Goal: Information Seeking & Learning: Learn about a topic

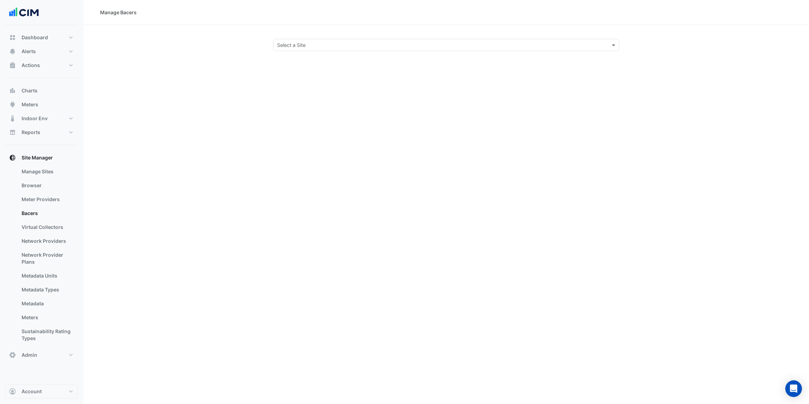
click at [309, 46] on input "text" at bounding box center [439, 45] width 325 height 7
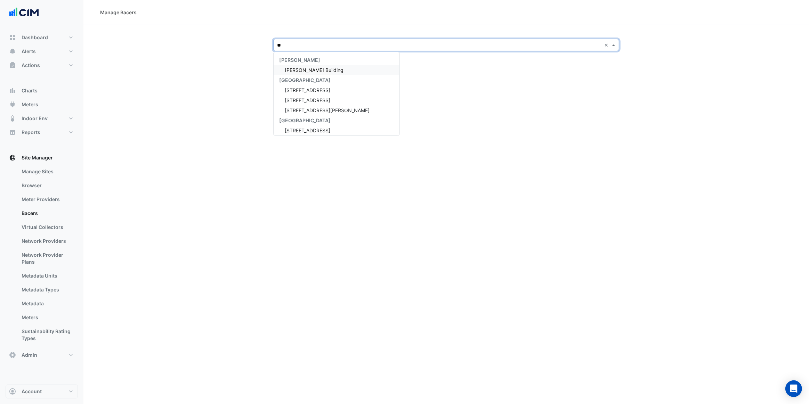
type input "*"
type input "****"
click at [321, 66] on div "[PERSON_NAME] Clinical Neuroscience Institute" at bounding box center [337, 70] width 126 height 10
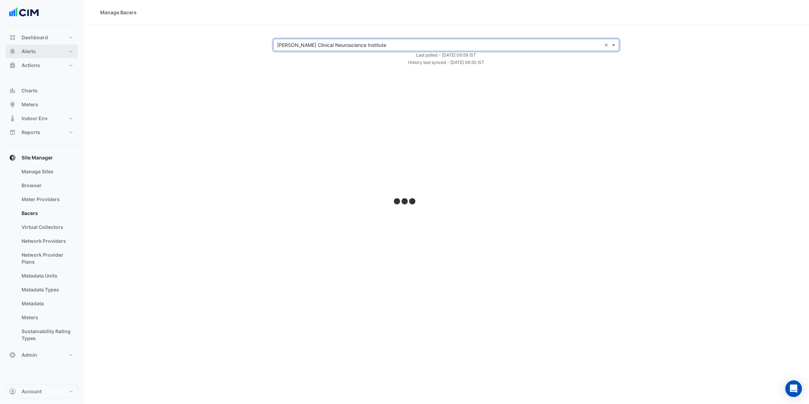
click at [45, 55] on button "Alerts" at bounding box center [42, 51] width 72 height 14
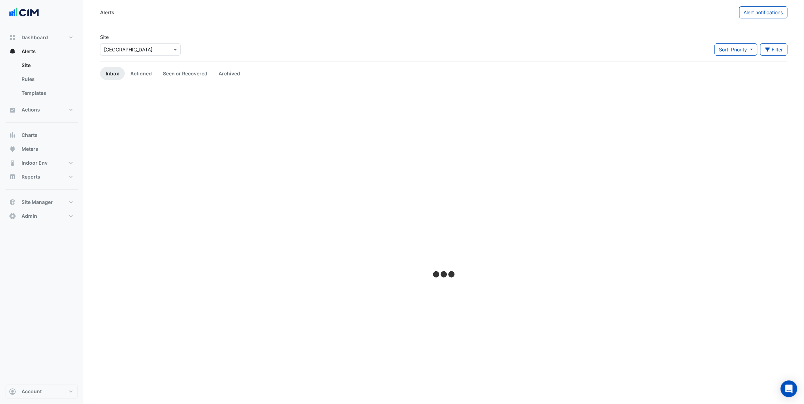
click at [160, 52] on input "text" at bounding box center [133, 49] width 59 height 7
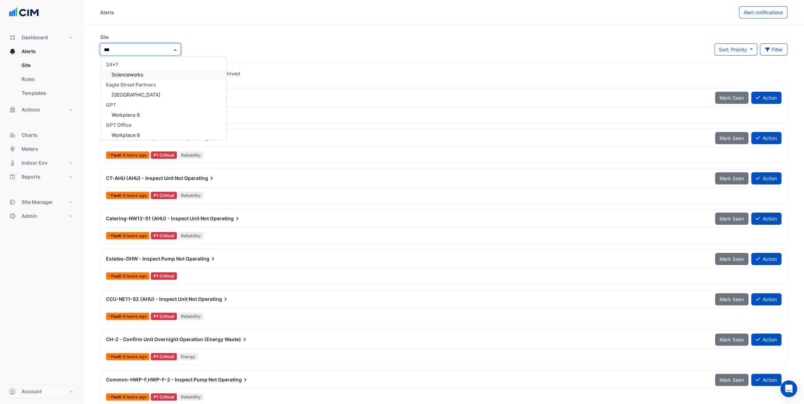
type input "****"
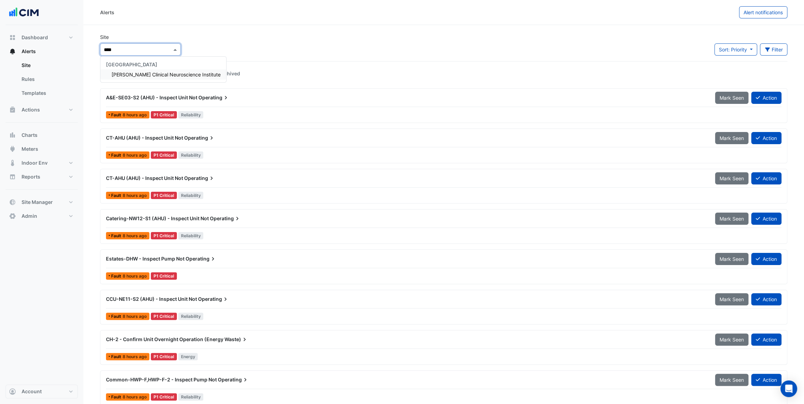
click at [162, 77] on span "[PERSON_NAME] Clinical Neuroscience Institute" at bounding box center [166, 75] width 109 height 6
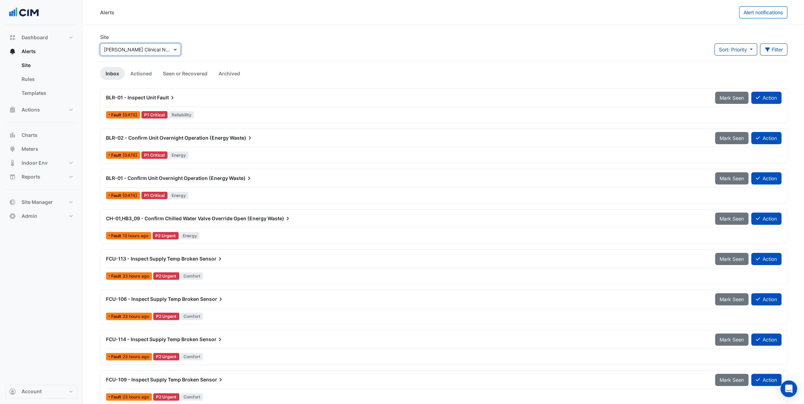
click at [243, 40] on div "Site Select a Site × Maurice Wohl Clinical Neuroscience Institute Sort: Priorit…" at bounding box center [444, 47] width 696 height 28
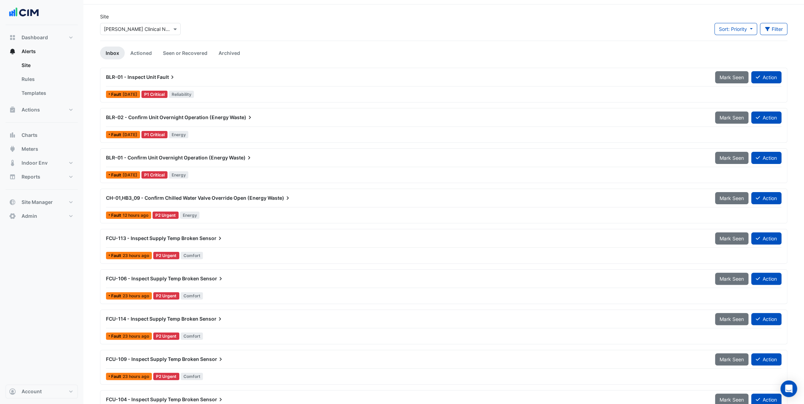
scroll to position [31, 0]
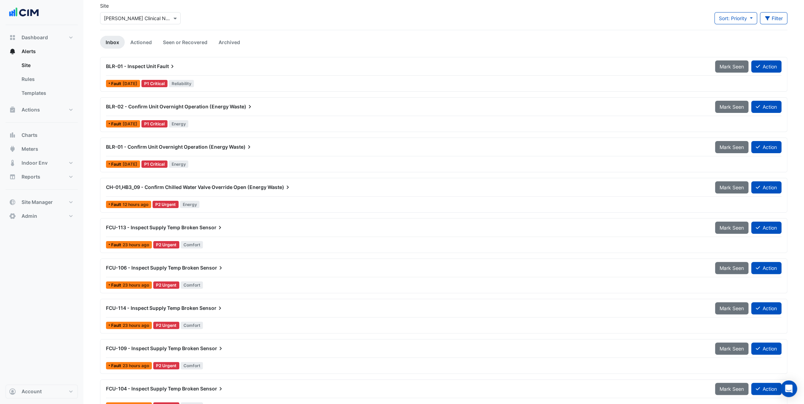
click at [222, 192] on div "CH-01,HB3_09 - Confirm Chilled Water Valve Override Open (Energy Waste)" at bounding box center [406, 187] width 609 height 13
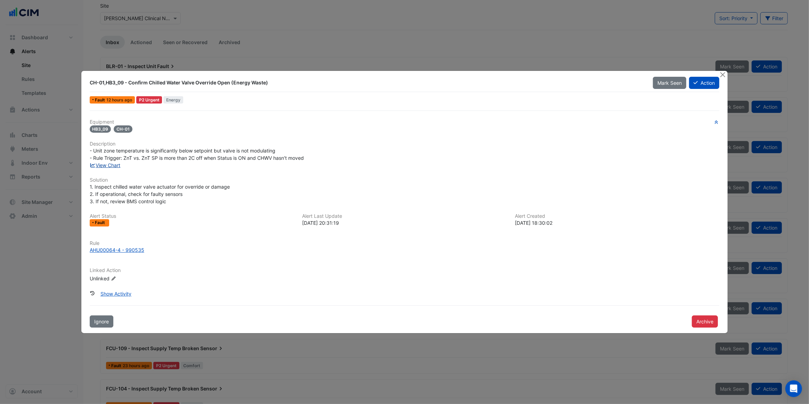
click at [113, 167] on link "View Chart" at bounding box center [105, 165] width 31 height 6
click at [721, 74] on button "Close" at bounding box center [722, 74] width 7 height 7
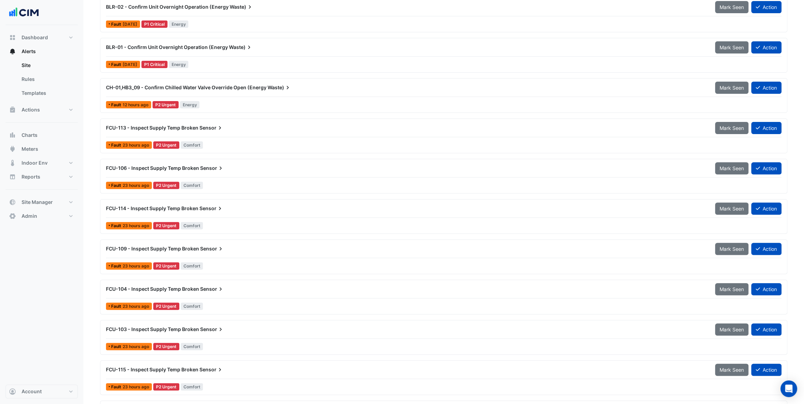
scroll to position [158, 0]
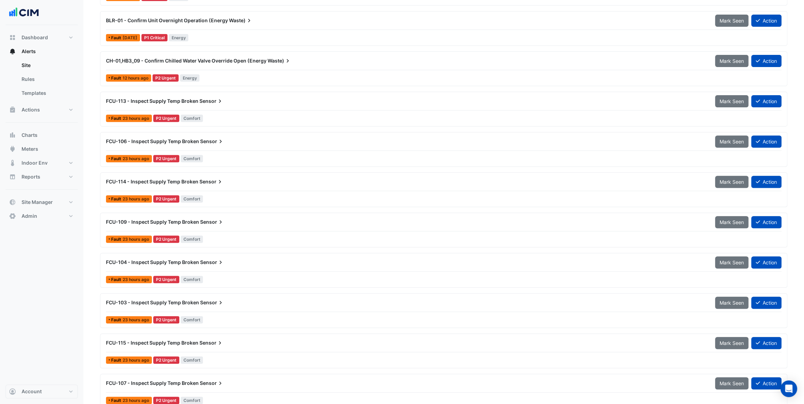
click at [228, 115] on div "Fault 23 hours ago P2 Urgent Comfort" at bounding box center [443, 118] width 677 height 10
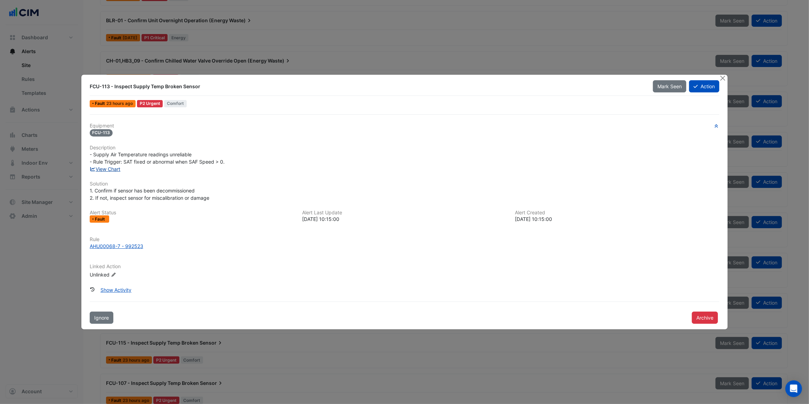
click at [118, 170] on link "View Chart" at bounding box center [105, 169] width 31 height 6
click at [722, 76] on button "Close" at bounding box center [722, 78] width 7 height 7
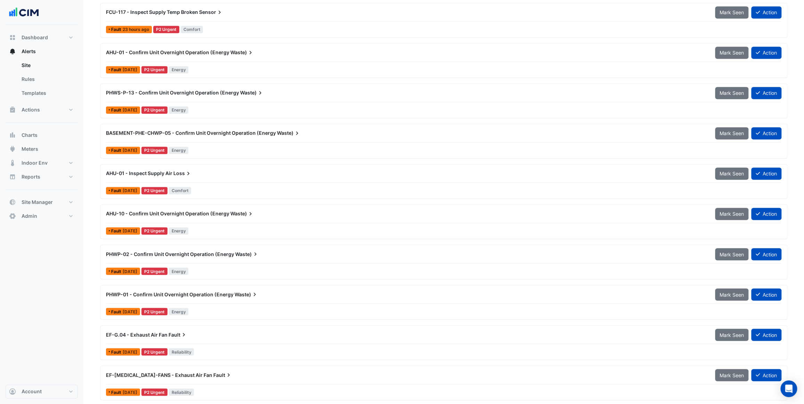
scroll to position [853, 0]
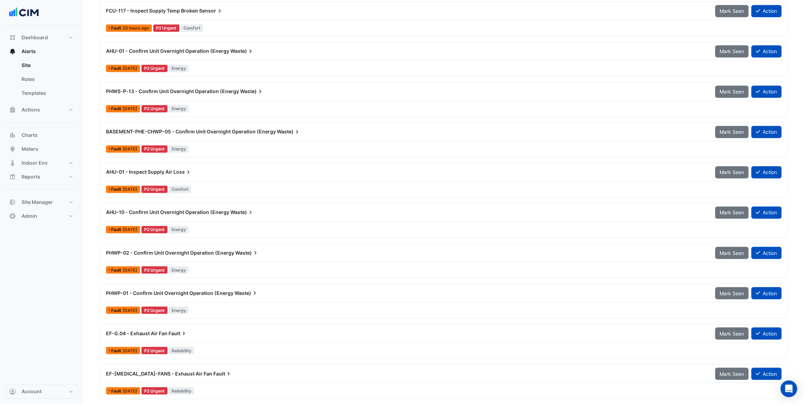
click at [225, 176] on div "AHU-01 - Inspect Supply Air Loss" at bounding box center [406, 172] width 609 height 13
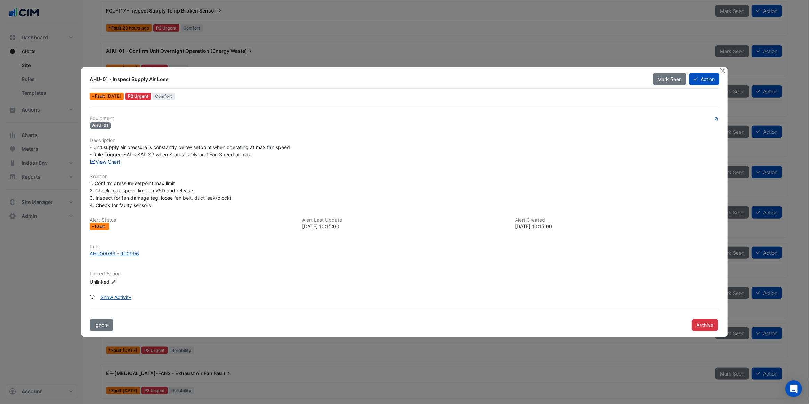
click at [110, 163] on link "View Chart" at bounding box center [105, 162] width 31 height 6
click at [721, 71] on button "Close" at bounding box center [722, 70] width 7 height 7
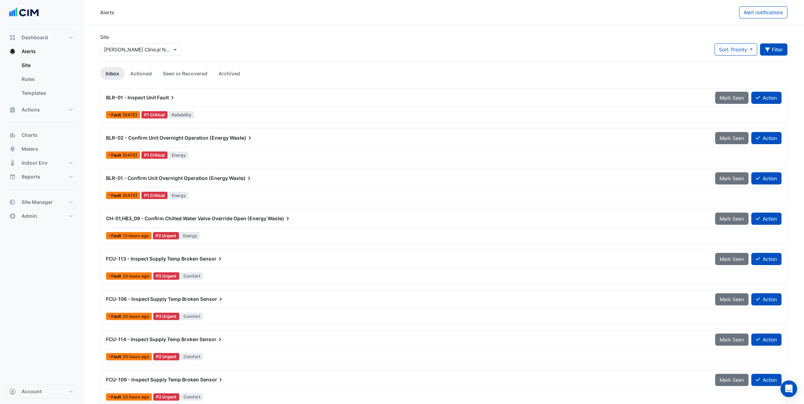
click at [767, 51] on icon "button" at bounding box center [768, 49] width 6 height 5
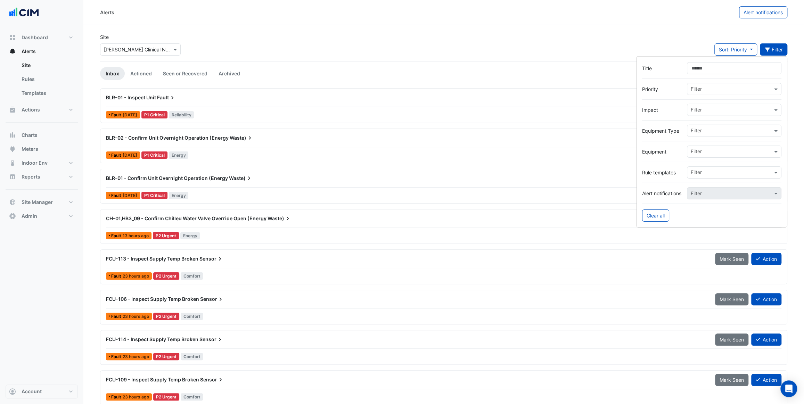
click at [705, 109] on input "text" at bounding box center [732, 110] width 82 height 7
click at [701, 135] on span "Energy" at bounding box center [701, 135] width 16 height 6
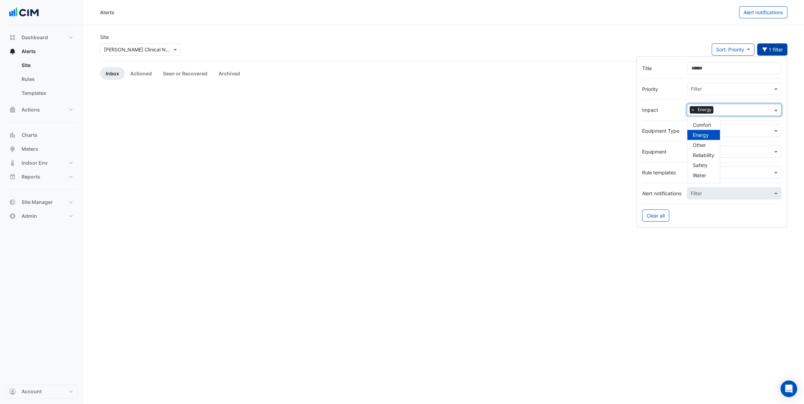
click at [628, 55] on div "Site Select a Site × Maurice Wohl Clinical Neuroscience Institute Sort: Priorit…" at bounding box center [444, 47] width 696 height 28
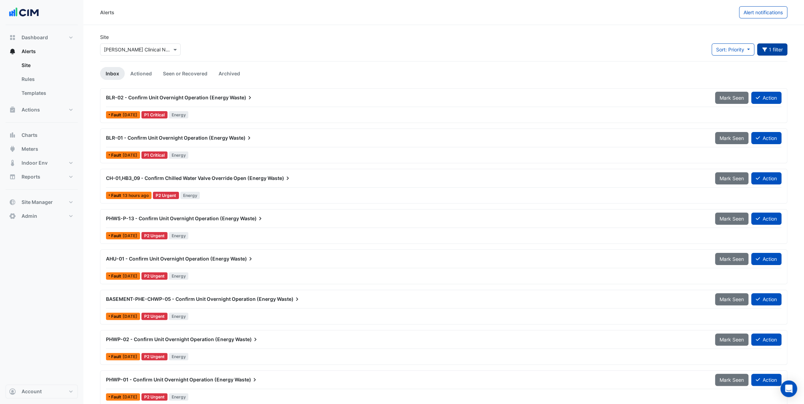
click at [258, 41] on div "Site Select a Site × Maurice Wohl Clinical Neuroscience Institute Sort: Priorit…" at bounding box center [444, 47] width 696 height 28
click at [775, 47] on button "1 filter" at bounding box center [773, 49] width 31 height 12
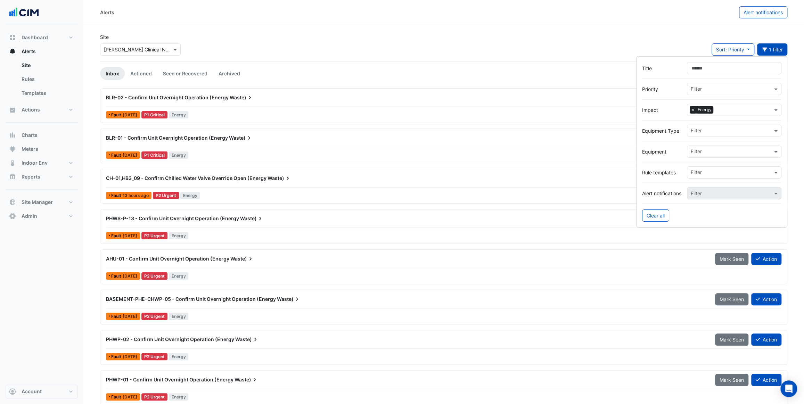
click at [693, 109] on span "×" at bounding box center [693, 109] width 6 height 7
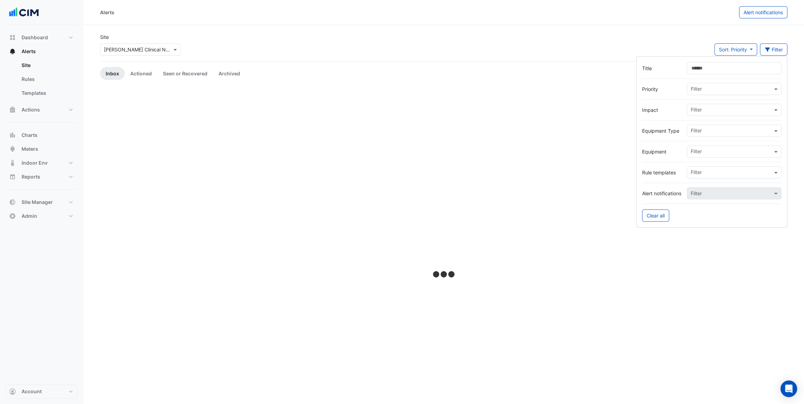
click at [657, 35] on div "Site Select a Site × Maurice Wohl Clinical Neuroscience Institute Sort: Priorit…" at bounding box center [444, 47] width 696 height 28
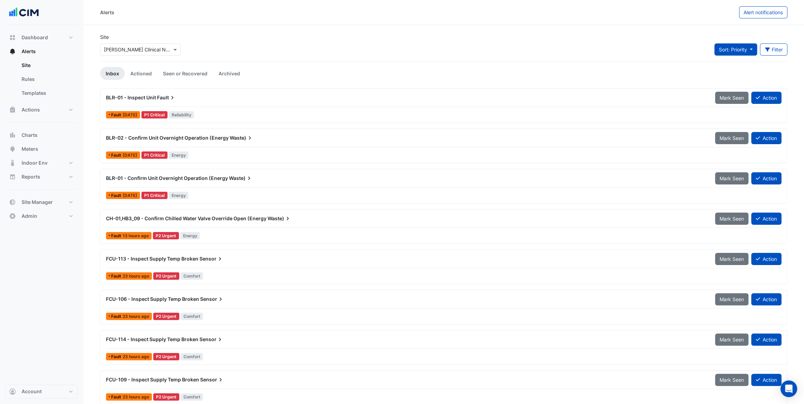
click at [747, 48] on button "Sort: Priority" at bounding box center [736, 49] width 43 height 12
click at [733, 71] on li "Updated" at bounding box center [741, 75] width 55 height 10
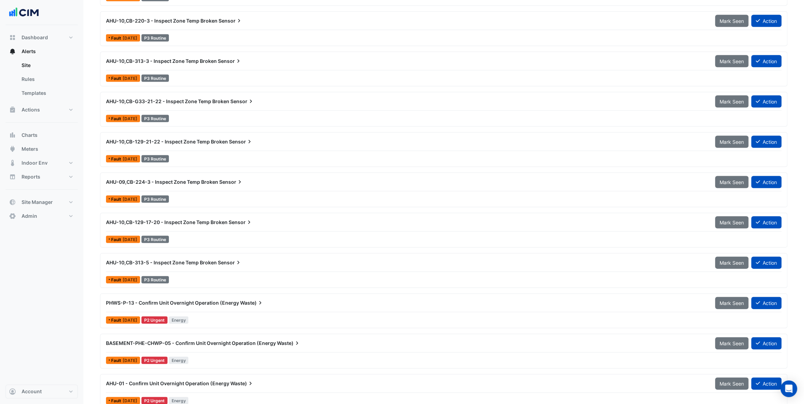
scroll to position [1201, 0]
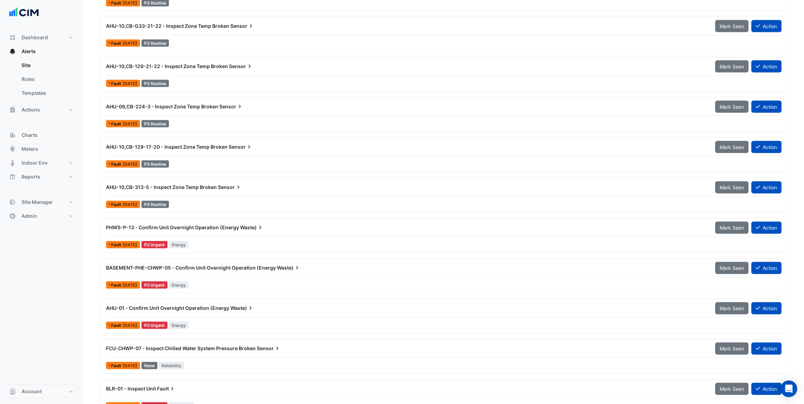
click at [212, 149] on div "AHU-10,CB-129-17-20 - Inspect Zone Temp Broken Sensor" at bounding box center [406, 147] width 609 height 13
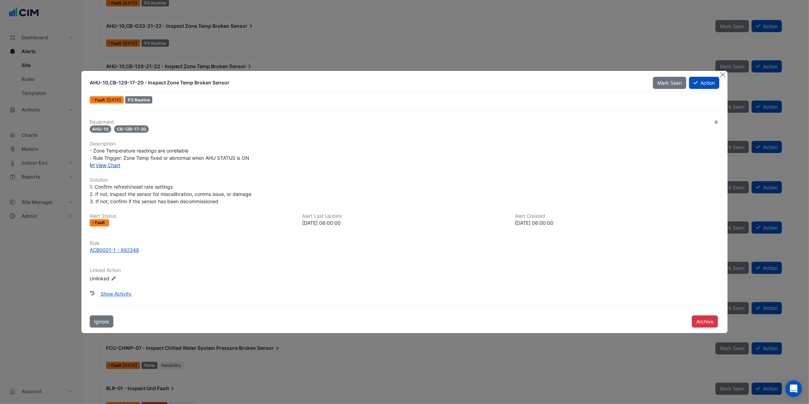
click at [114, 166] on link "View Chart" at bounding box center [105, 165] width 31 height 6
click at [726, 75] on button "Close" at bounding box center [722, 74] width 7 height 7
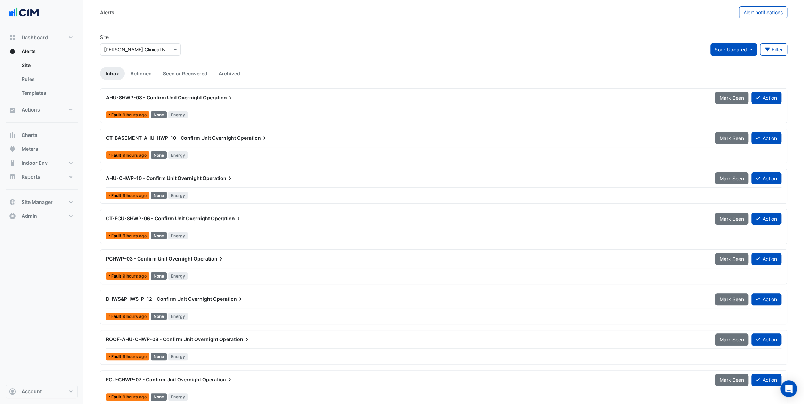
click at [728, 50] on span "Sort: Updated" at bounding box center [731, 50] width 32 height 6
click at [725, 66] on li "Priority" at bounding box center [738, 64] width 55 height 10
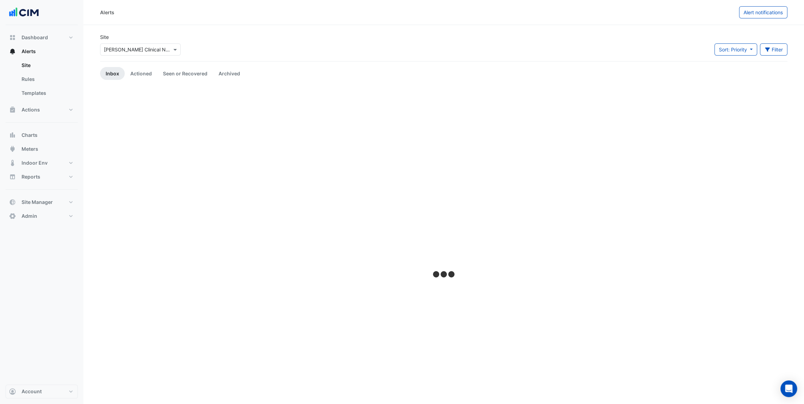
click at [683, 41] on div "Site Select a Site × Maurice Wohl Clinical Neuroscience Institute Sort: Priorit…" at bounding box center [444, 47] width 696 height 28
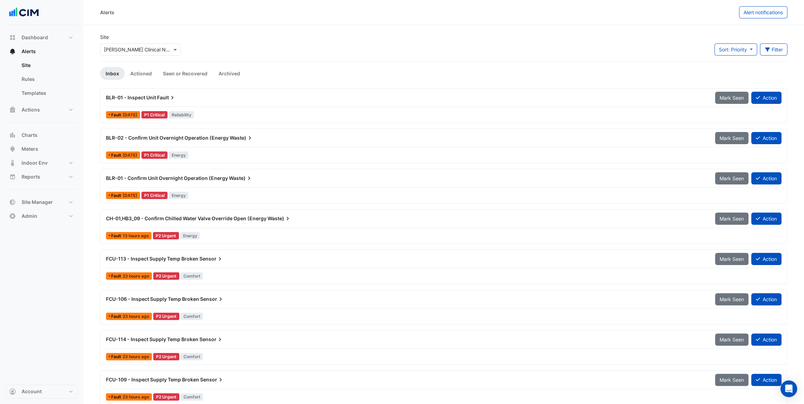
click at [135, 49] on input "text" at bounding box center [133, 49] width 59 height 7
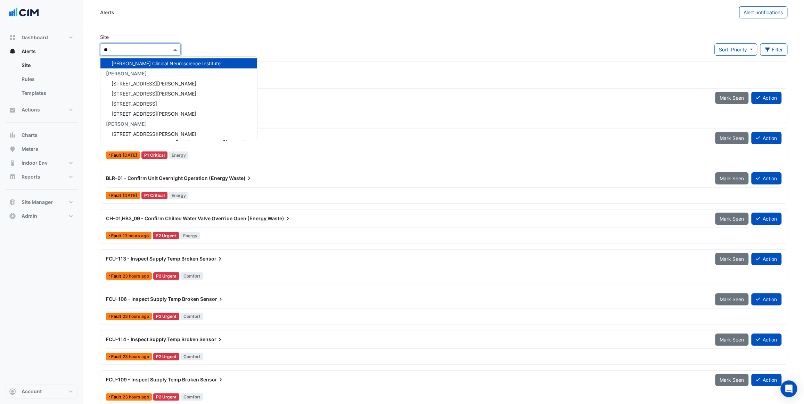
scroll to position [799, 0]
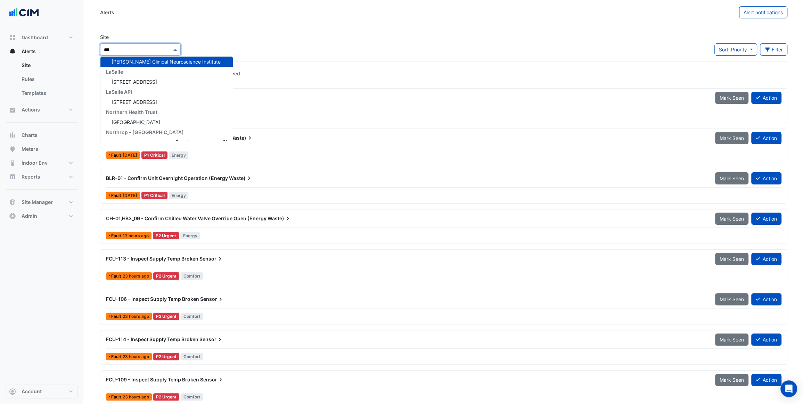
type input "****"
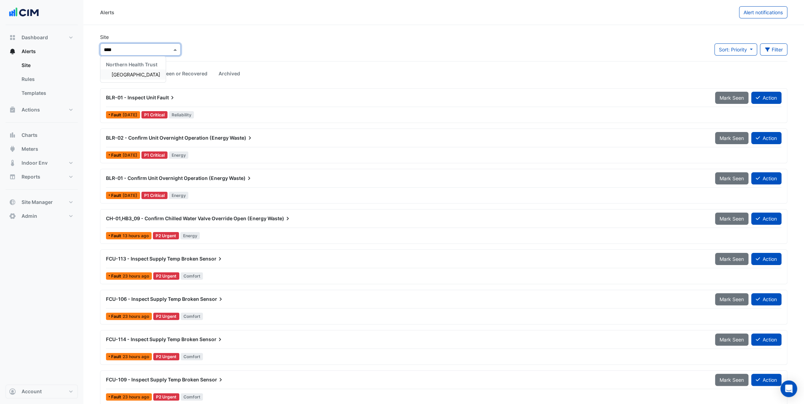
click at [133, 74] on span "[GEOGRAPHIC_DATA]" at bounding box center [136, 75] width 49 height 6
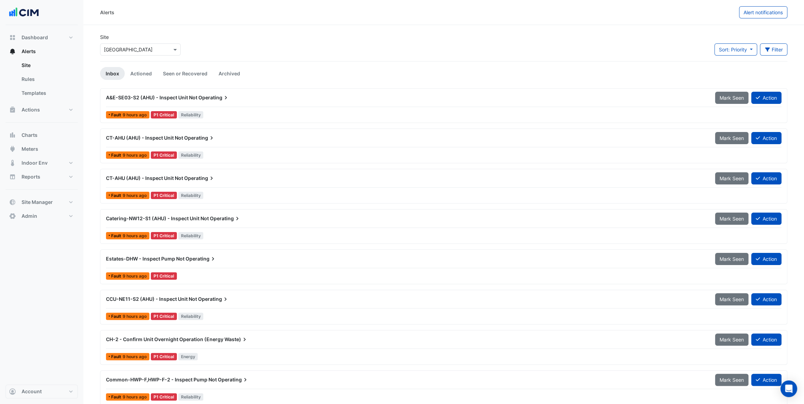
click at [197, 36] on div "Site Select a Site × Causeway Hospital Sort: Priority Priority Updated Filter T…" at bounding box center [444, 47] width 696 height 28
click at [225, 140] on div "CT-AHU (AHU) - Inspect Unit Not Operating" at bounding box center [406, 138] width 601 height 7
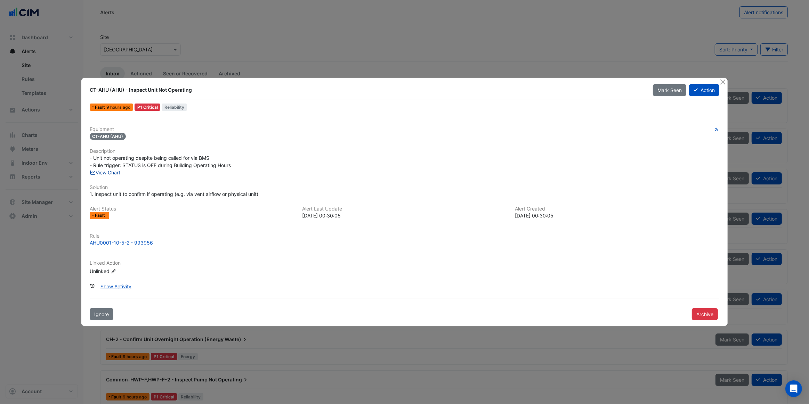
click at [114, 173] on link "View Chart" at bounding box center [105, 173] width 31 height 6
click at [720, 81] on button "Close" at bounding box center [722, 81] width 7 height 7
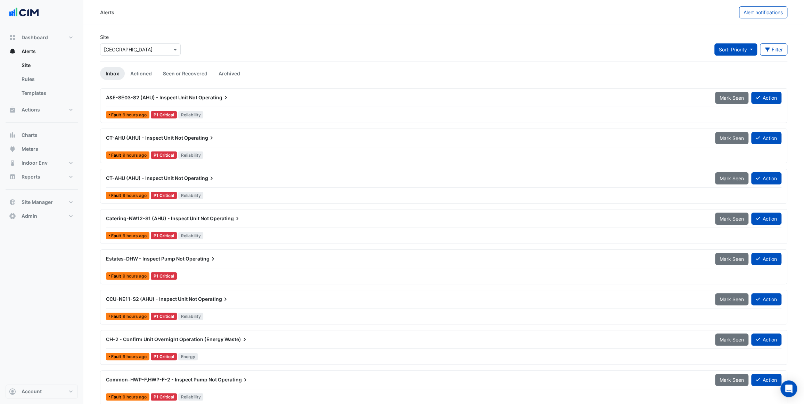
click at [721, 49] on span "Sort: Priority" at bounding box center [733, 50] width 28 height 6
click at [723, 73] on li "Updated" at bounding box center [741, 75] width 55 height 10
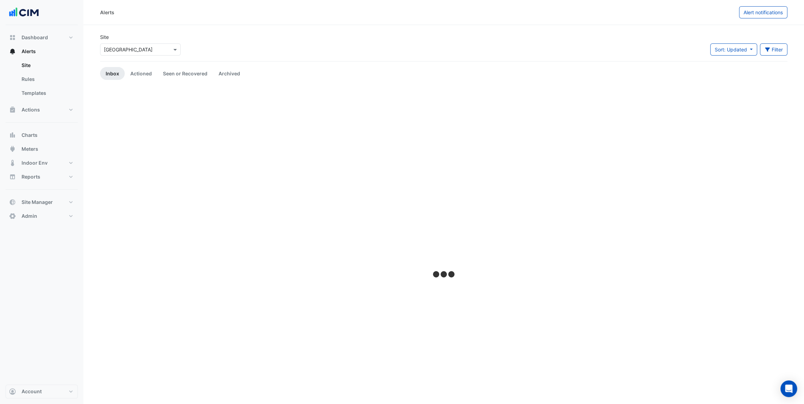
click at [664, 47] on div "Site Select a Site × Causeway Hospital Sort: Updated Priority Updated Filter Ti…" at bounding box center [444, 47] width 696 height 28
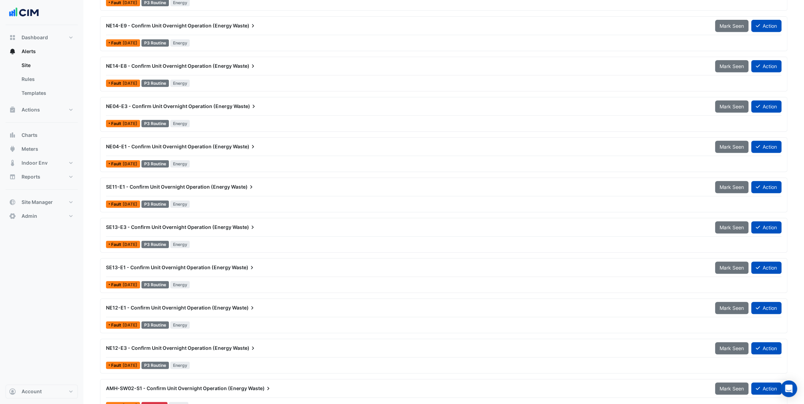
scroll to position [6921, 0]
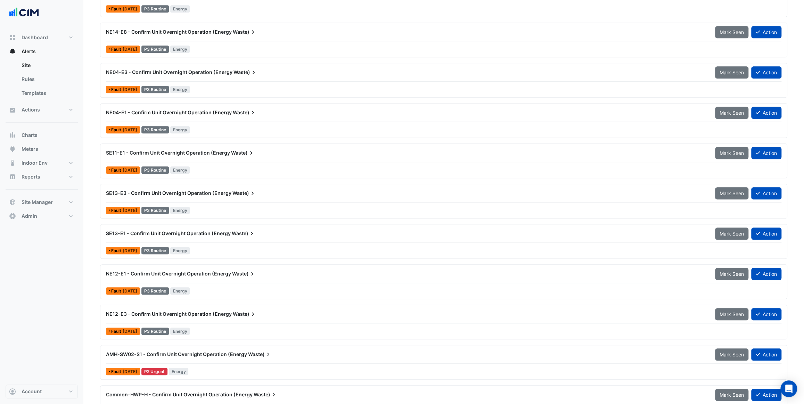
click at [211, 153] on span "SE11-E1 - Confirm Unit Overnight Operation (Energy" at bounding box center [168, 153] width 124 height 6
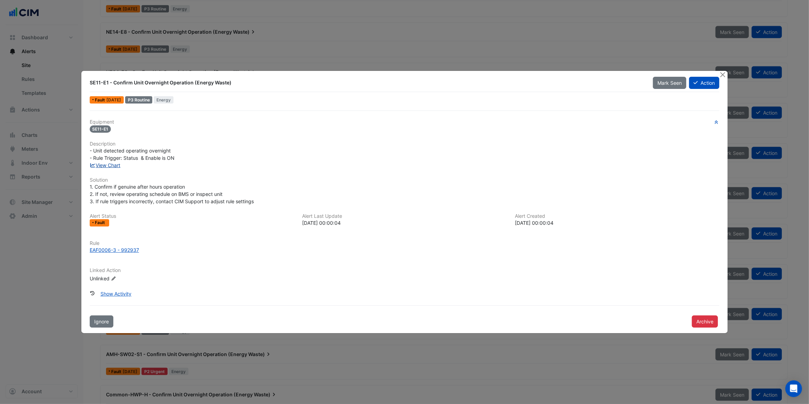
click at [112, 167] on link "View Chart" at bounding box center [105, 165] width 31 height 6
click at [721, 75] on button "Close" at bounding box center [722, 74] width 7 height 7
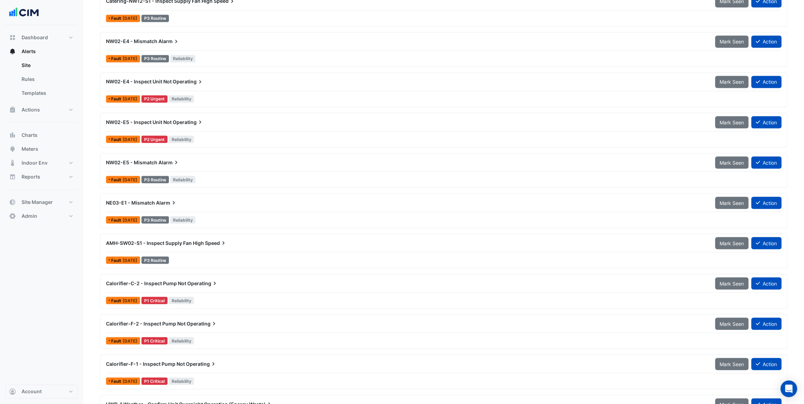
scroll to position [7667, 0]
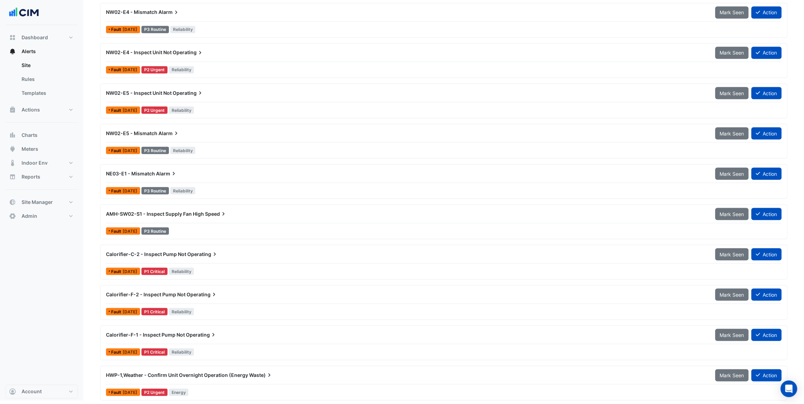
click at [239, 218] on div "AMH-SW02-S1 - Inspect Supply Fan High Speed" at bounding box center [406, 214] width 609 height 13
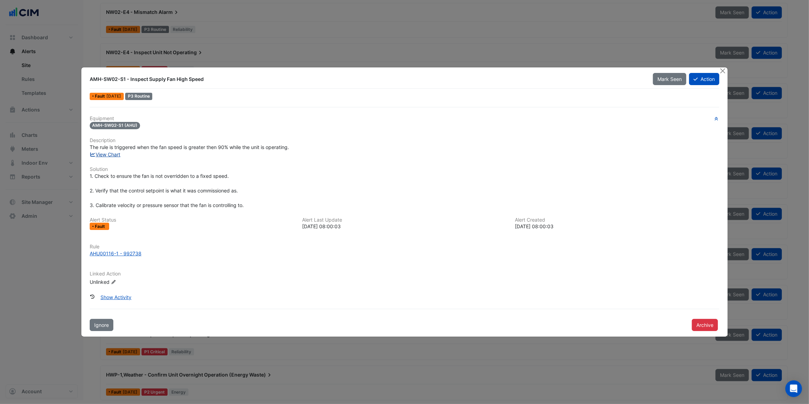
click at [110, 154] on link "View Chart" at bounding box center [105, 155] width 31 height 6
click at [725, 73] on button "Close" at bounding box center [722, 70] width 7 height 7
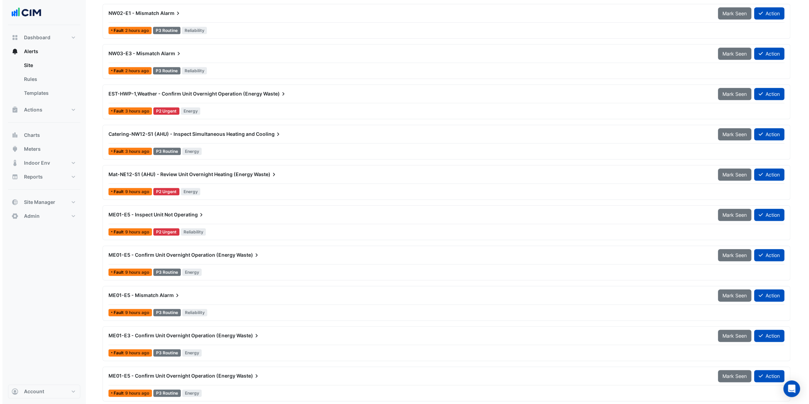
scroll to position [525, 0]
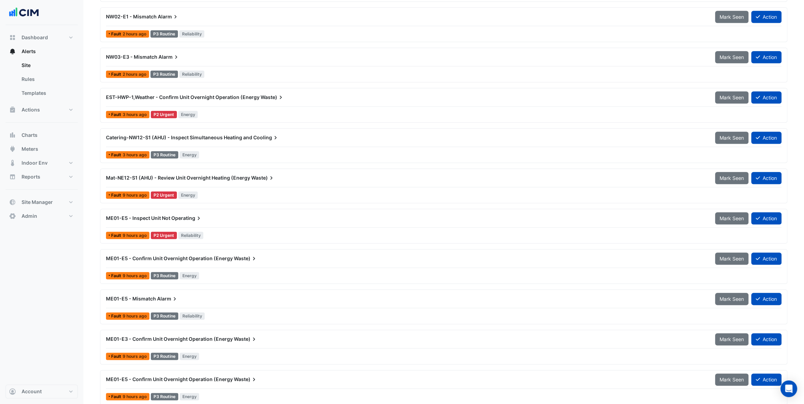
click at [243, 184] on div "Mat-NE12-S1 (AHU) - Review Unit Overnight Heating (Energy Waste) Mark Seen Acti…" at bounding box center [444, 180] width 676 height 16
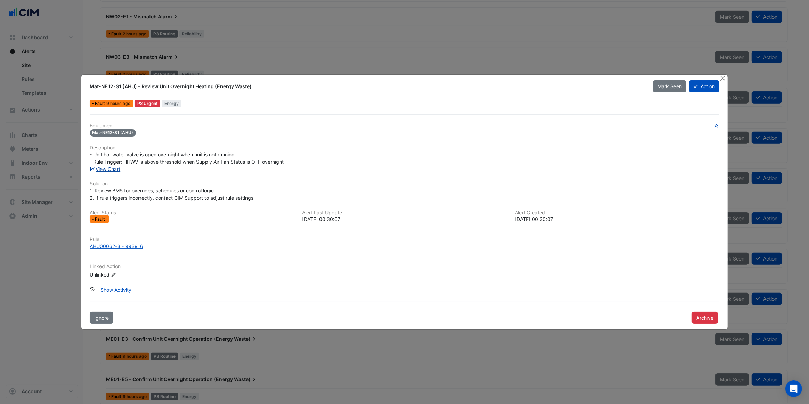
click at [115, 169] on link "View Chart" at bounding box center [105, 169] width 31 height 6
click at [724, 77] on button "Close" at bounding box center [722, 78] width 7 height 7
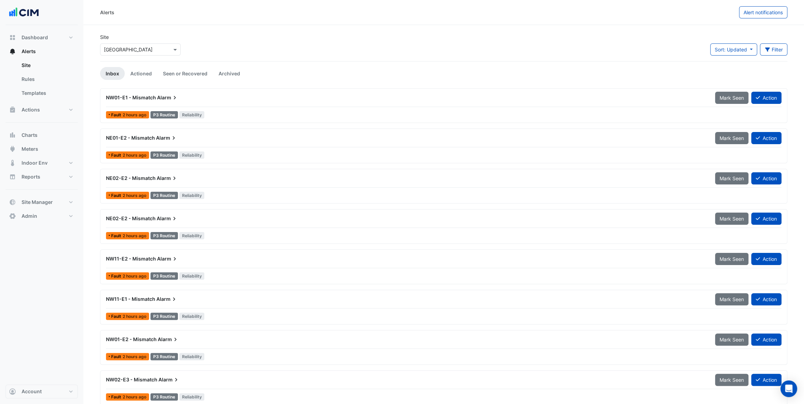
click at [164, 49] on div at bounding box center [140, 50] width 80 height 8
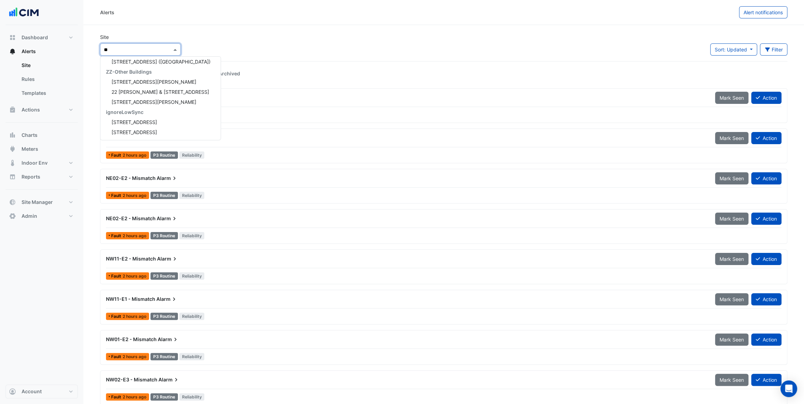
scroll to position [738, 0]
type input "***"
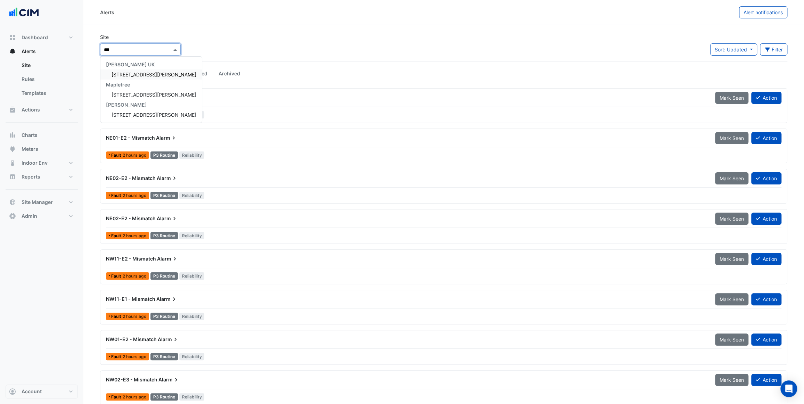
scroll to position [0, 0]
click at [147, 72] on span "[STREET_ADDRESS][PERSON_NAME]" at bounding box center [154, 75] width 85 height 6
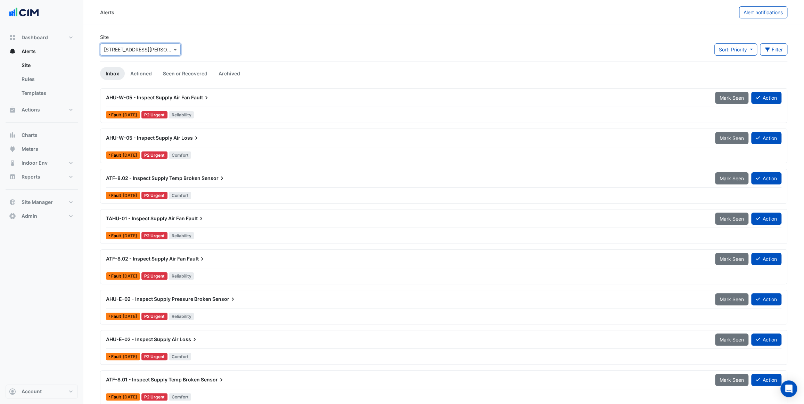
click at [212, 140] on div "AHU-W-05 - Inspect Supply Air Loss" at bounding box center [406, 138] width 601 height 7
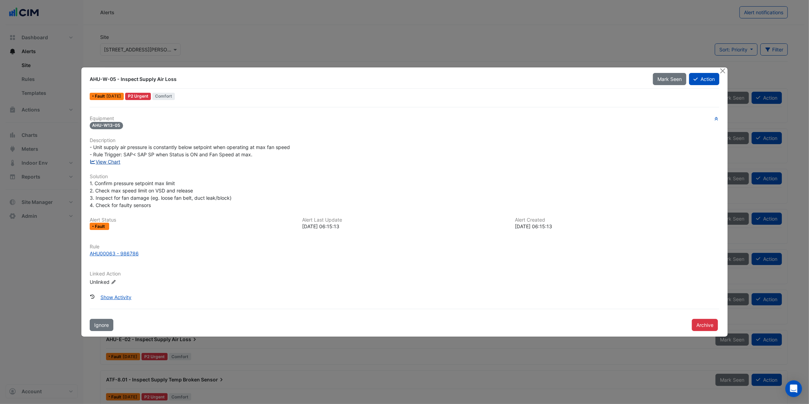
click at [118, 161] on link "View Chart" at bounding box center [105, 162] width 31 height 6
click at [726, 70] on button "Close" at bounding box center [722, 70] width 7 height 7
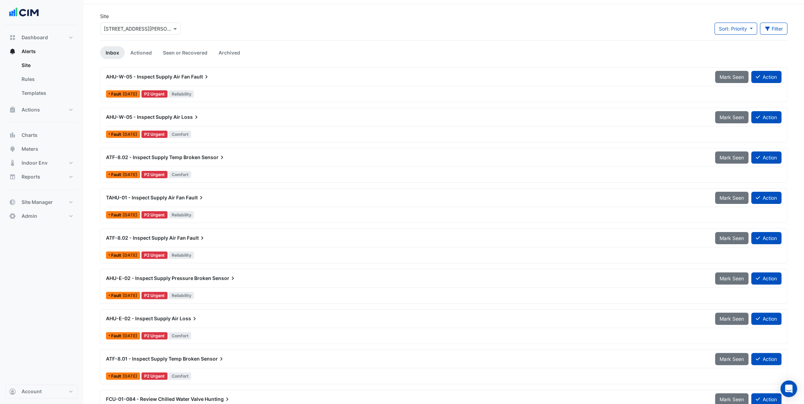
scroll to position [31, 0]
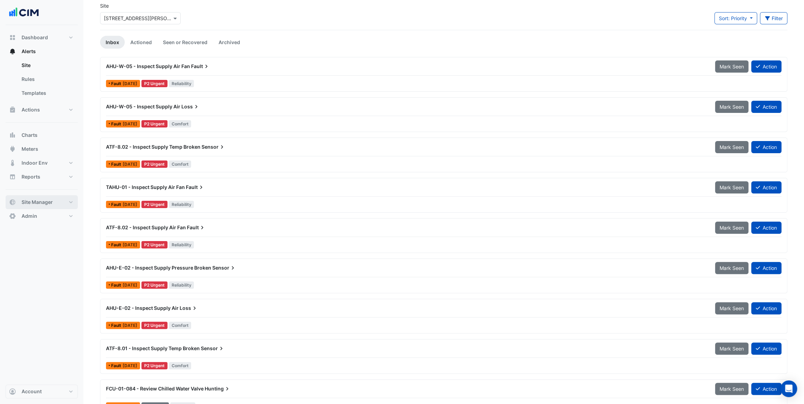
click at [35, 198] on button "Site Manager" at bounding box center [42, 202] width 72 height 14
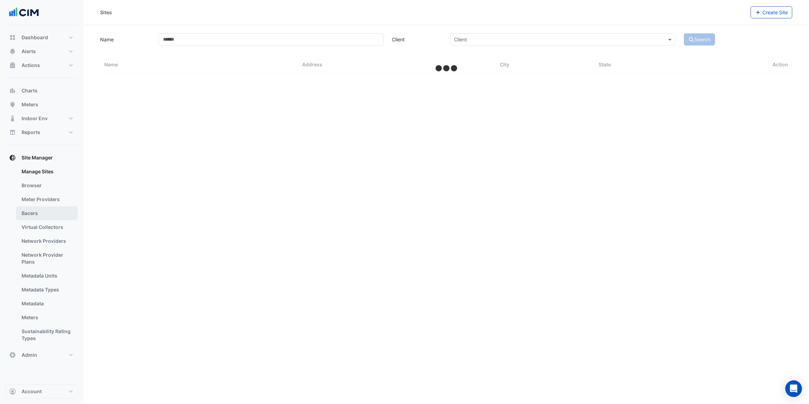
click at [40, 209] on link "Bacers" at bounding box center [47, 214] width 62 height 14
click at [319, 43] on input "text" at bounding box center [439, 45] width 325 height 7
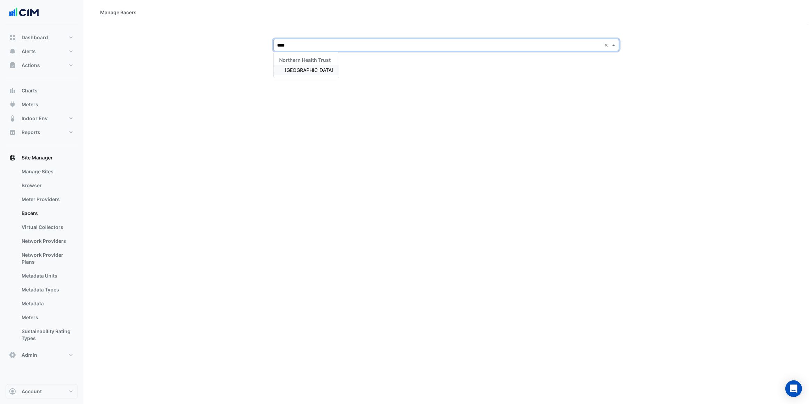
type input "*****"
click at [319, 70] on span "[GEOGRAPHIC_DATA]" at bounding box center [309, 70] width 49 height 6
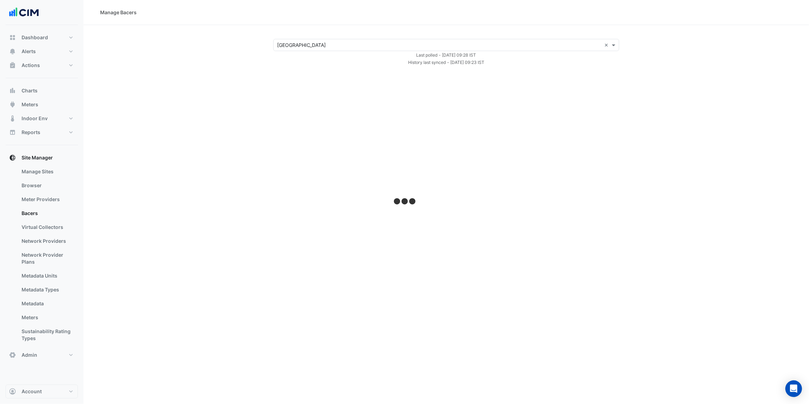
select select "***"
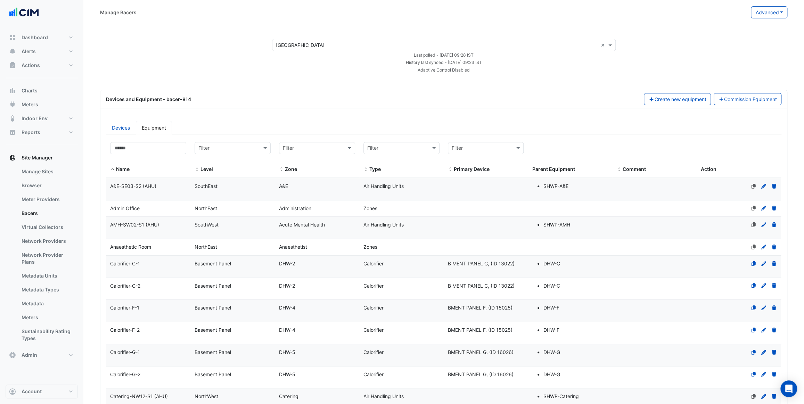
scroll to position [31, 0]
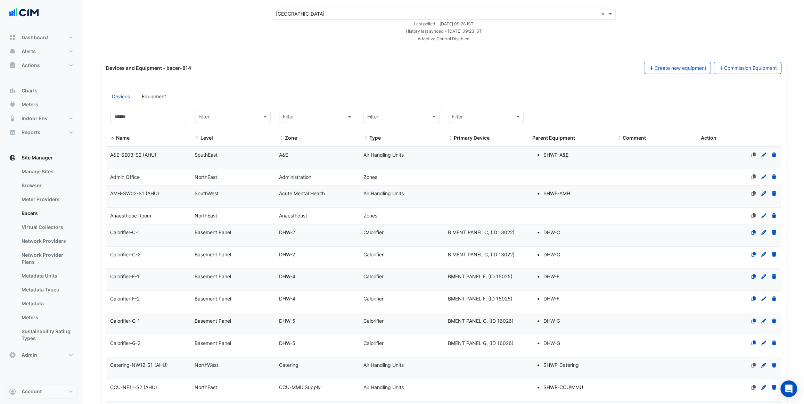
click at [400, 117] on input "text" at bounding box center [394, 117] width 55 height 8
click at [403, 159] on span "Air Handling Units" at bounding box center [390, 162] width 40 height 6
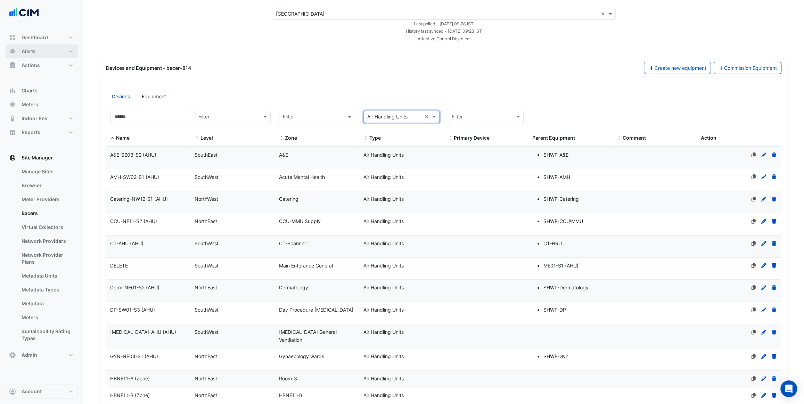
click at [49, 51] on button "Alerts" at bounding box center [42, 51] width 72 height 14
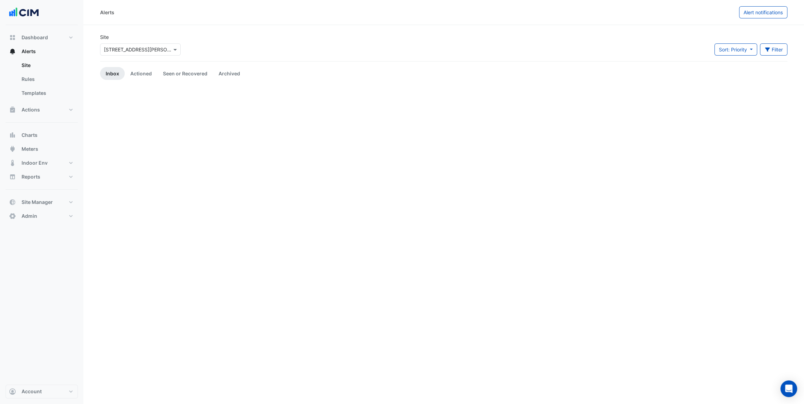
click at [132, 15] on div "Alerts" at bounding box center [419, 12] width 639 height 12
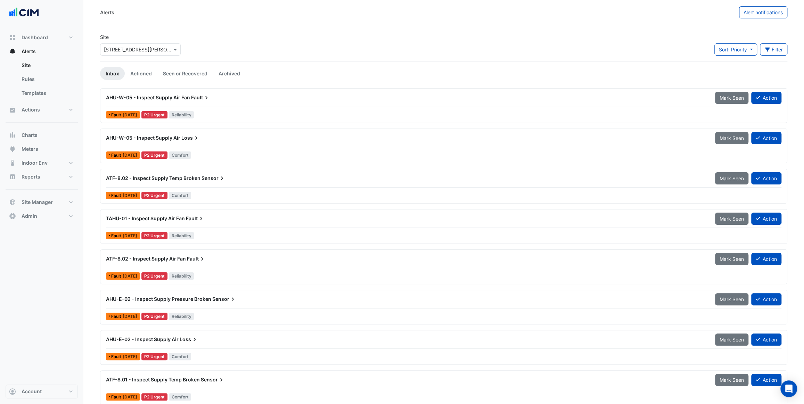
click at [130, 46] on input "text" at bounding box center [133, 49] width 59 height 7
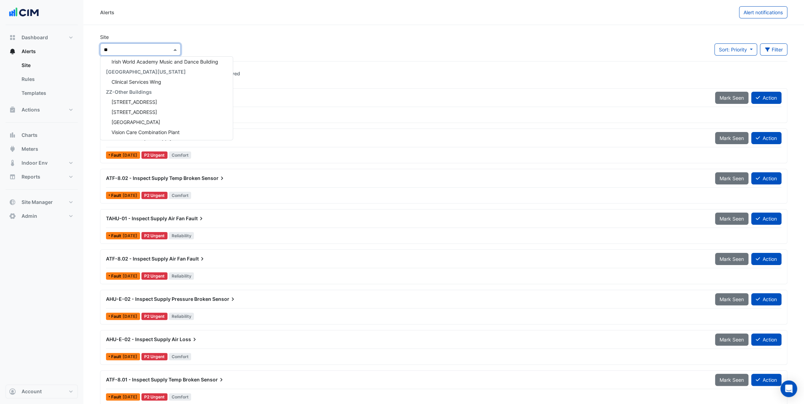
scroll to position [779, 0]
type input "***"
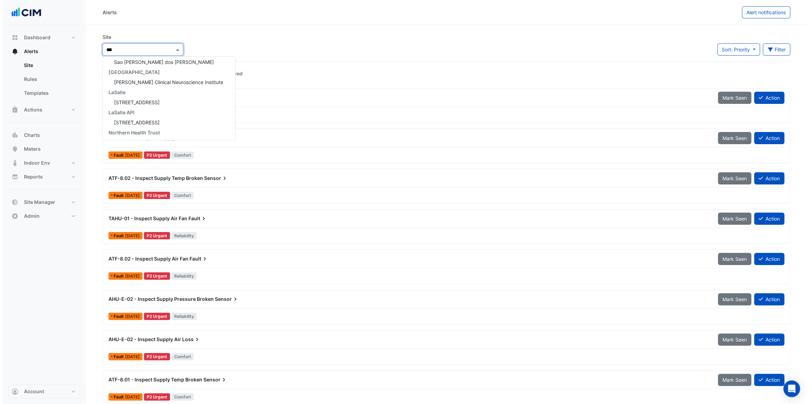
scroll to position [0, 0]
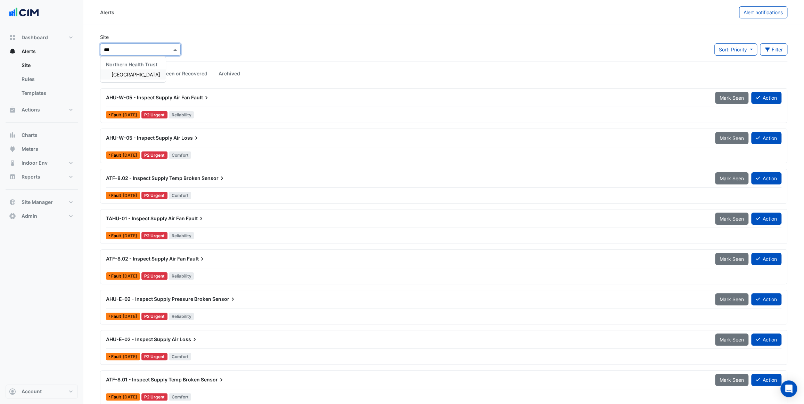
click at [156, 76] on div "[GEOGRAPHIC_DATA]" at bounding box center [132, 75] width 65 height 10
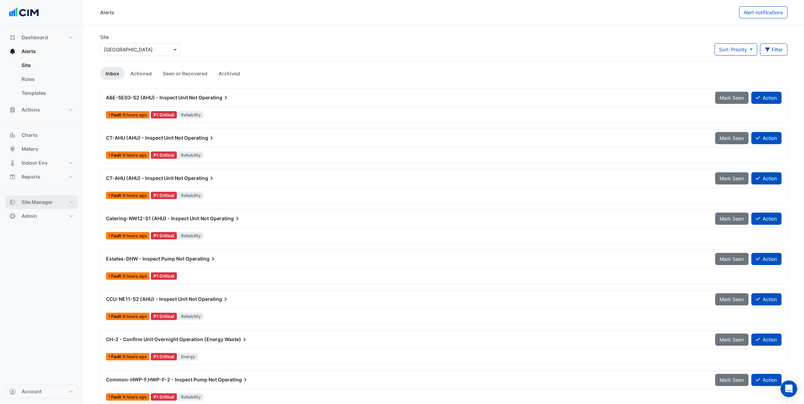
click at [56, 204] on button "Site Manager" at bounding box center [42, 202] width 72 height 14
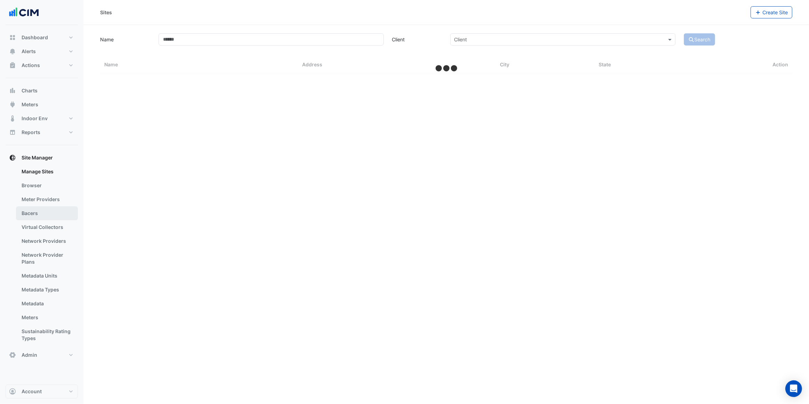
click at [46, 219] on link "Bacers" at bounding box center [47, 214] width 62 height 14
click at [309, 45] on input "text" at bounding box center [439, 45] width 325 height 7
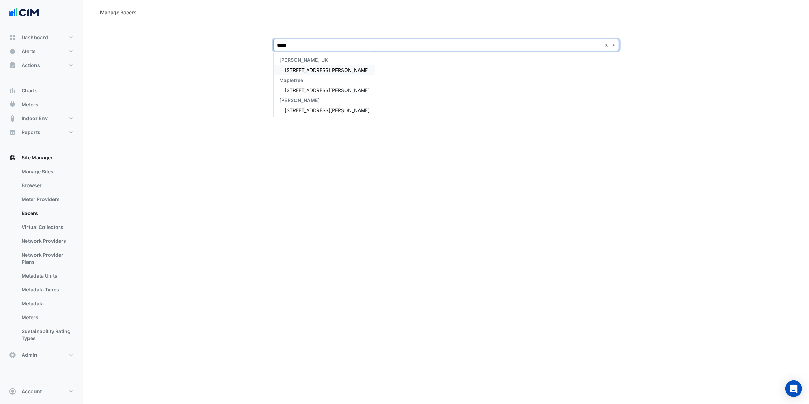
type input "******"
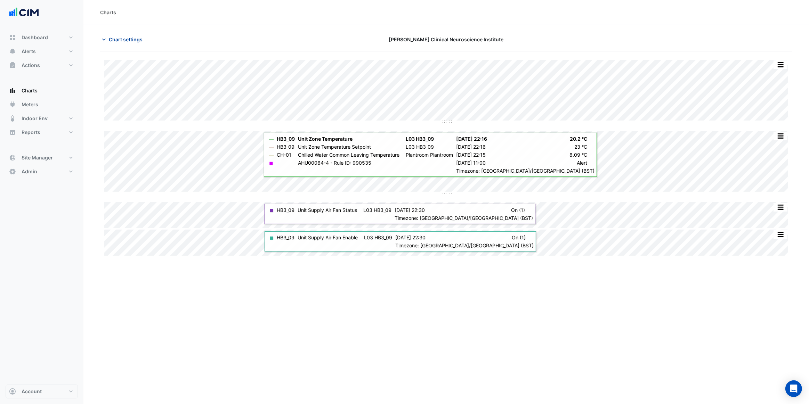
click at [115, 37] on span "Chart settings" at bounding box center [126, 39] width 34 height 7
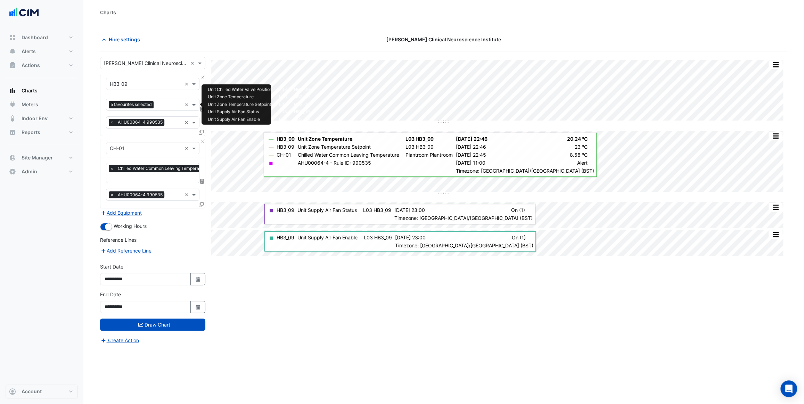
click at [162, 105] on input "text" at bounding box center [168, 105] width 25 height 7
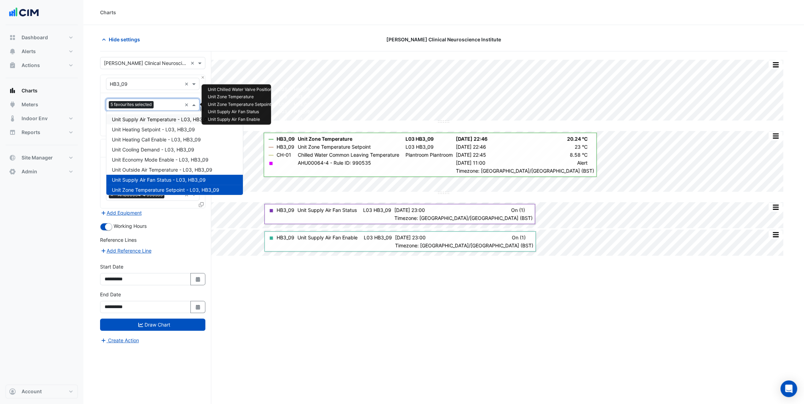
click at [171, 119] on span "Unit Supply Air Temperature - L03, HB3_09" at bounding box center [161, 119] width 99 height 6
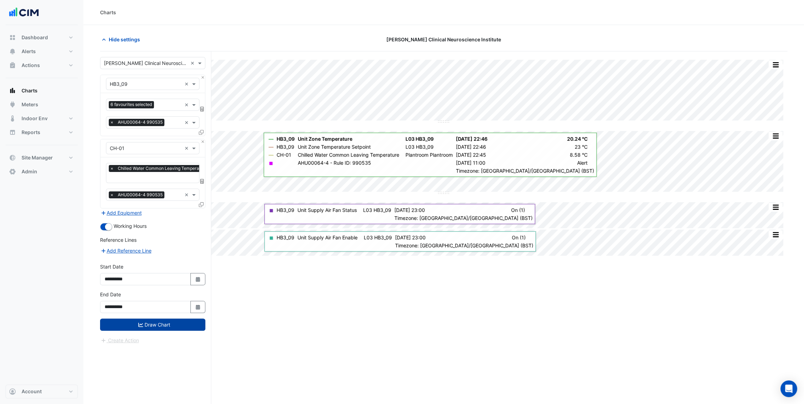
click at [153, 322] on button "Draw Chart" at bounding box center [152, 325] width 105 height 12
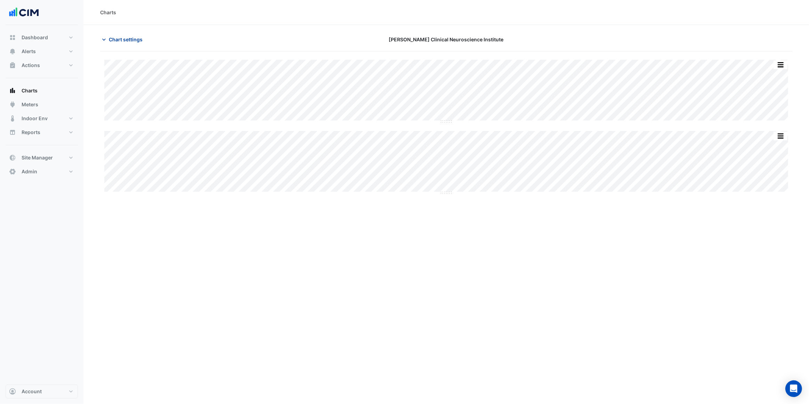
click at [122, 39] on span "Chart settings" at bounding box center [126, 39] width 34 height 7
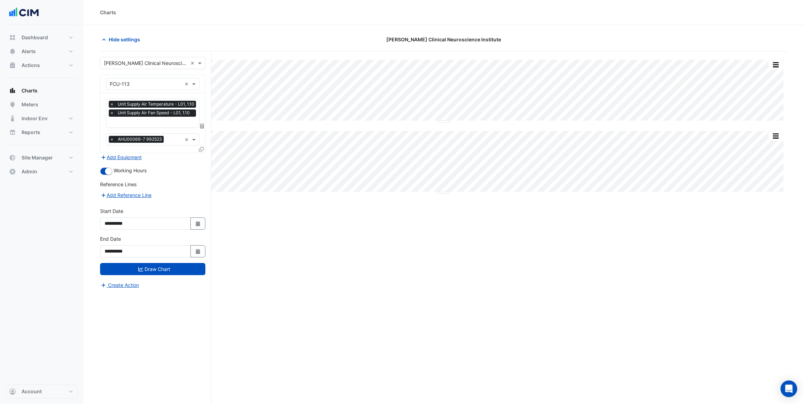
click at [137, 119] on input "text" at bounding box center [154, 122] width 88 height 7
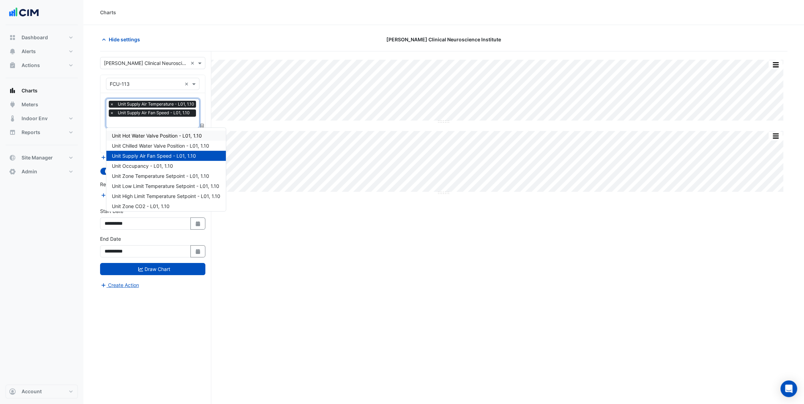
click at [167, 138] on span "Unit Hot Water Valve Position - L01, 1.10" at bounding box center [157, 136] width 90 height 6
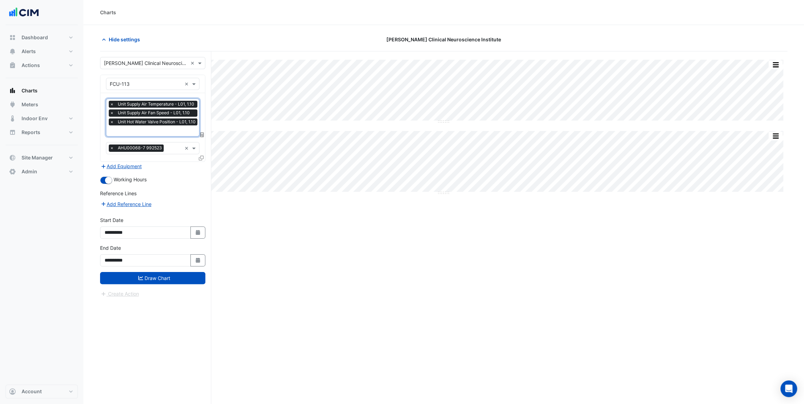
click at [152, 133] on input "text" at bounding box center [154, 131] width 89 height 7
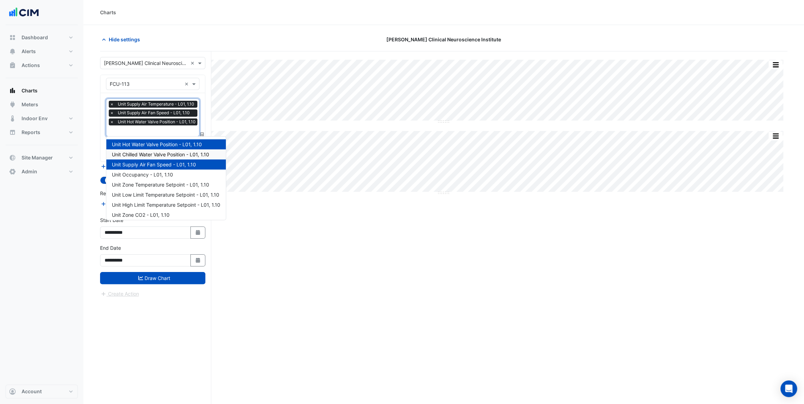
click at [146, 152] on span "Unit Chilled Water Valve Position - L01, 1.10" at bounding box center [160, 155] width 97 height 6
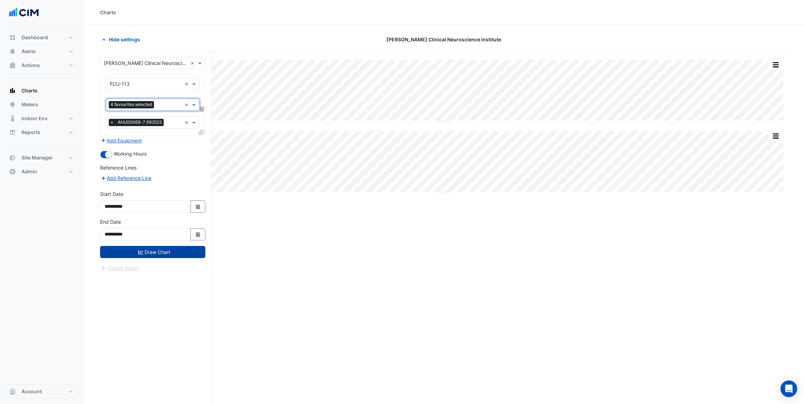
click at [177, 253] on button "Draw Chart" at bounding box center [152, 252] width 105 height 12
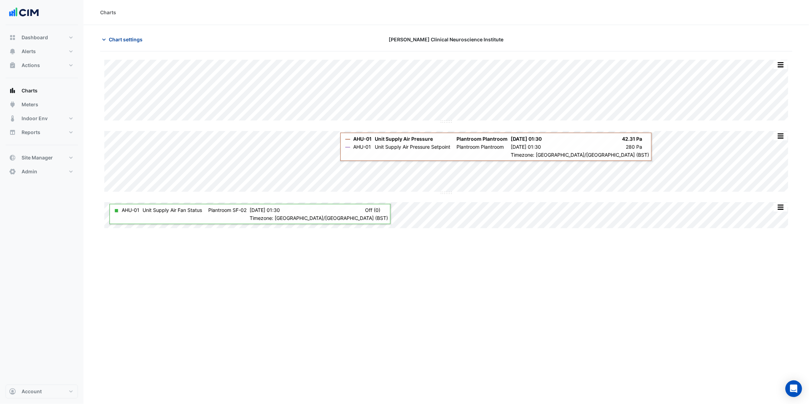
click at [125, 40] on span "Chart settings" at bounding box center [126, 39] width 34 height 7
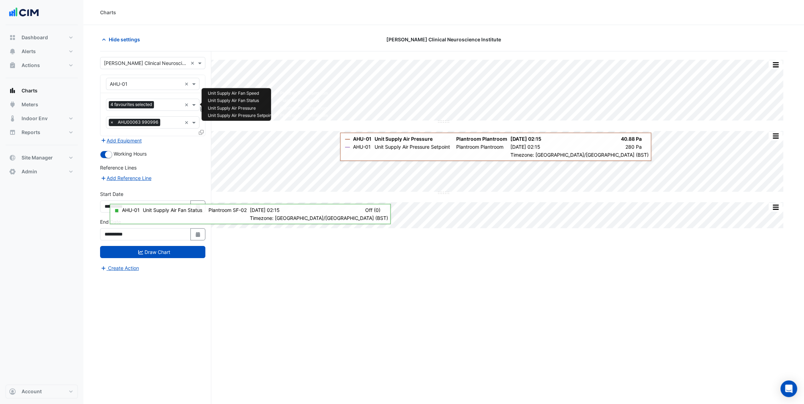
click at [162, 104] on input "text" at bounding box center [169, 105] width 25 height 7
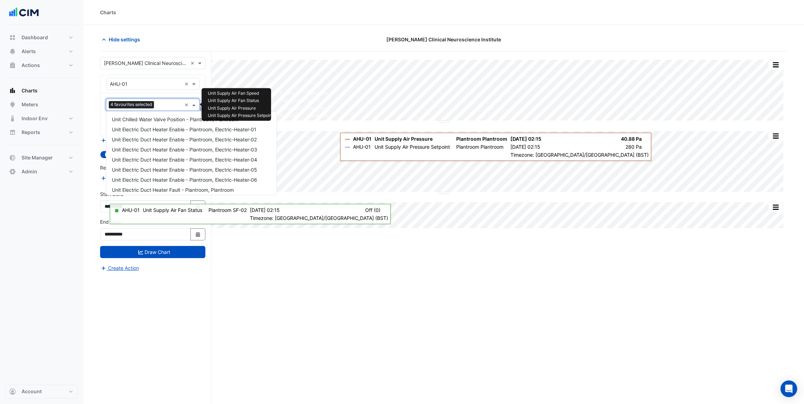
scroll to position [527, 0]
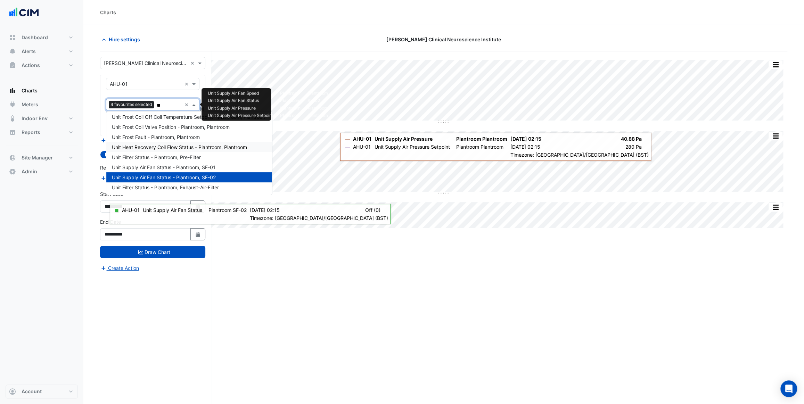
type input "***"
click at [170, 165] on span "Unit Supply Air Fan Status - Plantroom, SF-01" at bounding box center [164, 167] width 104 height 6
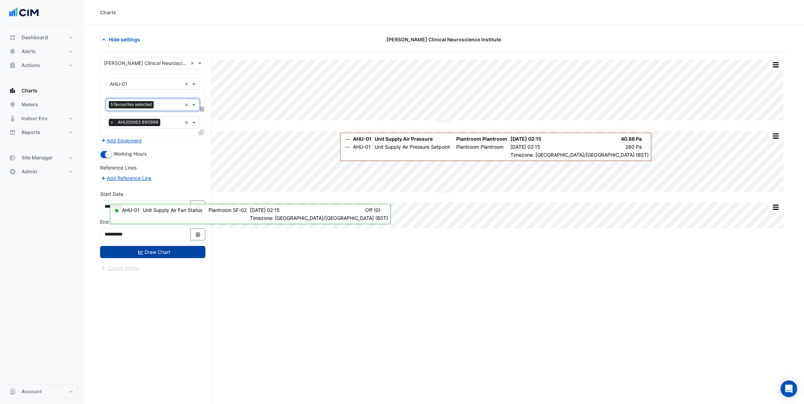
click at [155, 252] on button "Draw Chart" at bounding box center [152, 252] width 105 height 12
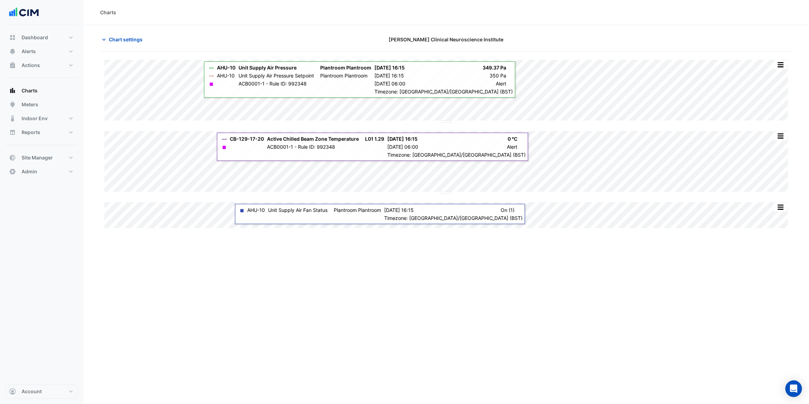
type input "**********"
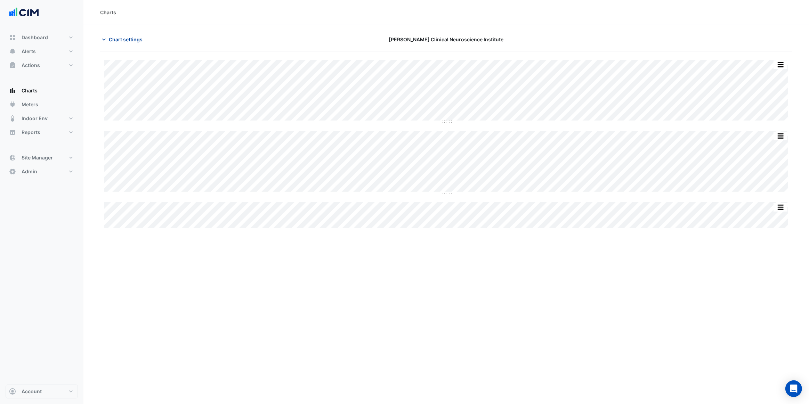
click at [126, 36] on span "Chart settings" at bounding box center [126, 39] width 34 height 7
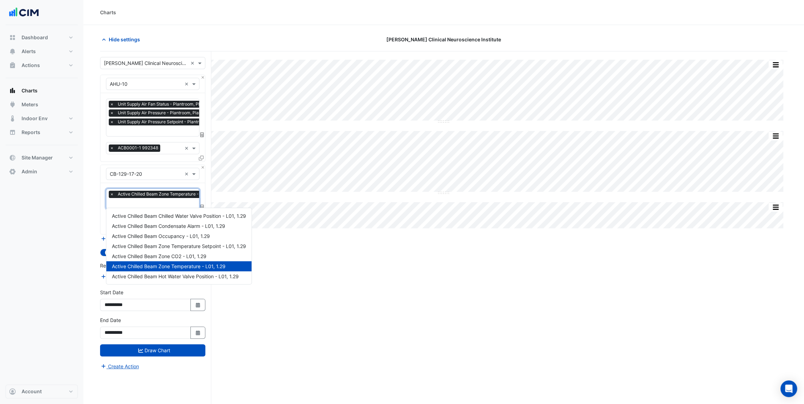
click at [161, 201] on input "text" at bounding box center [165, 204] width 111 height 7
click at [186, 274] on span "Active Chilled Beam Hot Water Valve Position - L01, 1.29" at bounding box center [175, 277] width 127 height 6
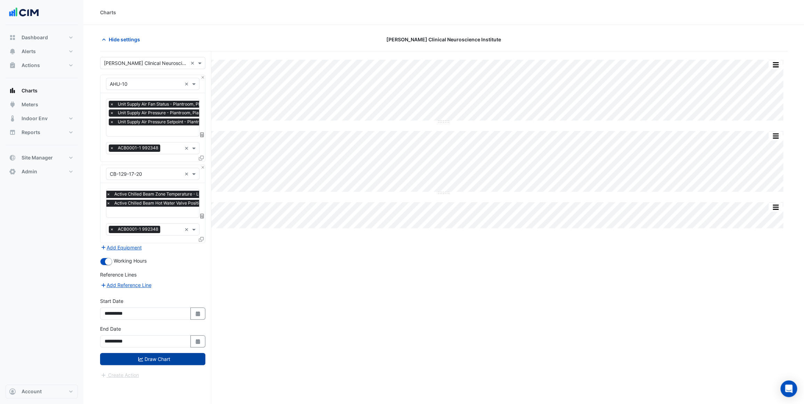
click at [171, 353] on button "Draw Chart" at bounding box center [152, 359] width 105 height 12
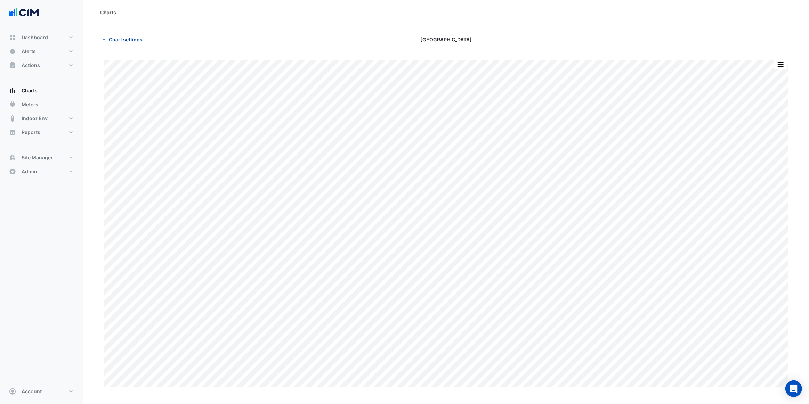
click at [117, 42] on span "Chart settings" at bounding box center [126, 39] width 34 height 7
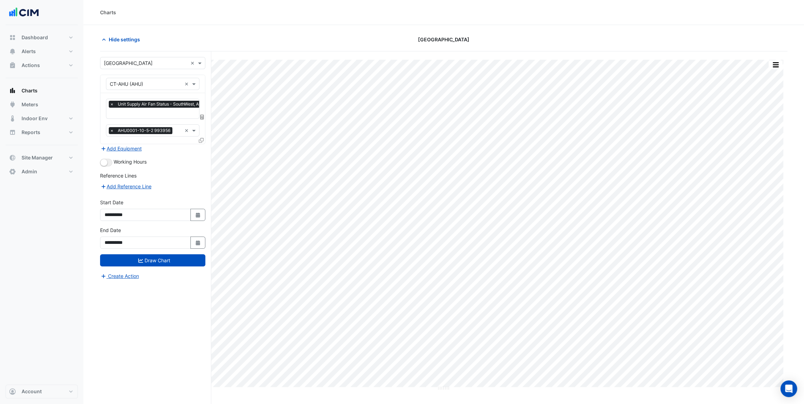
click at [153, 111] on input "text" at bounding box center [161, 113] width 103 height 7
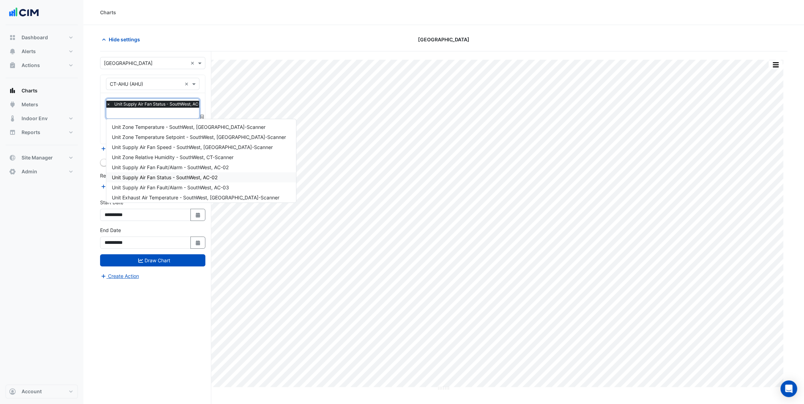
click at [167, 176] on span "Unit Supply Air Fan Status - SouthWest, AC-02" at bounding box center [165, 178] width 106 height 6
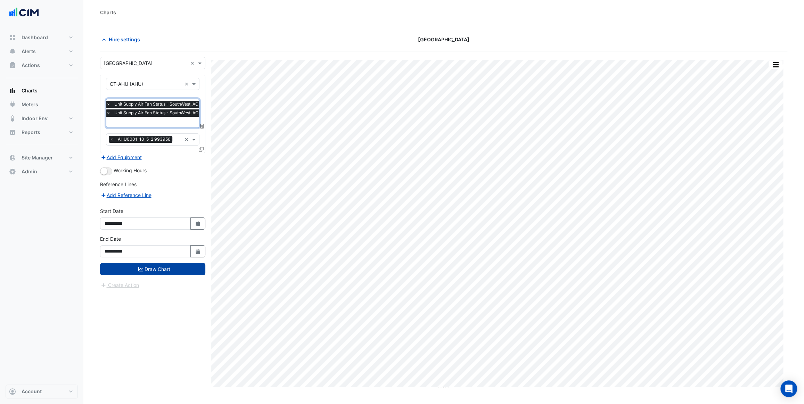
click at [171, 267] on button "Draw Chart" at bounding box center [152, 269] width 105 height 12
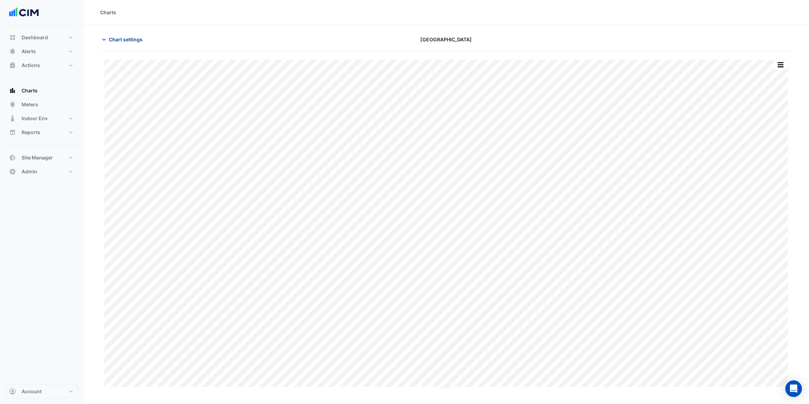
click at [115, 37] on span "Chart settings" at bounding box center [126, 39] width 34 height 7
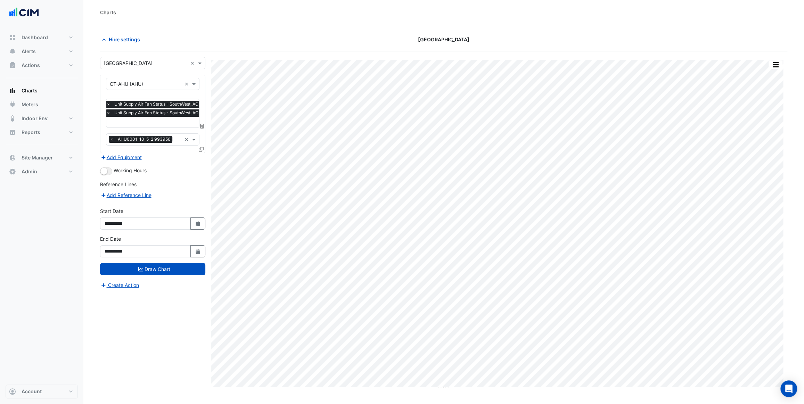
click at [133, 122] on input "text" at bounding box center [157, 122] width 103 height 7
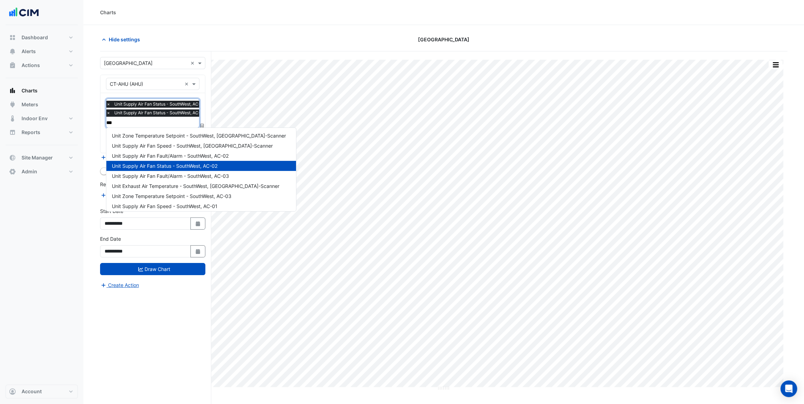
type input "****"
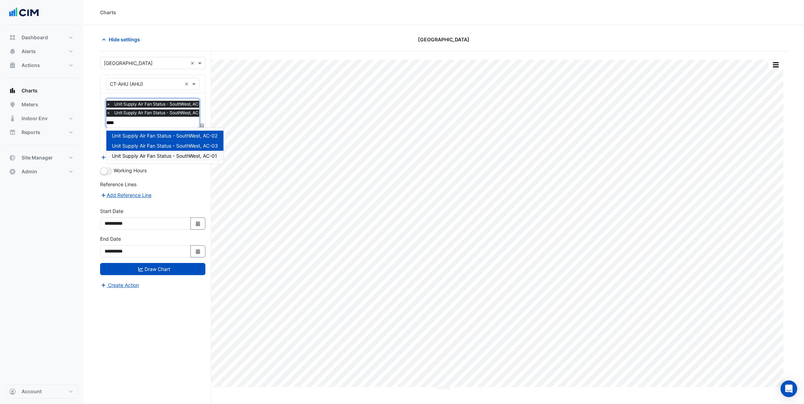
click at [180, 155] on span "Unit Supply Air Fan Status - SouthWest, AC-01" at bounding box center [164, 156] width 105 height 6
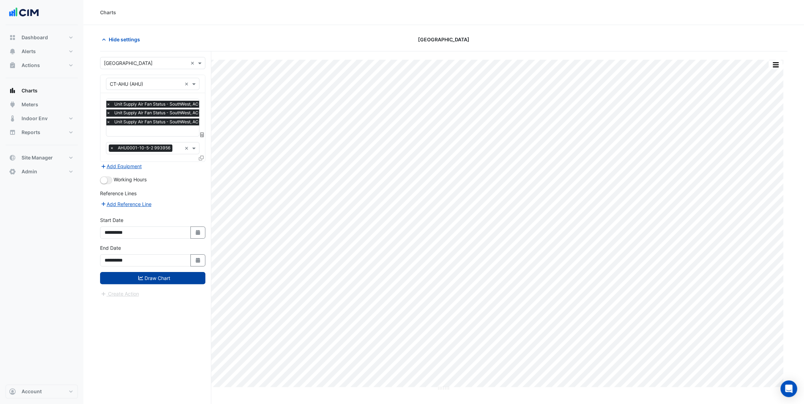
click at [176, 274] on button "Draw Chart" at bounding box center [152, 278] width 105 height 12
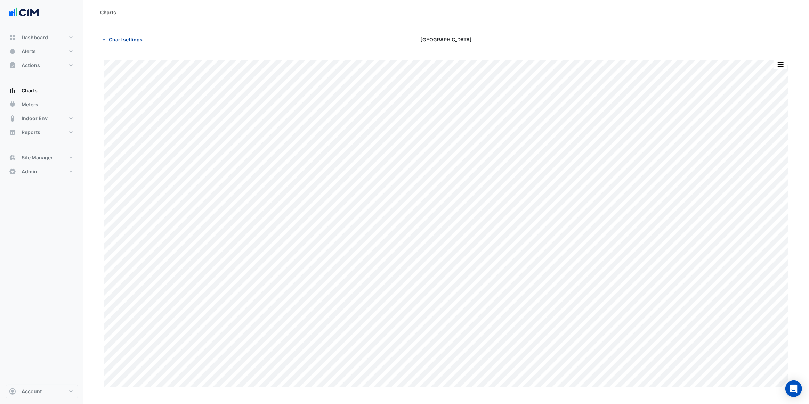
click at [125, 38] on span "Chart settings" at bounding box center [126, 39] width 34 height 7
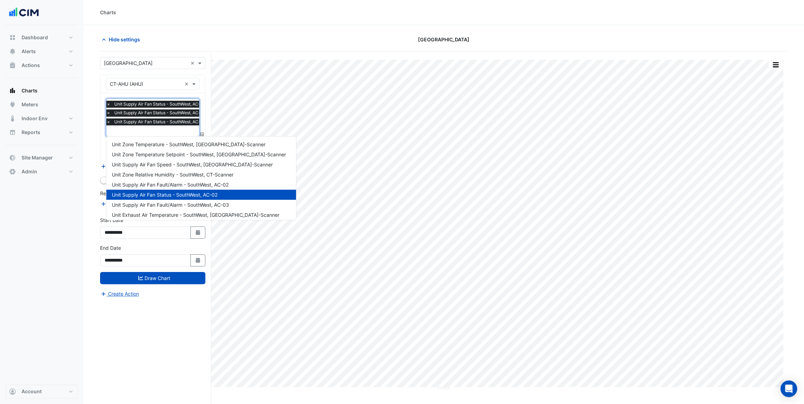
click at [139, 128] on input "text" at bounding box center [157, 131] width 103 height 7
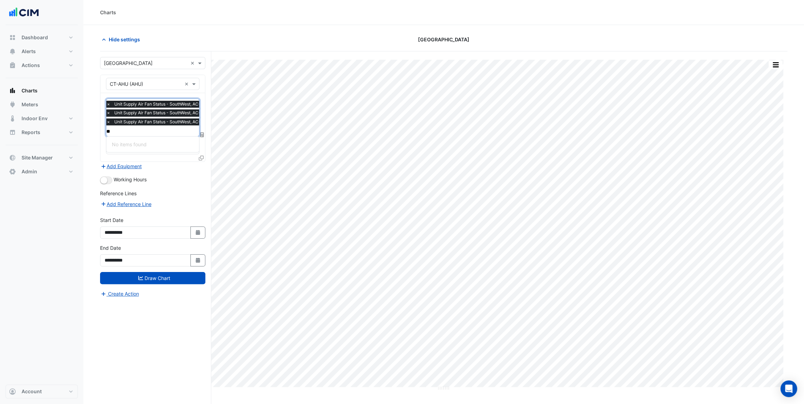
type input "*"
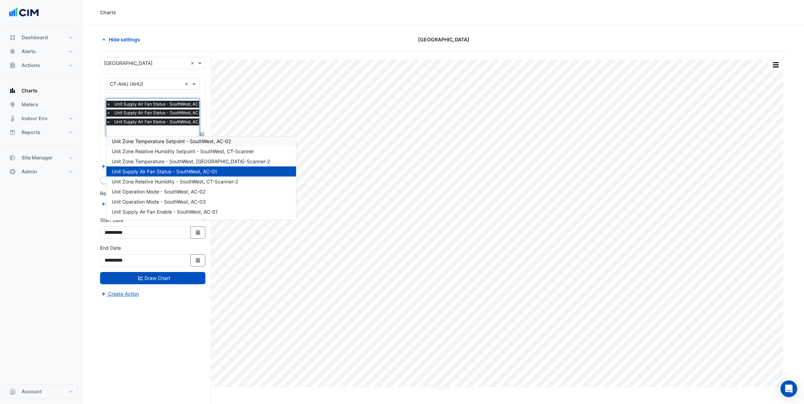
scroll to position [184, 0]
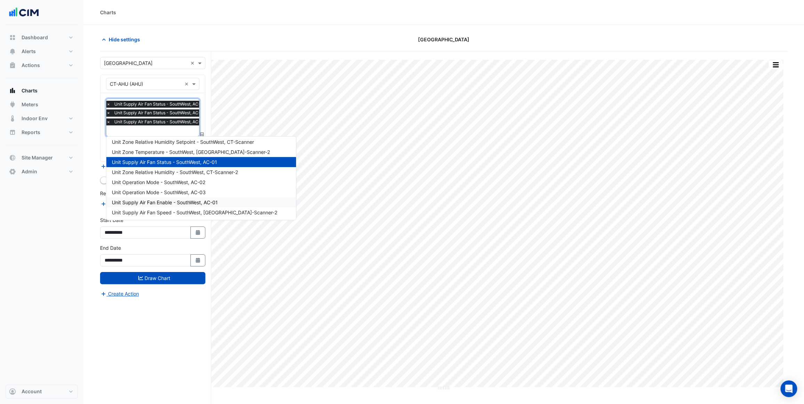
click at [164, 201] on span "Unit Supply Air Fan Enable - SouthWest, AC-01" at bounding box center [165, 203] width 106 height 6
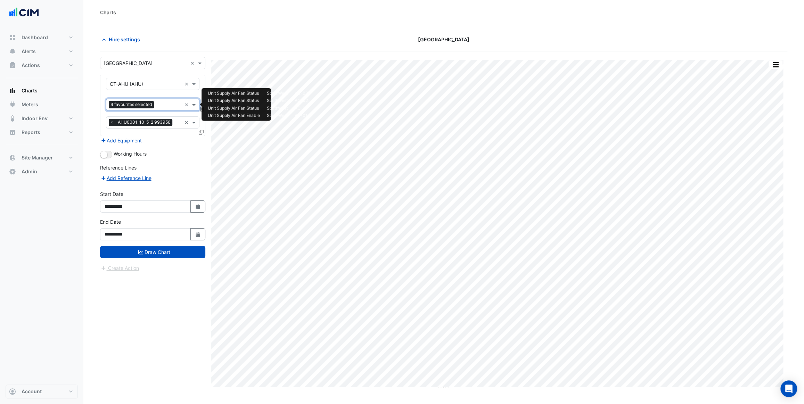
click at [161, 105] on input "text" at bounding box center [169, 105] width 25 height 7
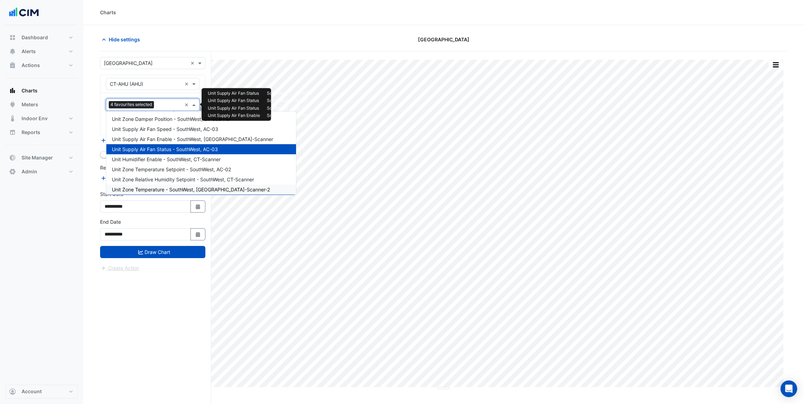
scroll to position [121, 0]
click at [160, 139] on span "Unit Supply Air Fan Enable - SouthWest, CT-Scanner" at bounding box center [192, 140] width 161 height 6
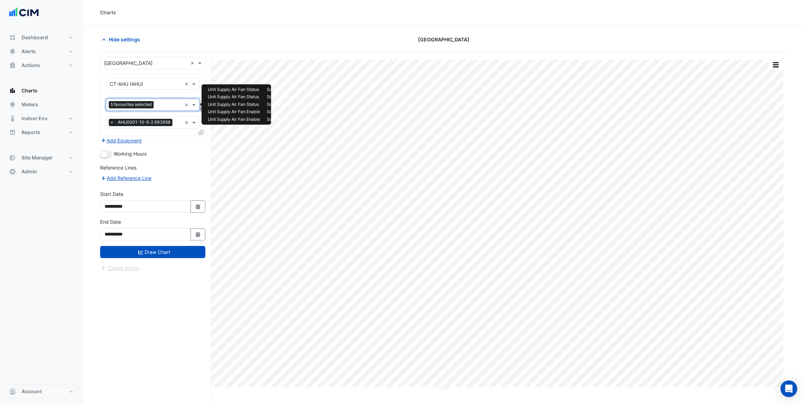
click at [159, 110] on div at bounding box center [168, 105] width 26 height 9
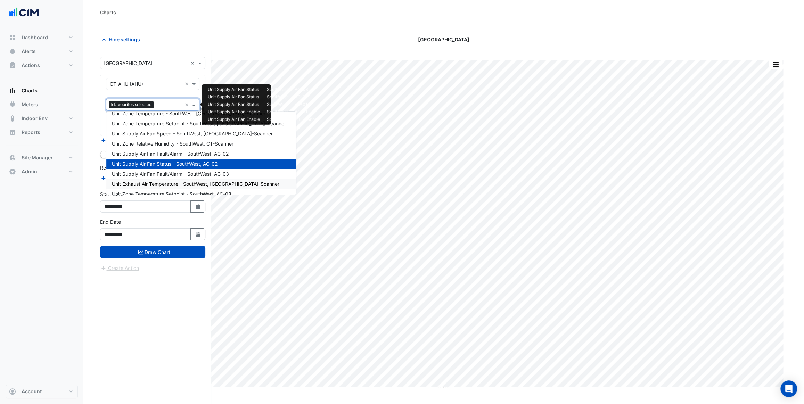
scroll to position [0, 0]
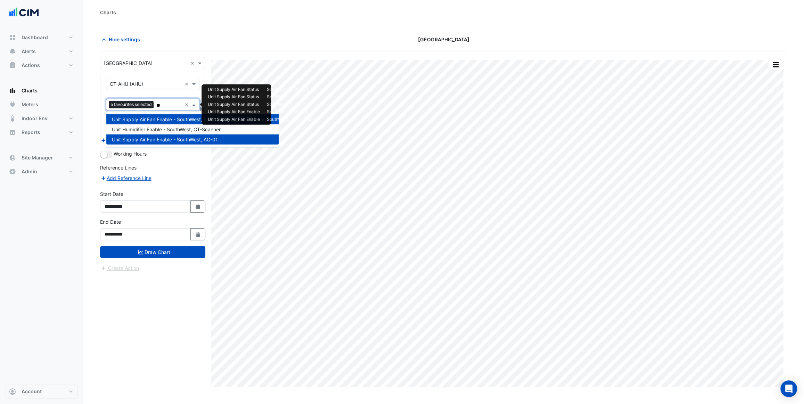
type input "*"
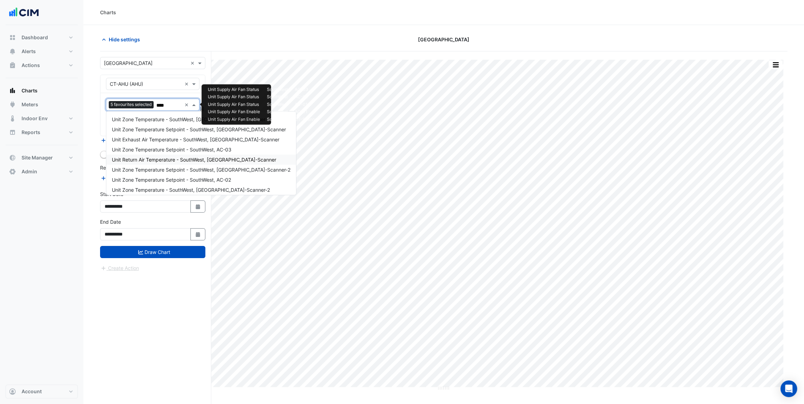
scroll to position [2, 0]
type input "*"
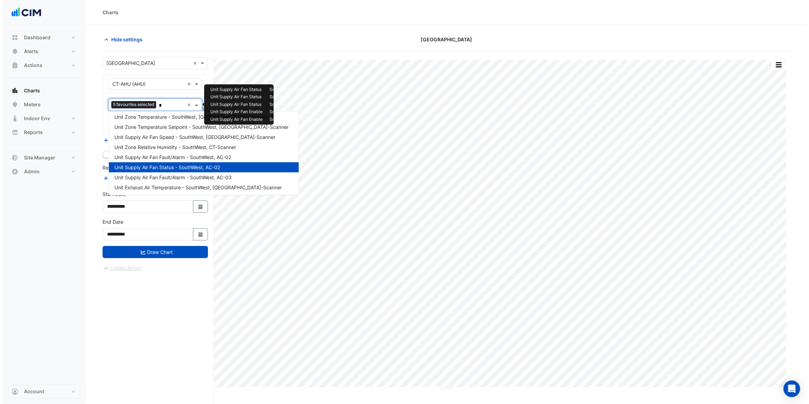
scroll to position [0, 0]
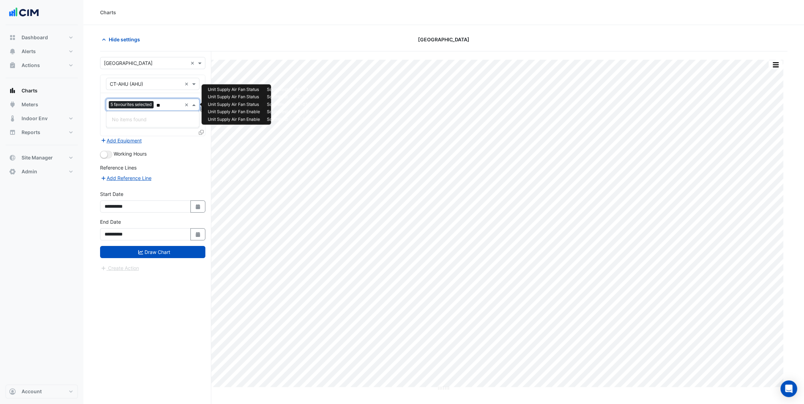
type input "*"
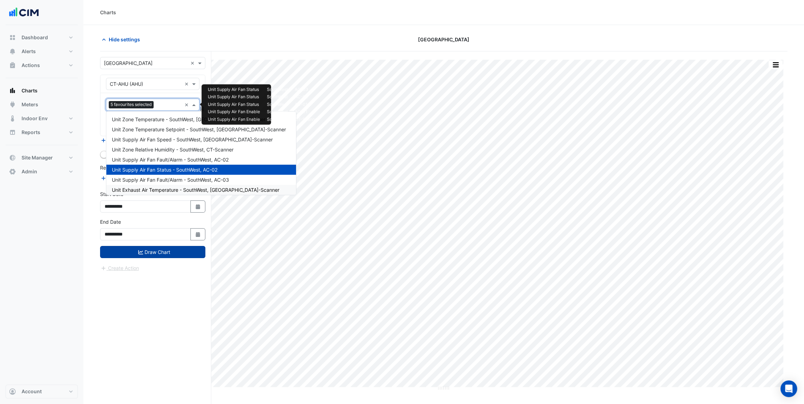
click at [156, 249] on button "Draw Chart" at bounding box center [152, 252] width 105 height 12
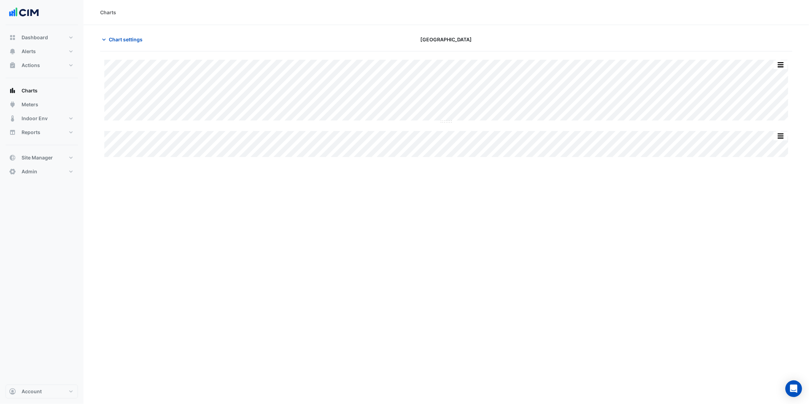
type input "**********"
click at [132, 38] on span "Chart settings" at bounding box center [126, 39] width 34 height 7
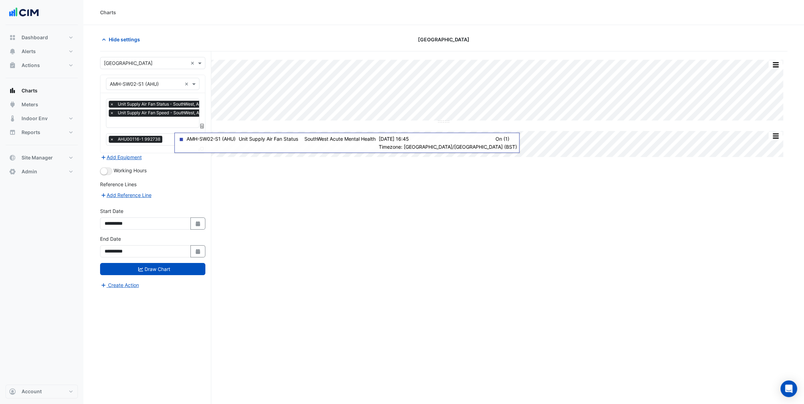
click at [143, 121] on input "text" at bounding box center [175, 122] width 130 height 7
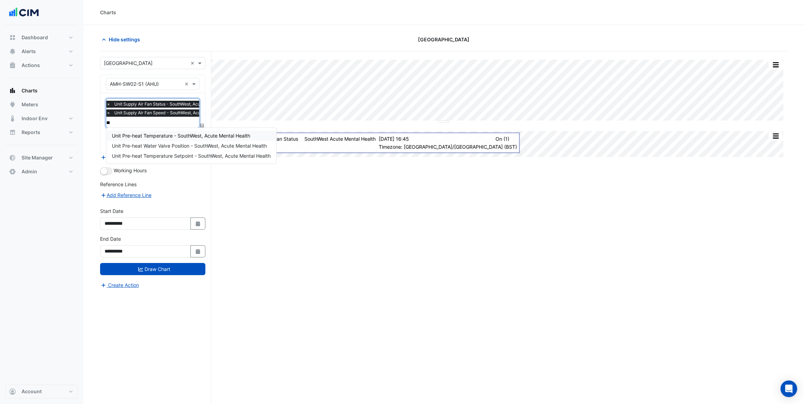
type input "*"
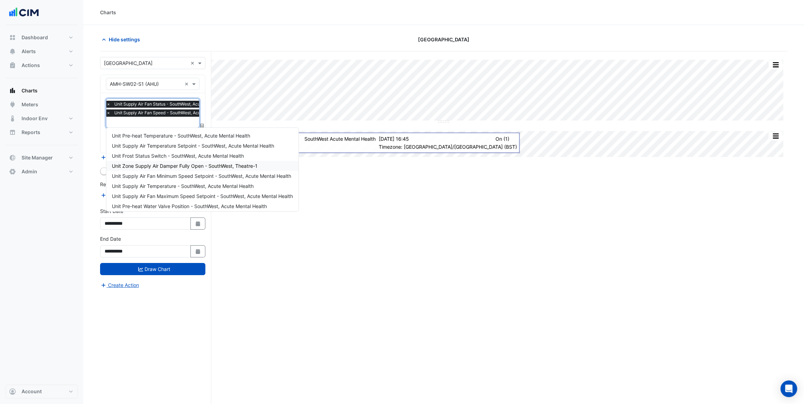
type input "*"
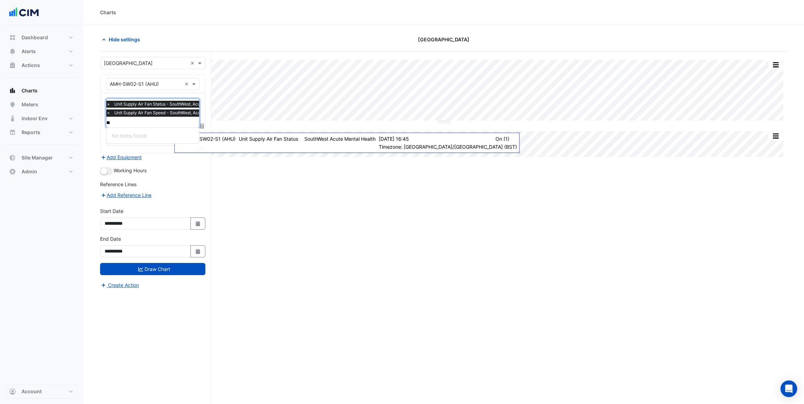
type input "*"
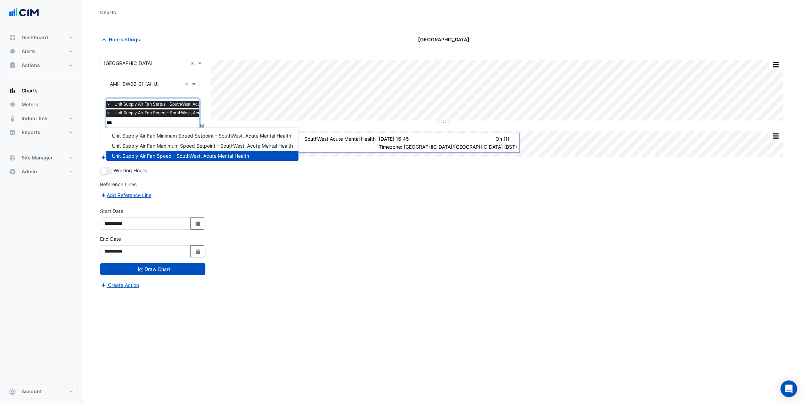
type input "****"
click at [172, 139] on div "Unit Supply Air Fan Minimum Speed Setpoint - SouthWest, Acute Mental Health" at bounding box center [202, 136] width 192 height 10
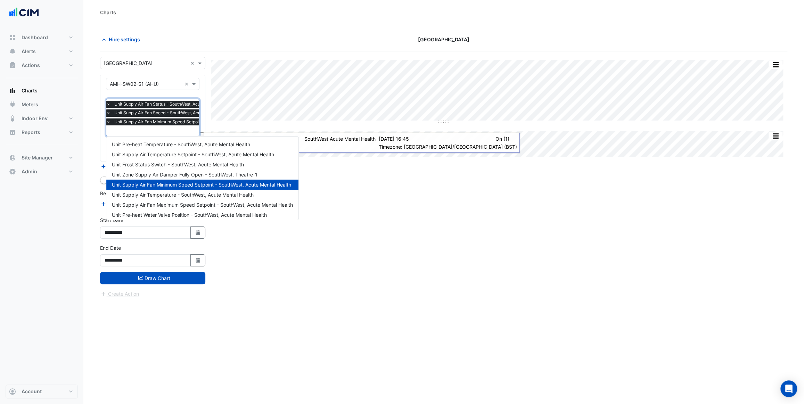
click at [164, 129] on input "text" at bounding box center [189, 131] width 167 height 7
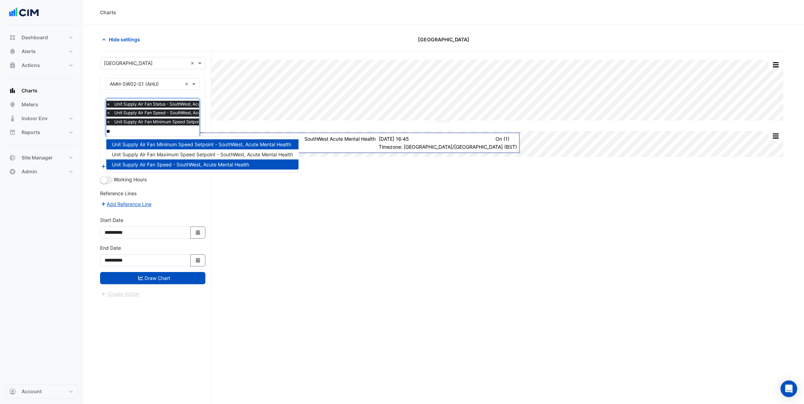
type input "***"
click at [211, 152] on span "Unit Supply Air Fan Maximum Speed Setpoint - SouthWest, Acute Mental Health" at bounding box center [202, 155] width 181 height 6
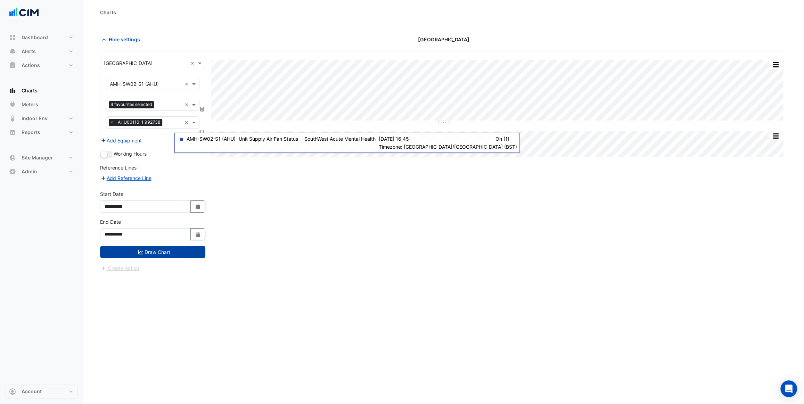
click at [151, 252] on button "Draw Chart" at bounding box center [152, 252] width 105 height 12
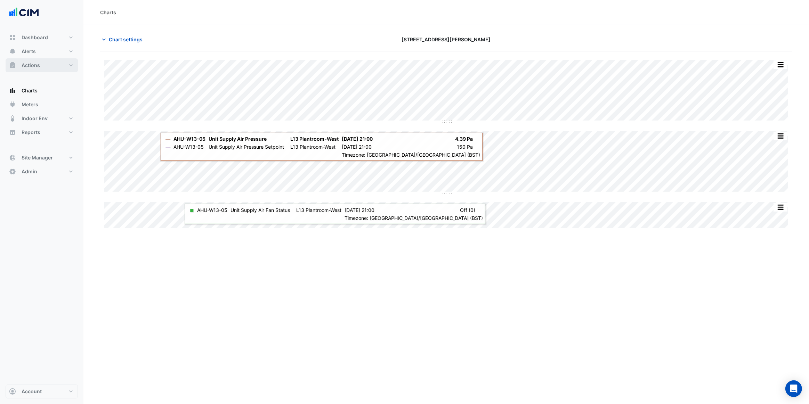
click at [31, 67] on span "Actions" at bounding box center [31, 65] width 18 height 7
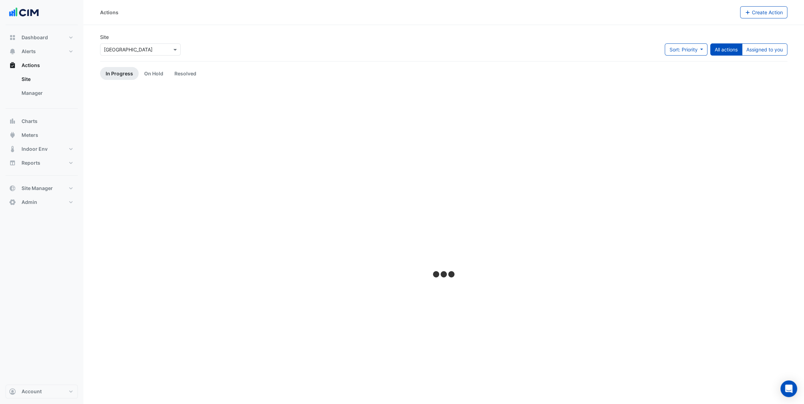
click at [157, 52] on input "text" at bounding box center [133, 49] width 59 height 7
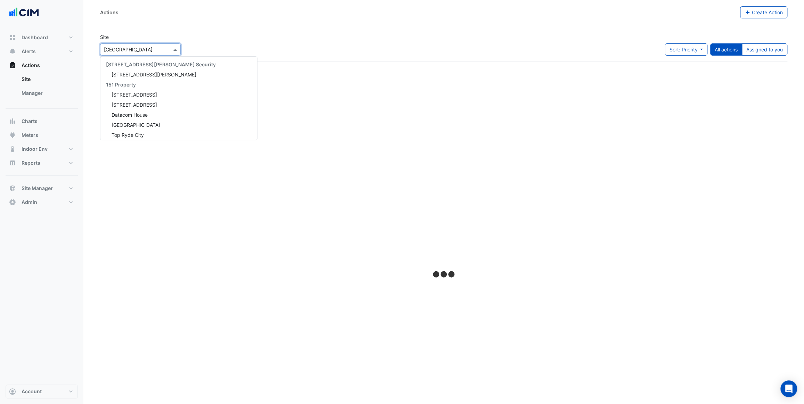
scroll to position [8136, 0]
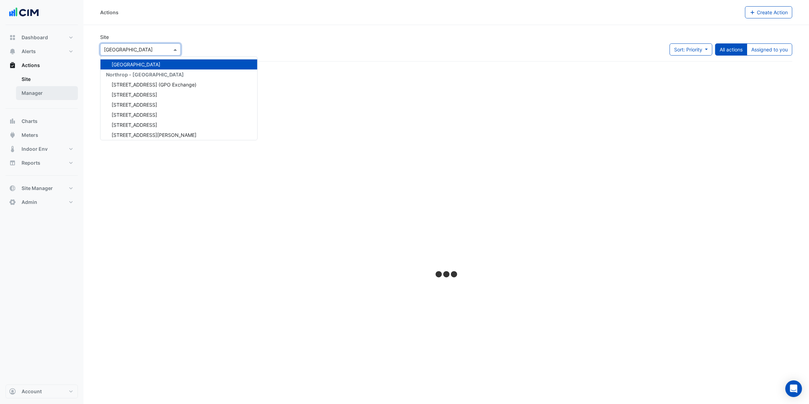
click at [38, 93] on link "Manager" at bounding box center [47, 93] width 62 height 14
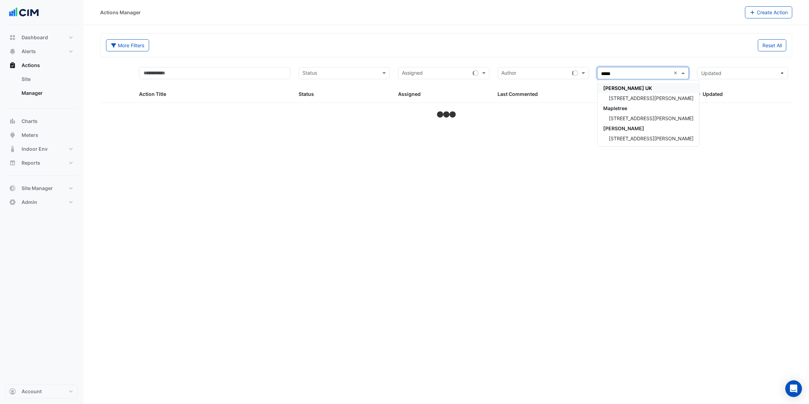
type input "******"
select select "***"
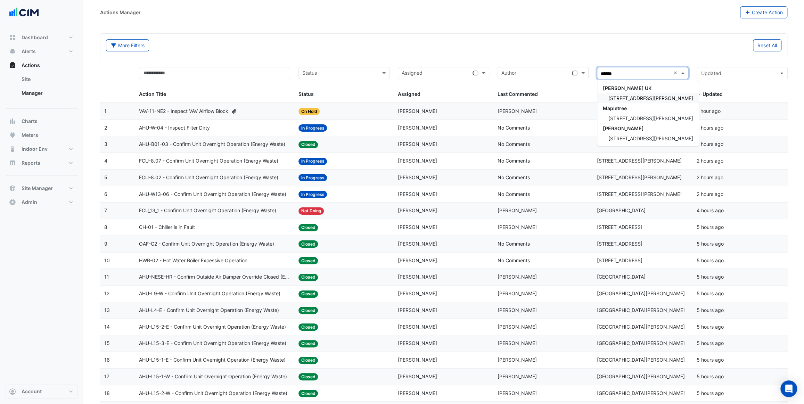
click at [639, 99] on span "[STREET_ADDRESS][PERSON_NAME]" at bounding box center [651, 98] width 85 height 6
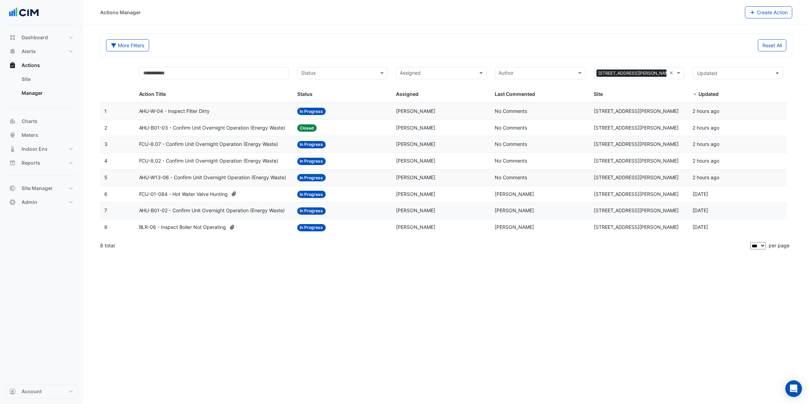
click at [269, 124] on span "AHU-B01-03 - Confirm Unit Overnight Operation (Energy Waste)" at bounding box center [212, 128] width 146 height 8
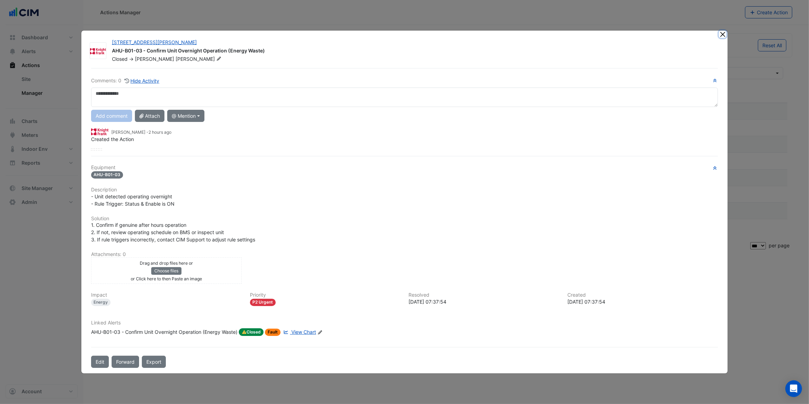
click at [724, 33] on button "Close" at bounding box center [722, 34] width 7 height 7
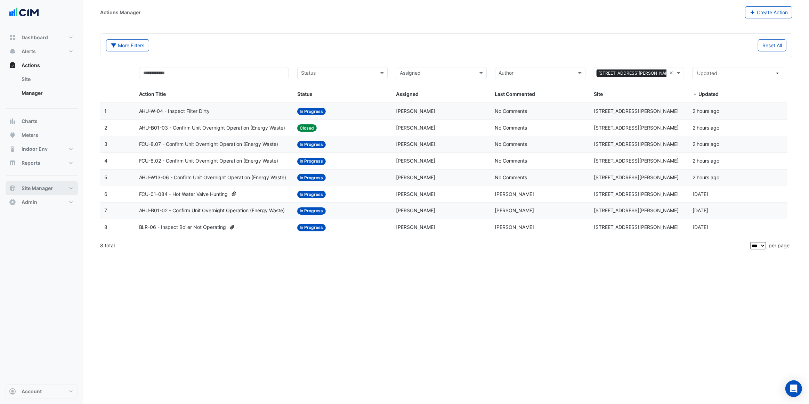
click at [39, 184] on button "Site Manager" at bounding box center [42, 188] width 72 height 14
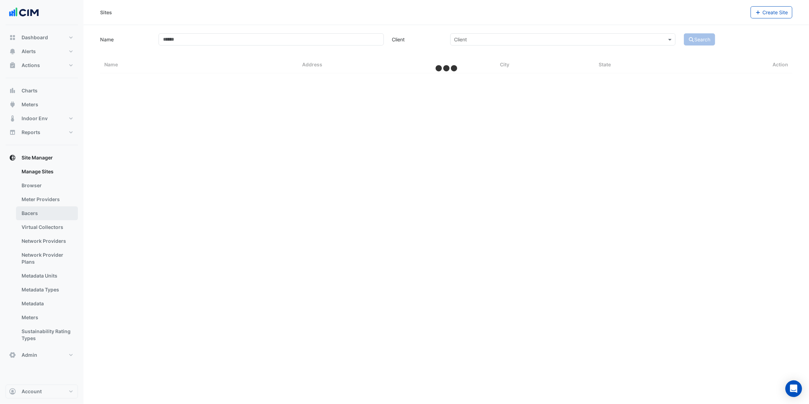
click at [46, 213] on link "Bacers" at bounding box center [47, 214] width 62 height 14
click at [375, 49] on div "Select a Site" at bounding box center [446, 45] width 346 height 12
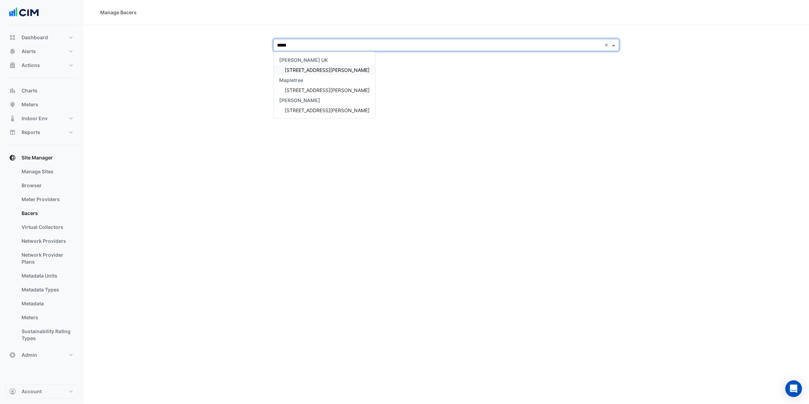
type input "******"
click at [305, 70] on span "[STREET_ADDRESS][PERSON_NAME]" at bounding box center [327, 70] width 85 height 6
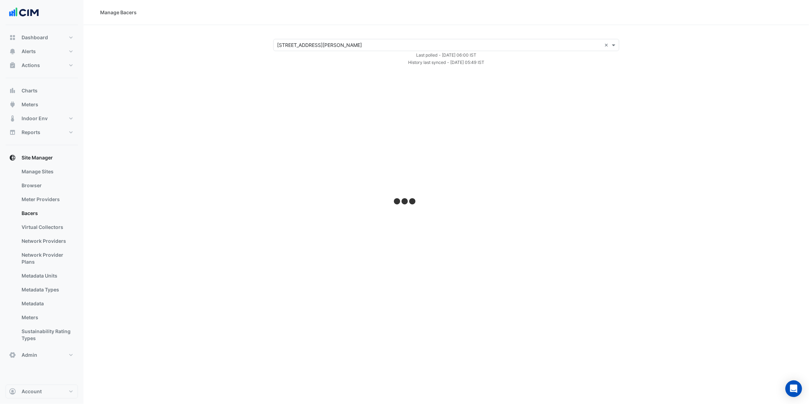
select select "***"
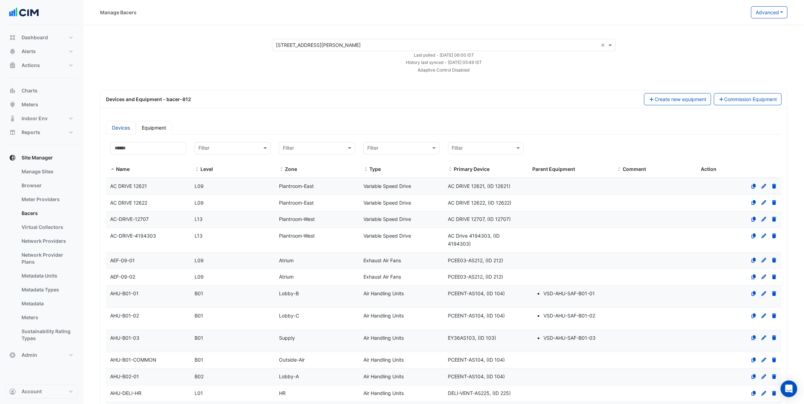
click at [127, 127] on link "Devices" at bounding box center [121, 128] width 30 height 14
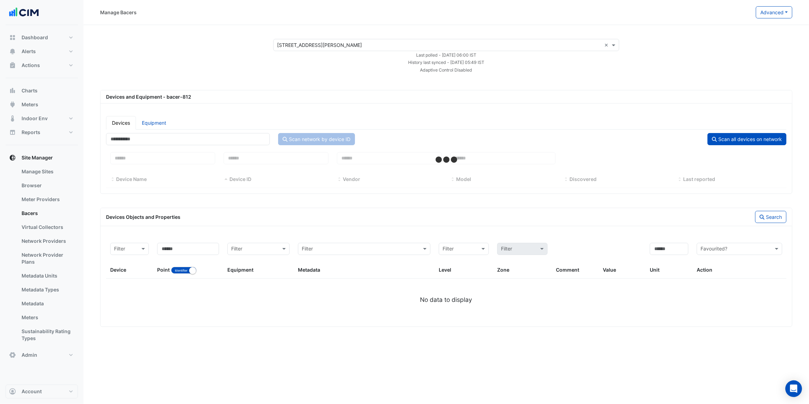
select select "***"
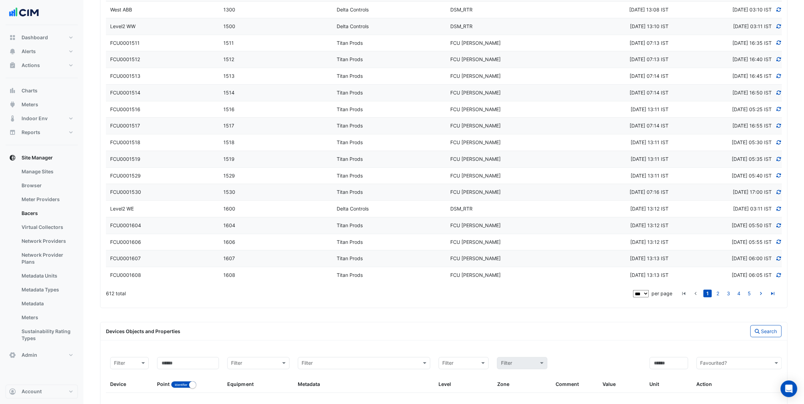
scroll to position [1611, 0]
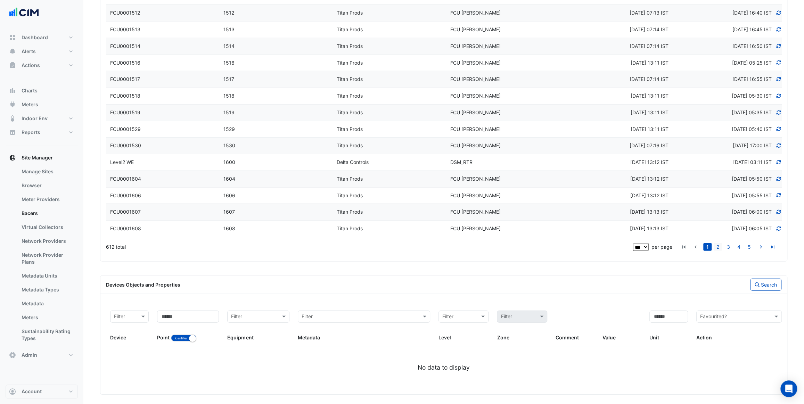
click at [719, 243] on link "2" at bounding box center [718, 247] width 8 height 8
click at [727, 243] on link "3" at bounding box center [729, 247] width 8 height 8
click at [739, 243] on link "4" at bounding box center [739, 247] width 8 height 8
click at [568, 208] on div "[DATE] 14:09 IST" at bounding box center [616, 212] width 113 height 8
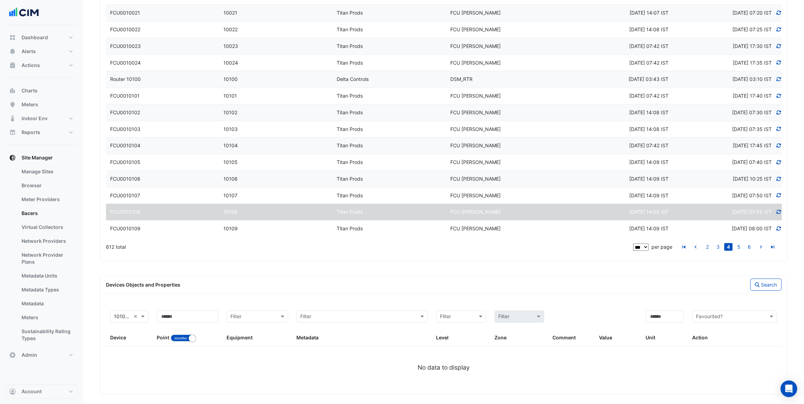
click at [501, 180] on datatable-body-cell "Model FCU Sauter" at bounding box center [502, 179] width 113 height 16
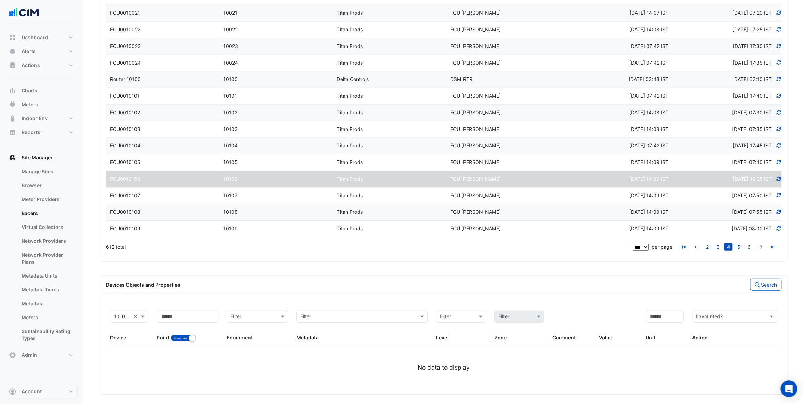
click at [778, 177] on icon at bounding box center [779, 179] width 6 height 5
click at [480, 29] on button "Close" at bounding box center [481, 30] width 16 height 19
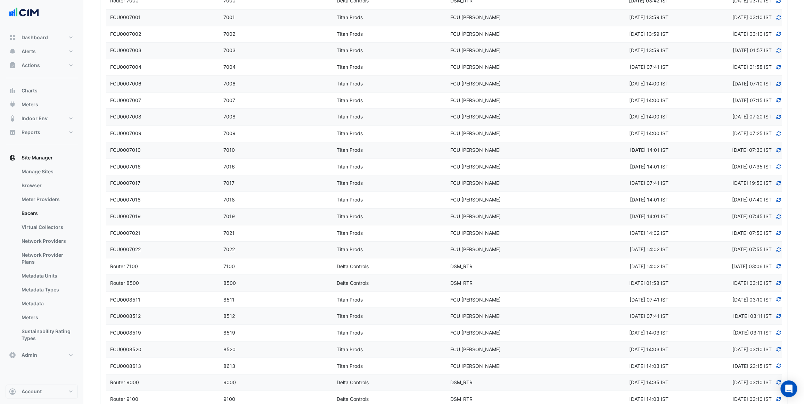
scroll to position [821, 0]
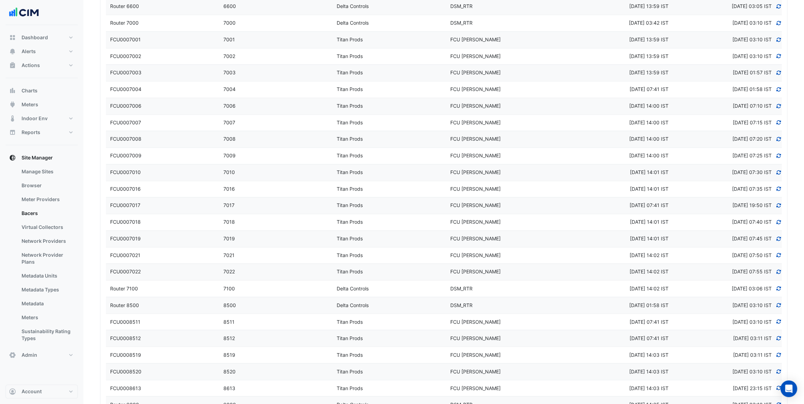
click at [304, 302] on div "8500" at bounding box center [275, 305] width 113 height 8
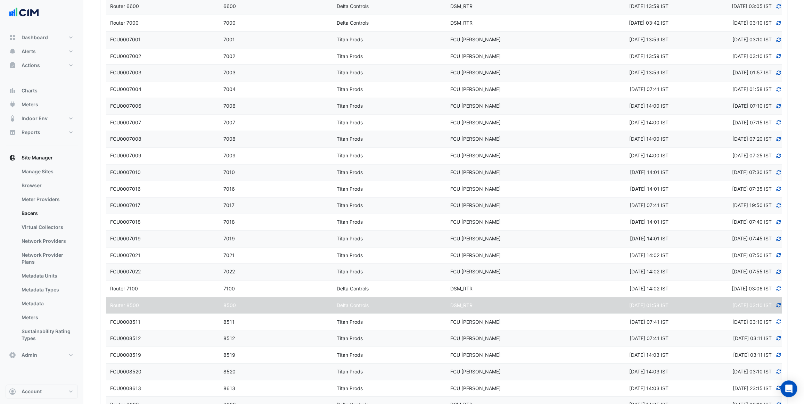
select select "***"
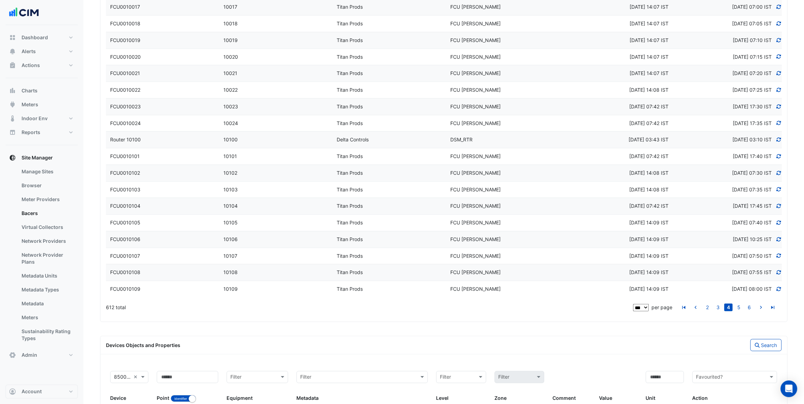
scroll to position [1393, 0]
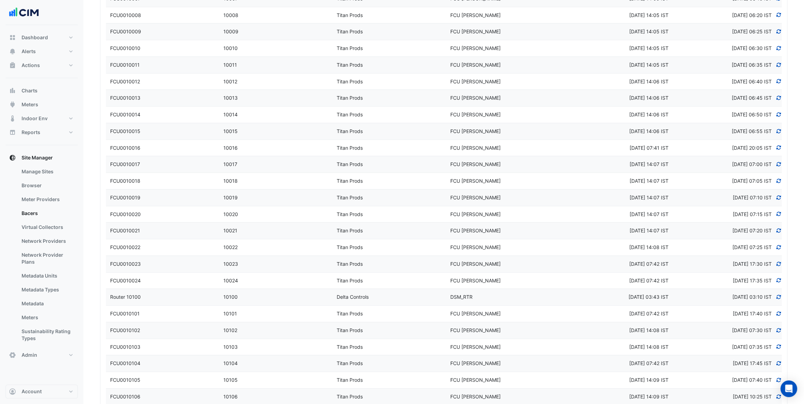
click at [161, 294] on div "Router 10100" at bounding box center [162, 297] width 113 height 8
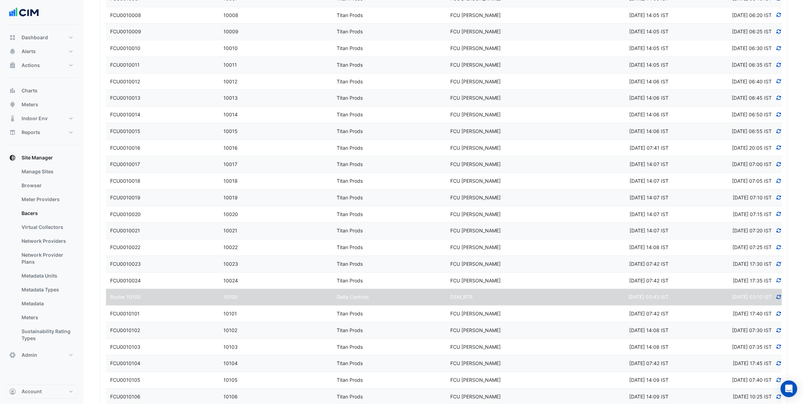
scroll to position [1568, 0]
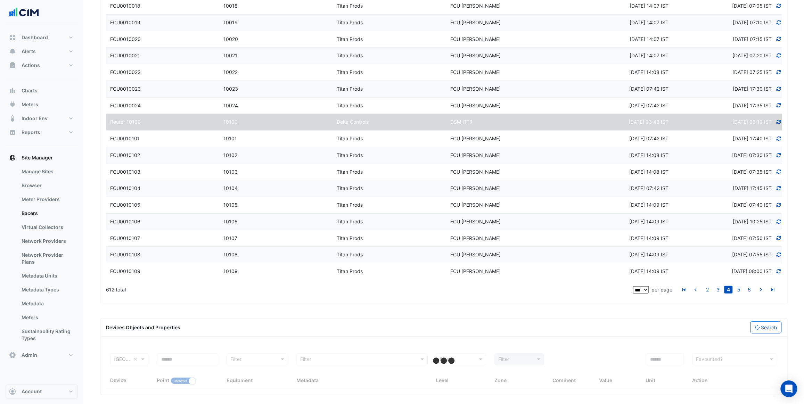
select select "***"
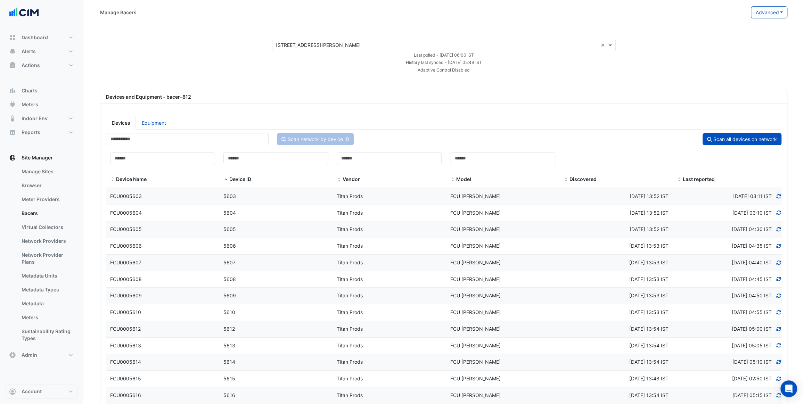
scroll to position [31, 0]
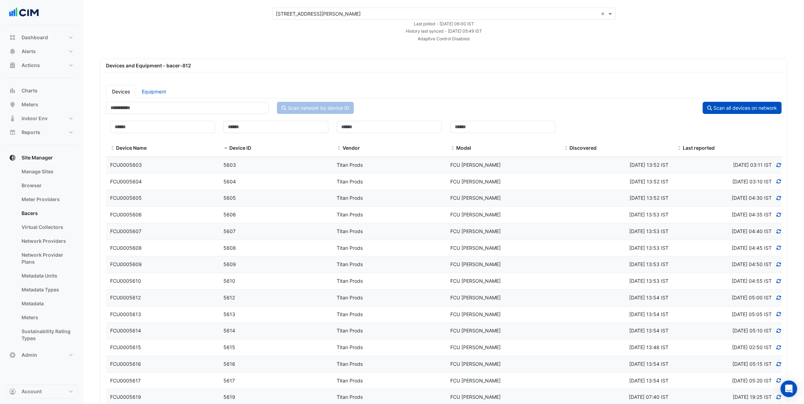
click at [583, 181] on div "Thu 31-Jul-2025 13:52 IST" at bounding box center [616, 182] width 113 height 8
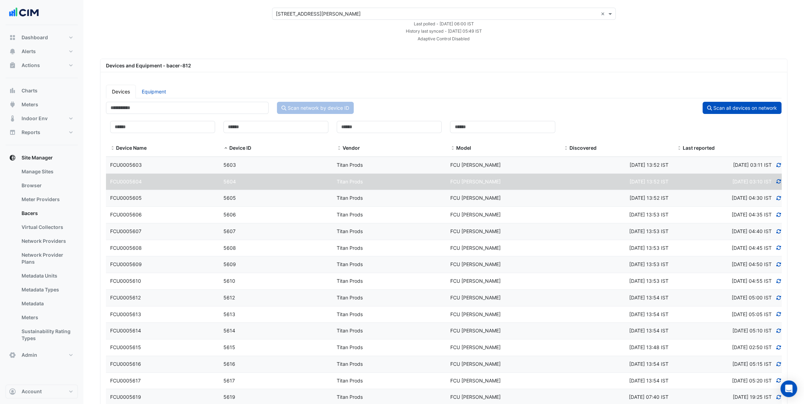
scroll to position [31, 0]
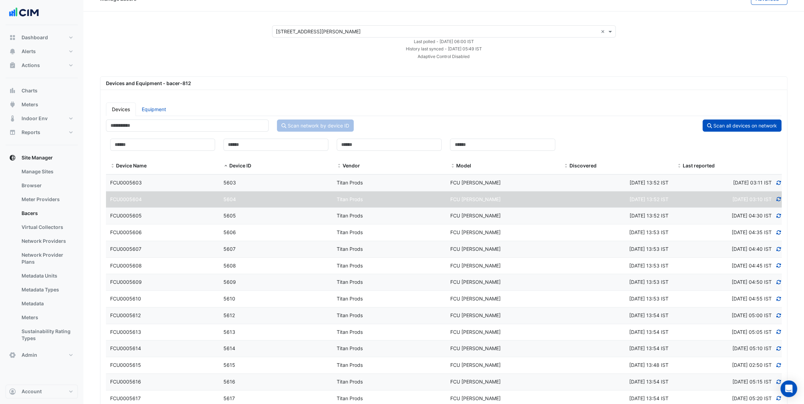
scroll to position [0, 0]
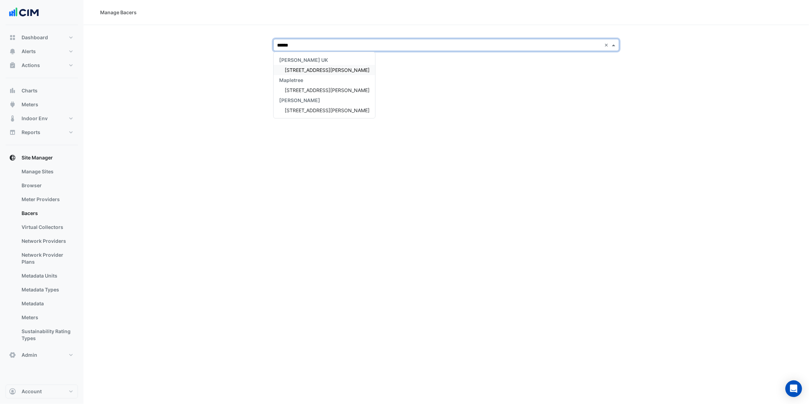
click at [317, 69] on span "[STREET_ADDRESS][PERSON_NAME]" at bounding box center [327, 70] width 85 height 6
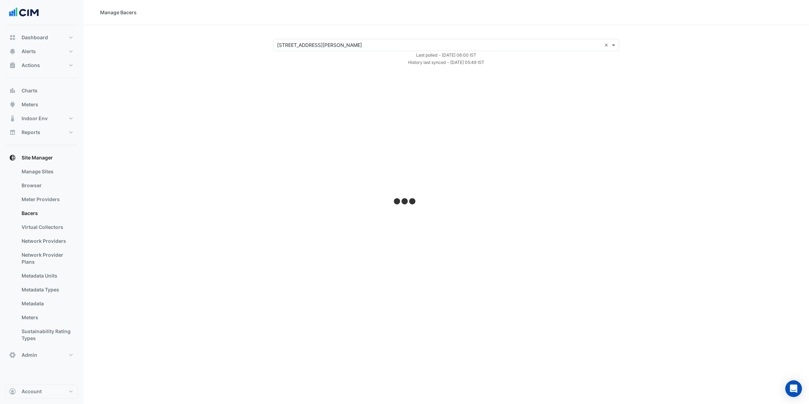
select select "***"
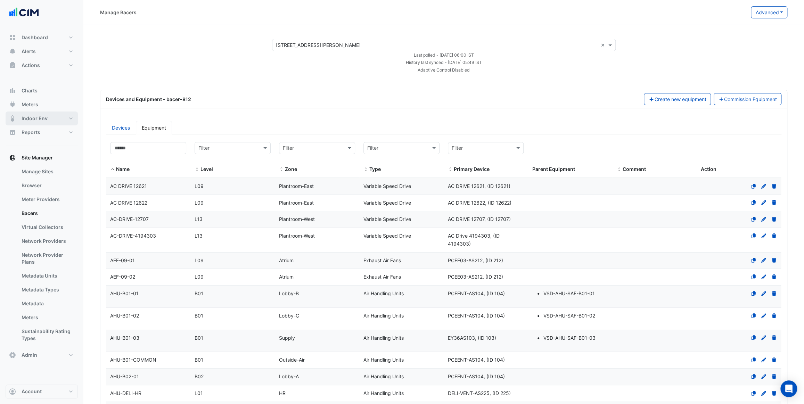
click at [56, 119] on button "Indoor Env" at bounding box center [42, 119] width 72 height 14
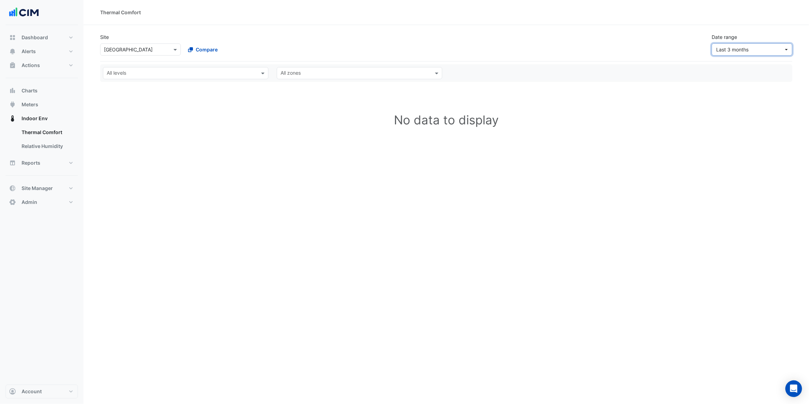
click at [753, 46] on span "Last 3 months" at bounding box center [749, 49] width 67 height 7
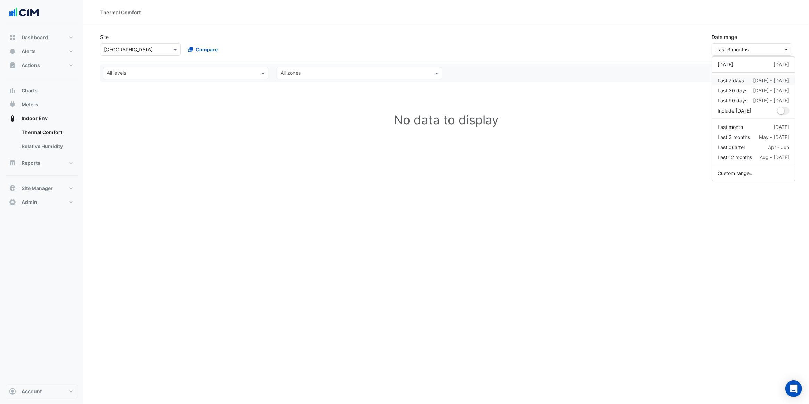
click at [734, 80] on div "Last 7 days" at bounding box center [731, 80] width 26 height 7
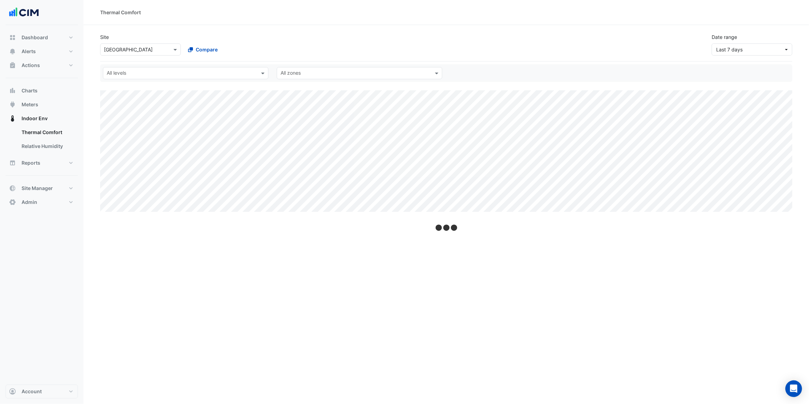
click at [165, 51] on div at bounding box center [140, 50] width 80 height 8
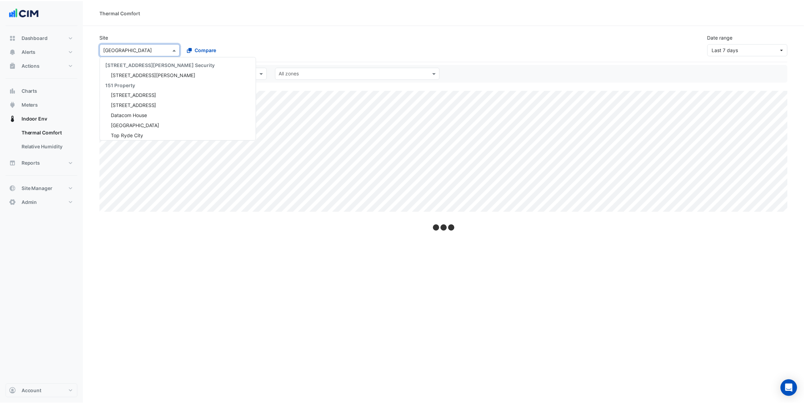
scroll to position [8136, 0]
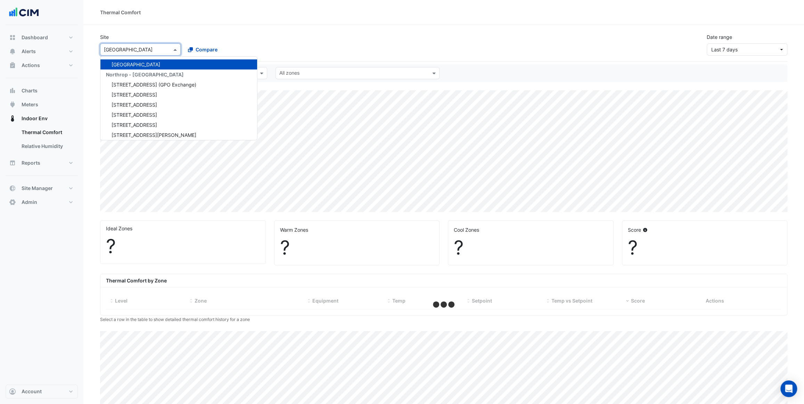
select select "***"
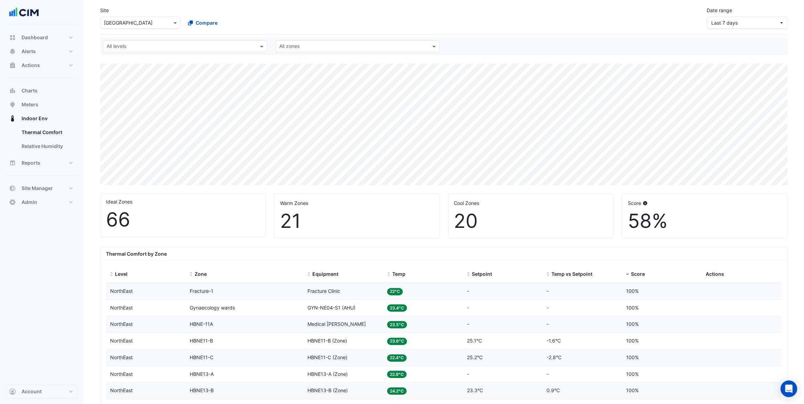
scroll to position [63, 0]
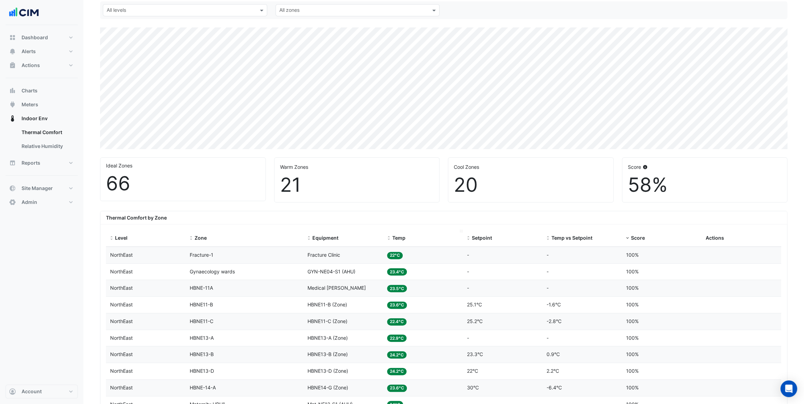
click at [389, 241] on div "Temp" at bounding box center [422, 238] width 71 height 8
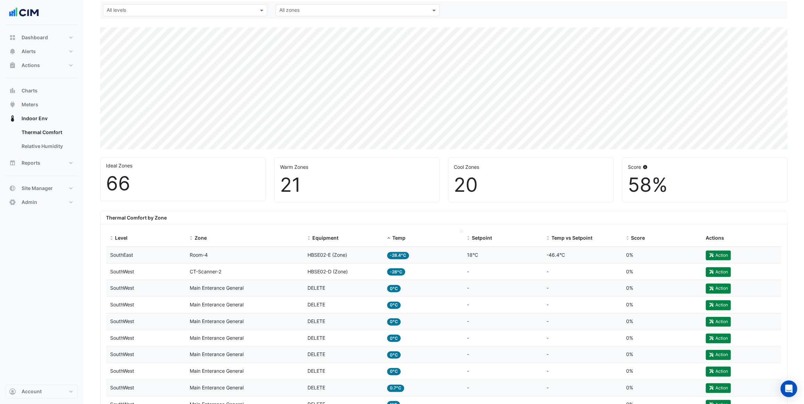
click at [389, 239] on span at bounding box center [388, 239] width 5 height 6
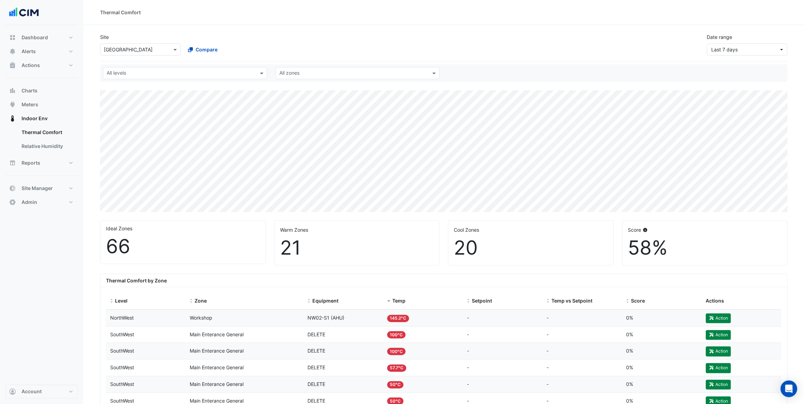
click at [145, 48] on input "text" at bounding box center [133, 49] width 59 height 7
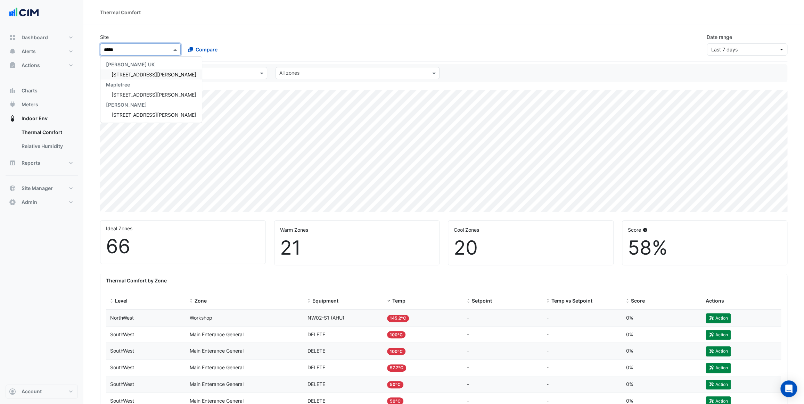
type input "******"
click at [141, 75] on span "[STREET_ADDRESS][PERSON_NAME]" at bounding box center [154, 75] width 85 height 6
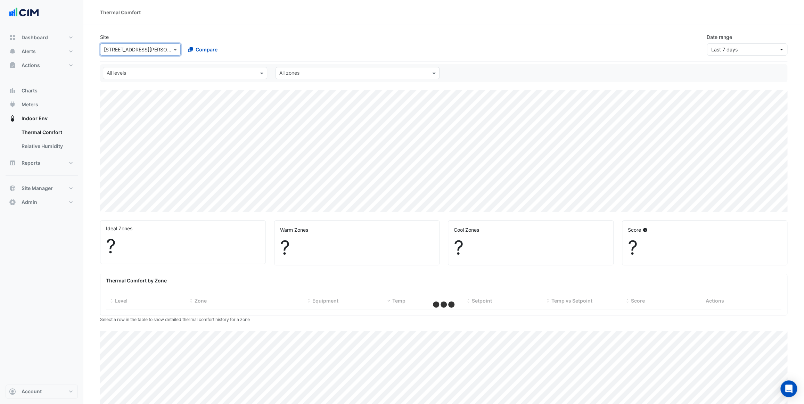
select select "***"
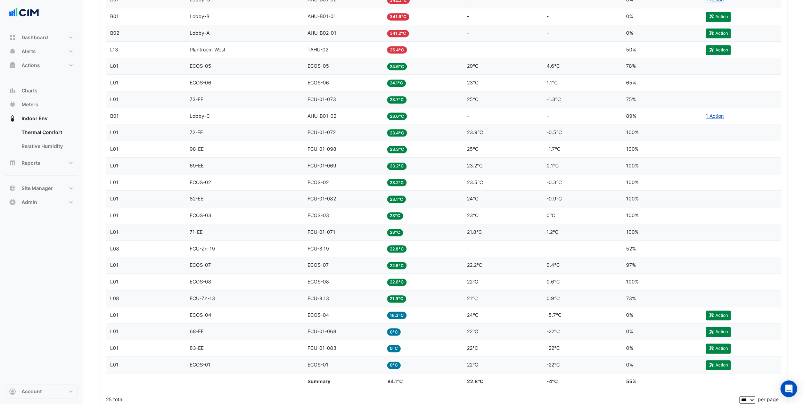
scroll to position [348, 0]
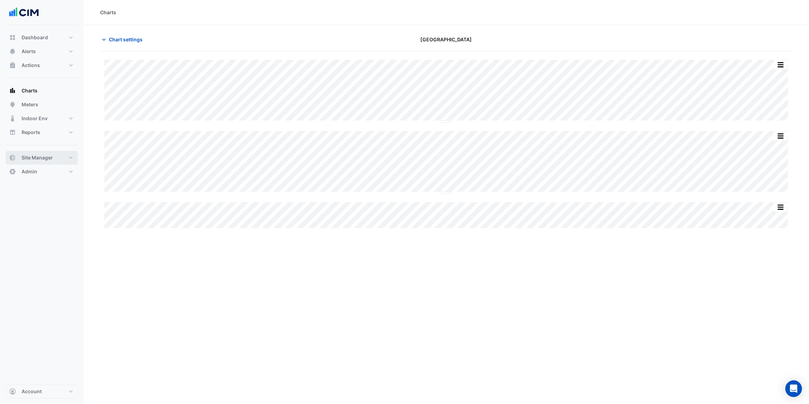
click at [41, 160] on span "Site Manager" at bounding box center [37, 157] width 31 height 7
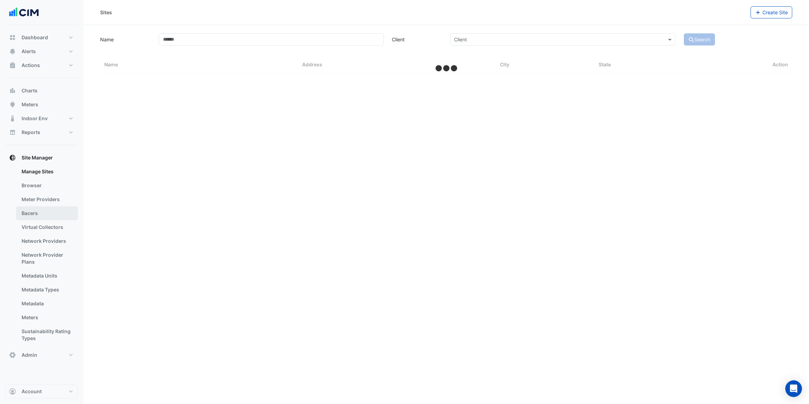
click at [42, 216] on link "Bacers" at bounding box center [47, 214] width 62 height 14
click at [300, 42] on input "text" at bounding box center [439, 45] width 325 height 7
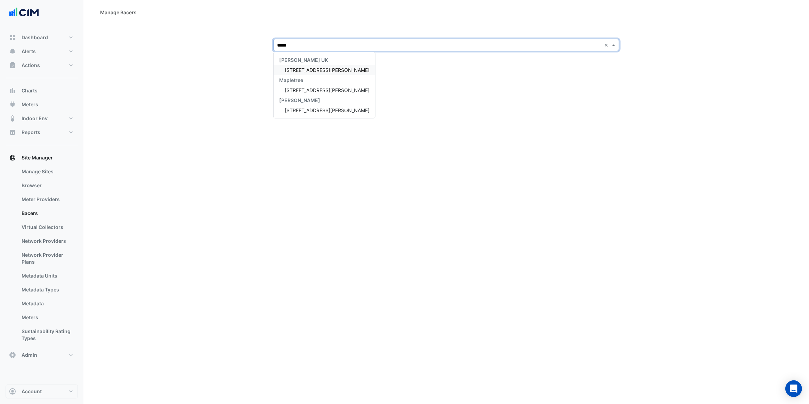
type input "******"
click at [299, 71] on span "[STREET_ADDRESS][PERSON_NAME]" at bounding box center [327, 70] width 85 height 6
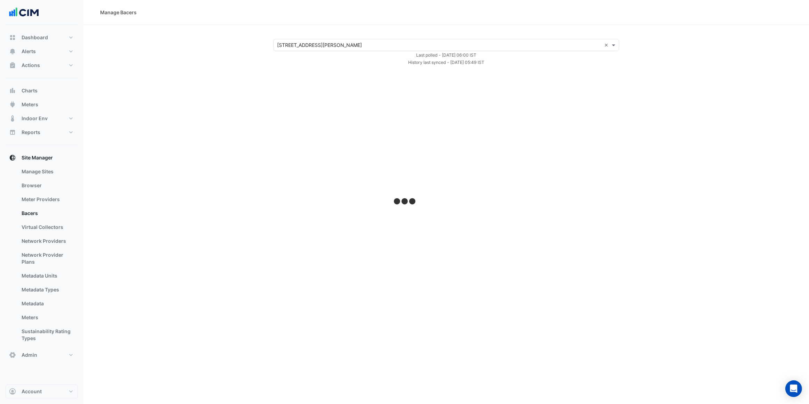
select select "***"
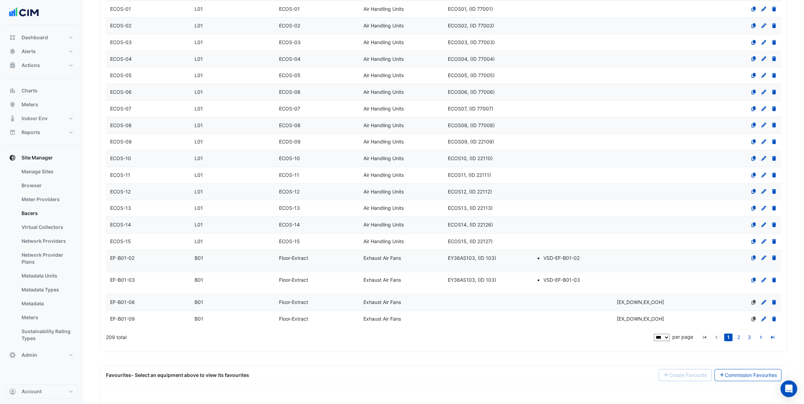
scroll to position [2344, 0]
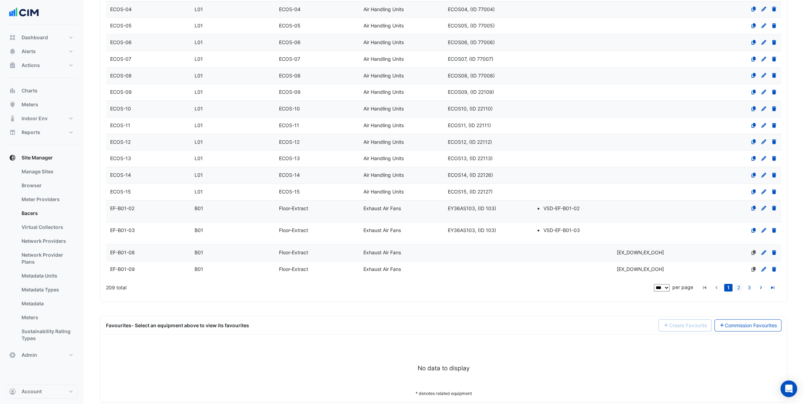
click at [741, 284] on link "2" at bounding box center [739, 288] width 8 height 8
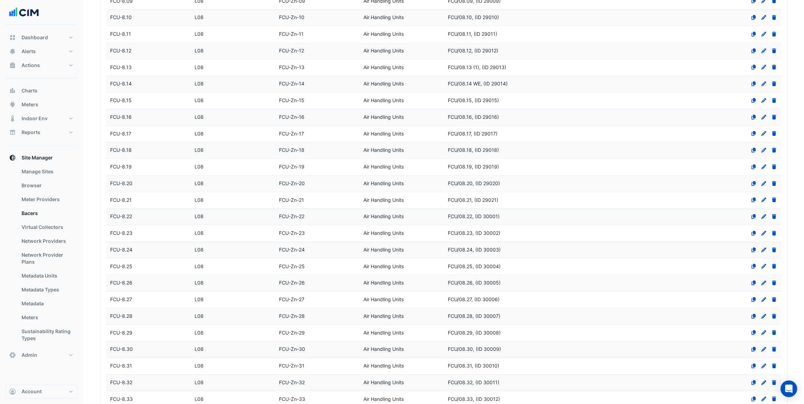
scroll to position [620, 0]
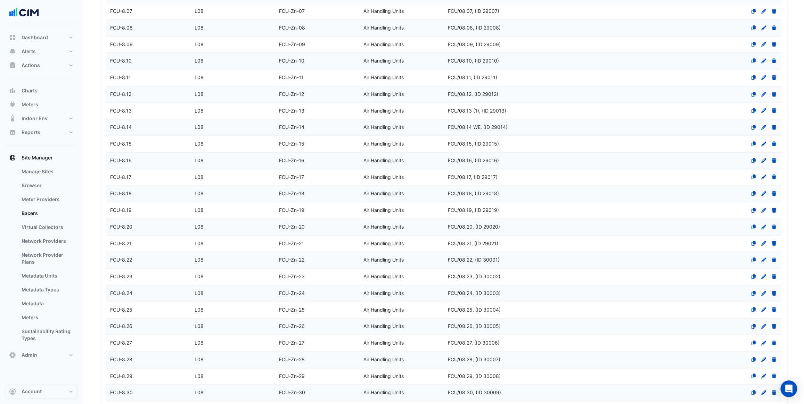
click at [156, 140] on div "FCU-8.15" at bounding box center [148, 144] width 84 height 8
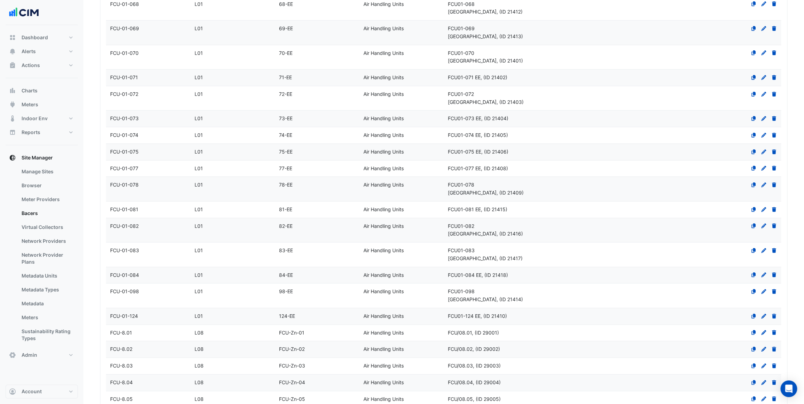
scroll to position [209, 0]
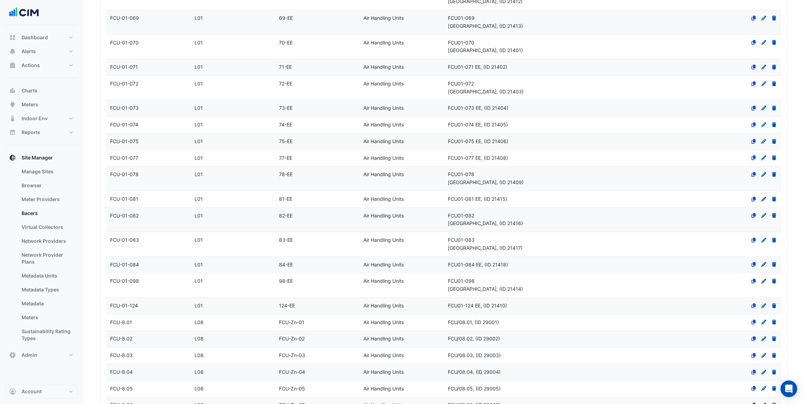
select select "***"
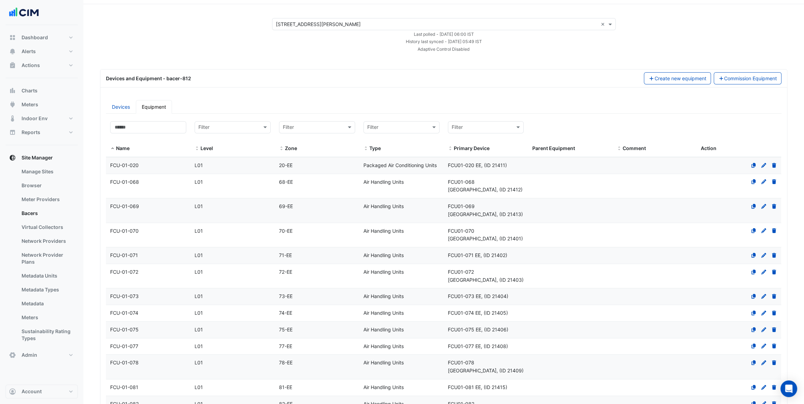
scroll to position [20, 0]
click at [116, 107] on link "Devices" at bounding box center [121, 108] width 30 height 14
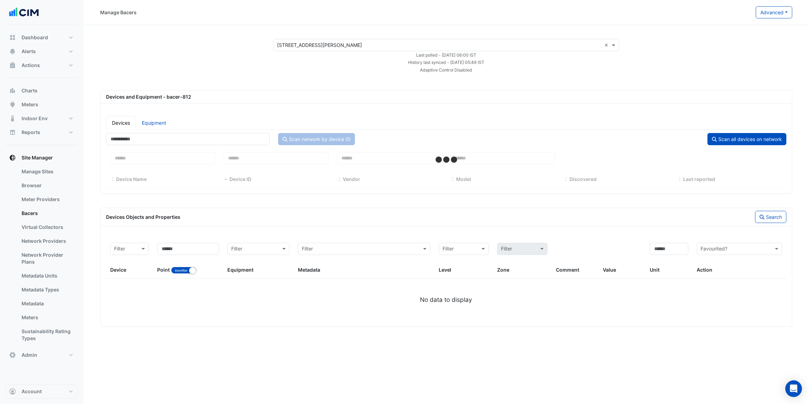
select select "***"
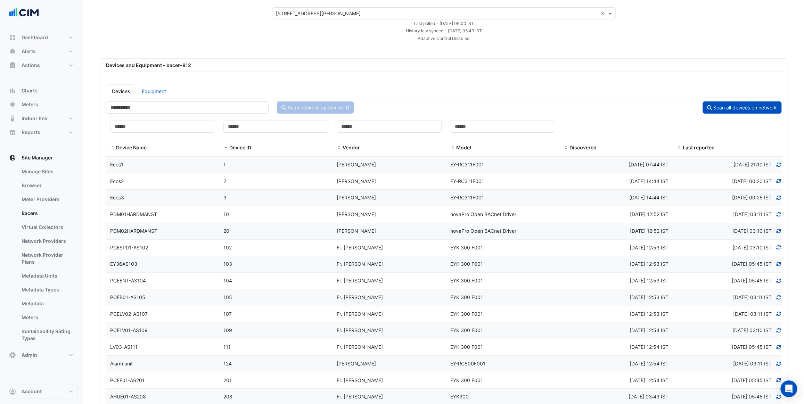
scroll to position [31, 0]
click at [170, 129] on input at bounding box center [162, 127] width 105 height 12
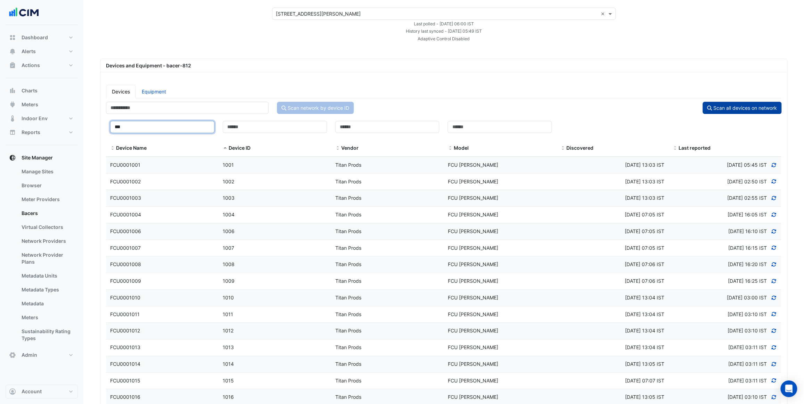
type input "***"
click at [748, 108] on button "Scan all devices on network" at bounding box center [742, 108] width 79 height 12
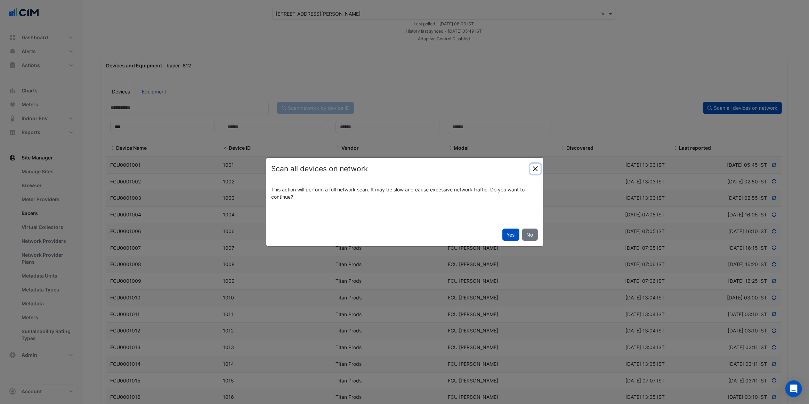
click at [534, 167] on button "Close" at bounding box center [535, 169] width 10 height 10
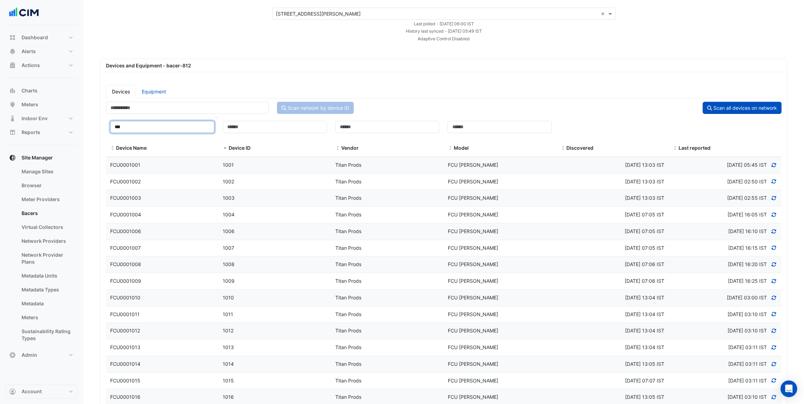
click at [189, 125] on input "***" at bounding box center [162, 127] width 104 height 12
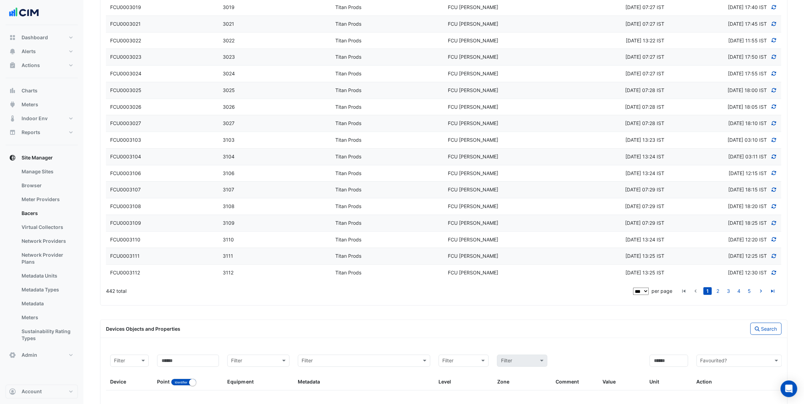
scroll to position [1611, 0]
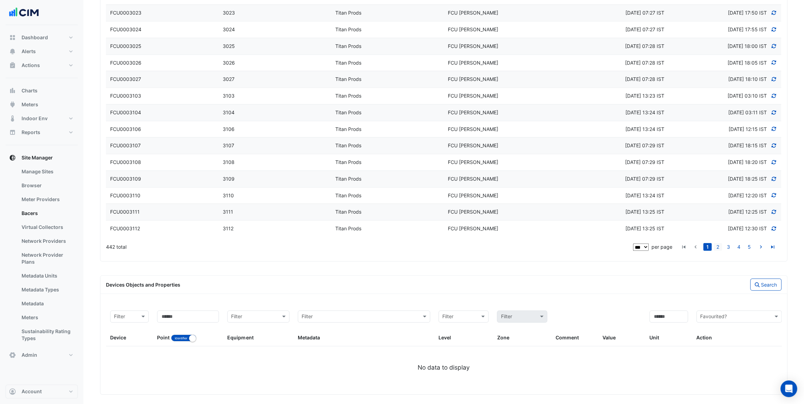
click at [720, 246] on link "2" at bounding box center [718, 247] width 8 height 8
click at [726, 243] on link "3" at bounding box center [729, 247] width 8 height 8
click at [737, 243] on link "4" at bounding box center [739, 247] width 8 height 8
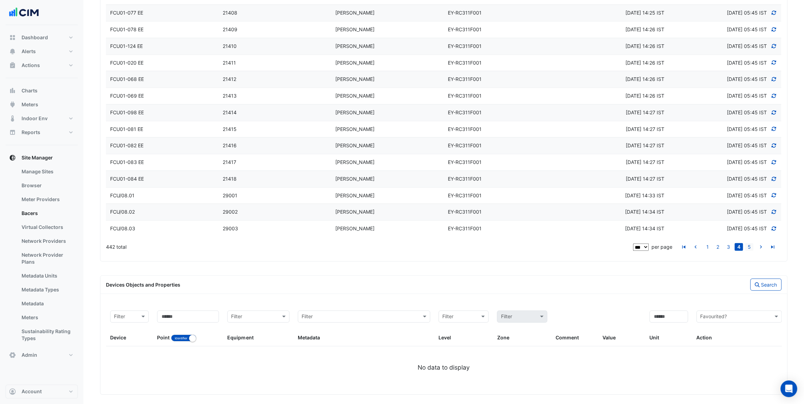
click at [748, 243] on link "5" at bounding box center [749, 247] width 8 height 8
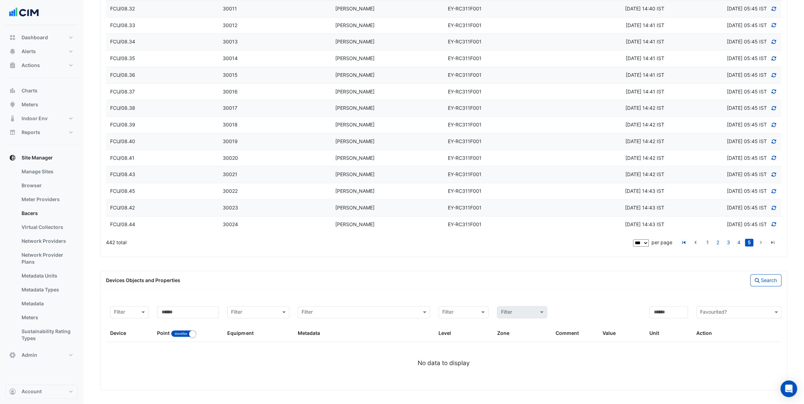
scroll to position [650, 0]
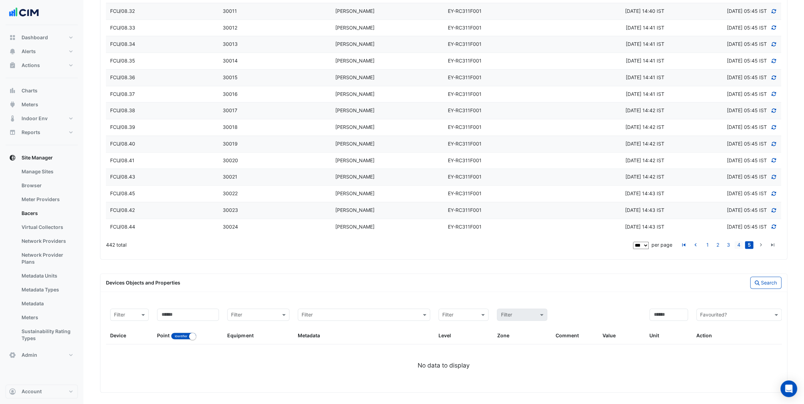
click at [740, 245] on link "4" at bounding box center [739, 245] width 8 height 8
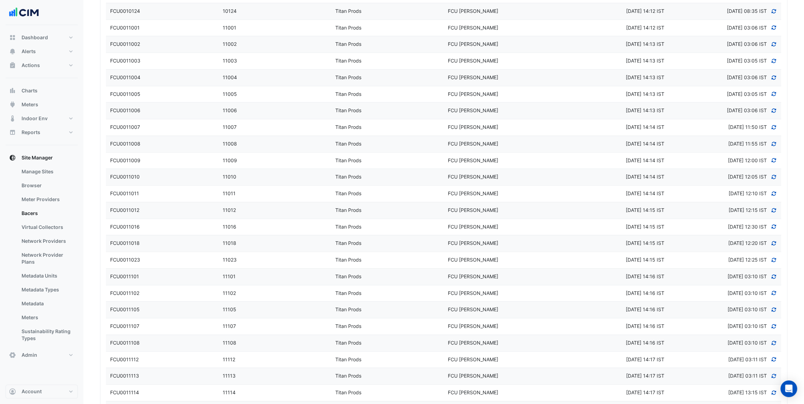
scroll to position [1611, 0]
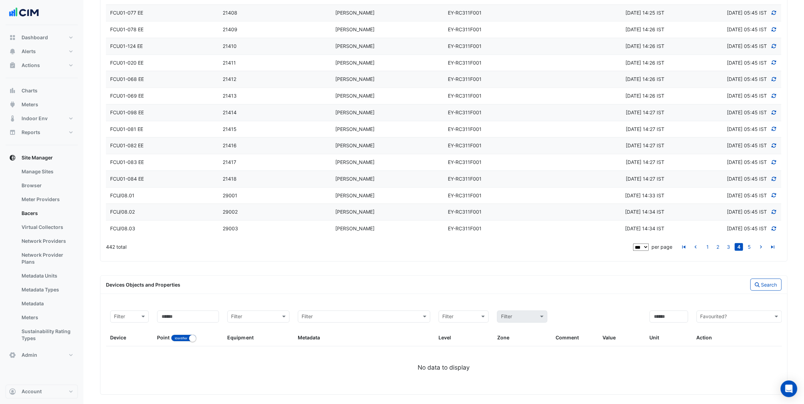
click at [203, 192] on div "FCU/08.01" at bounding box center [162, 196] width 113 height 8
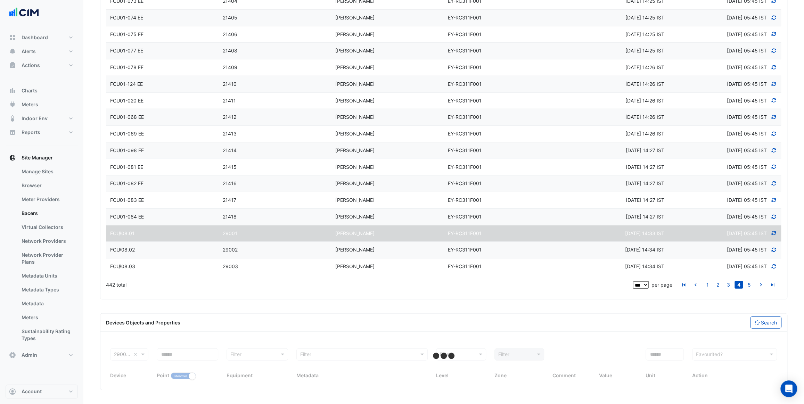
scroll to position [1568, 0]
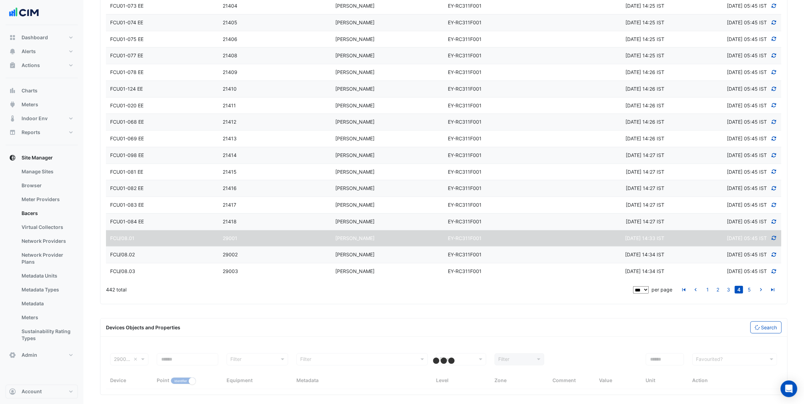
select select "***"
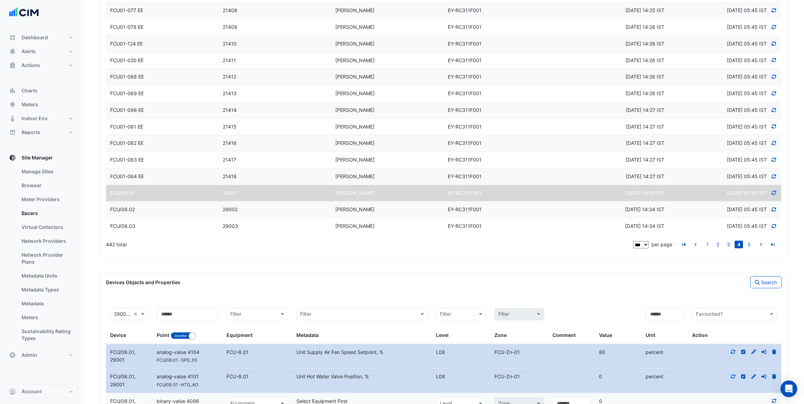
scroll to position [1611, 0]
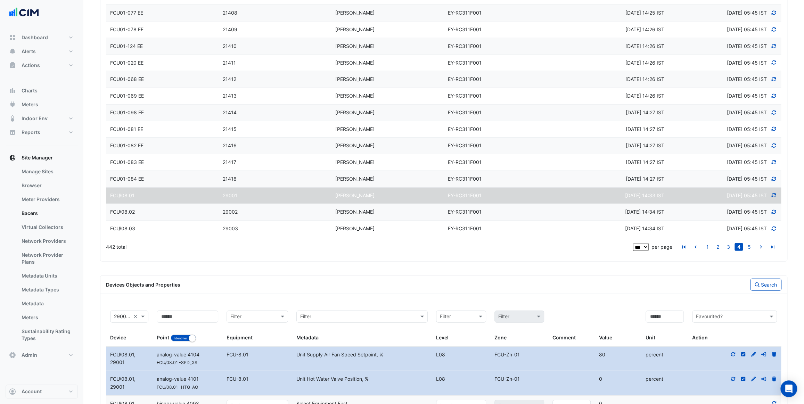
click at [291, 128] on div "21415" at bounding box center [275, 130] width 113 height 8
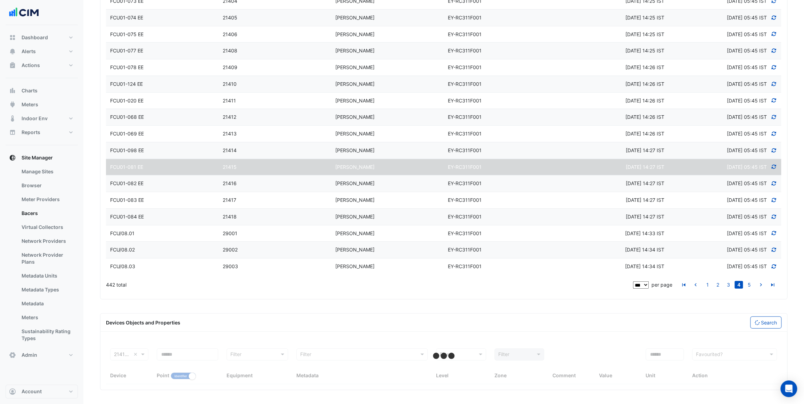
scroll to position [1568, 0]
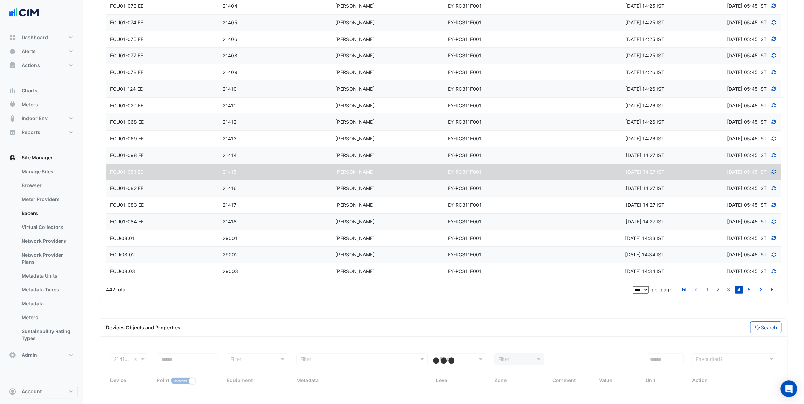
select select "***"
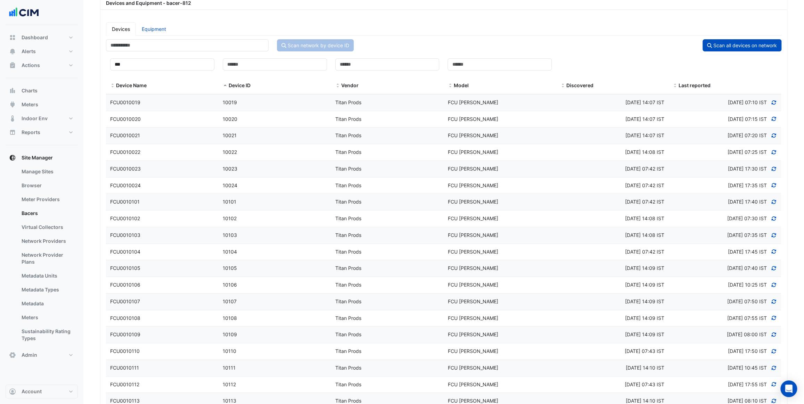
scroll to position [0, 0]
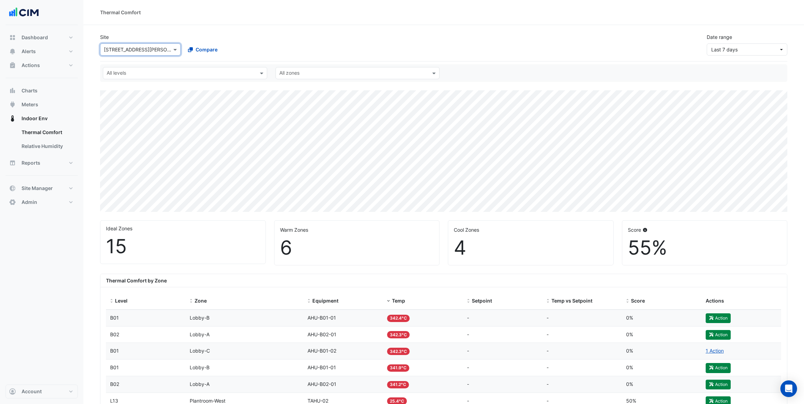
select select "***"
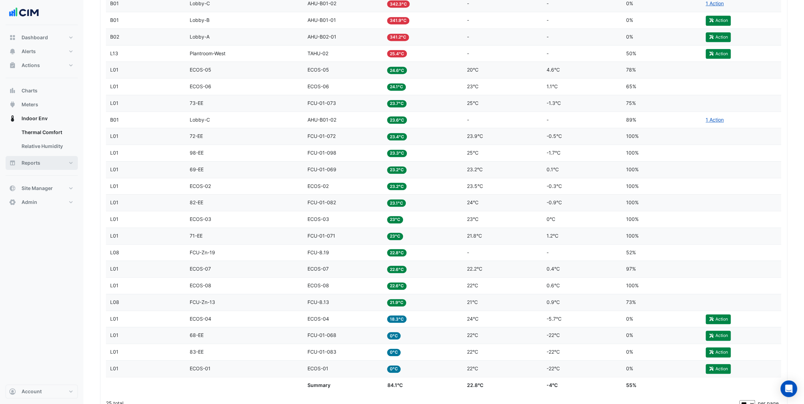
click at [37, 161] on span "Reports" at bounding box center [31, 163] width 19 height 7
select select "***"
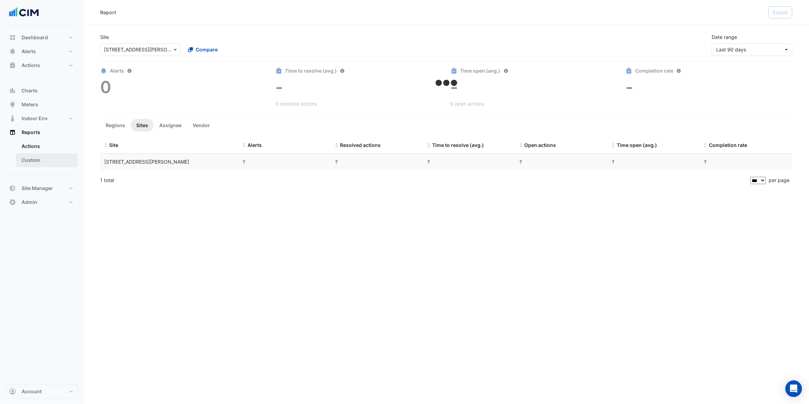
click at [37, 160] on link "Custom" at bounding box center [47, 160] width 62 height 14
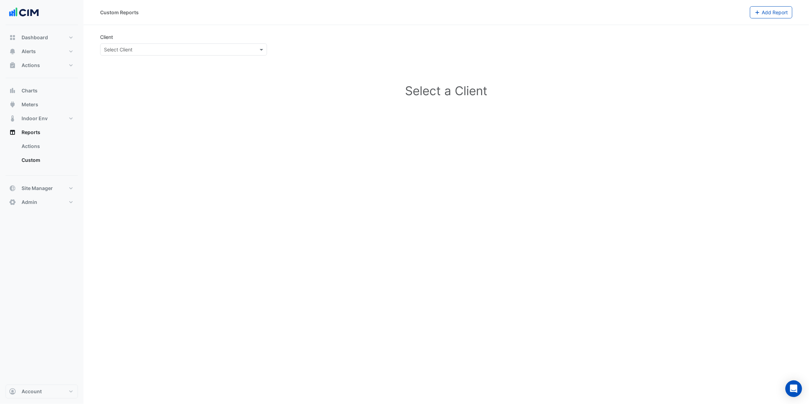
click at [200, 48] on input "text" at bounding box center [176, 49] width 145 height 7
type input "*"
type input "*****"
click at [194, 66] on div "Mapletree" at bounding box center [183, 64] width 166 height 10
click at [762, 11] on span "Add Report" at bounding box center [775, 12] width 26 height 6
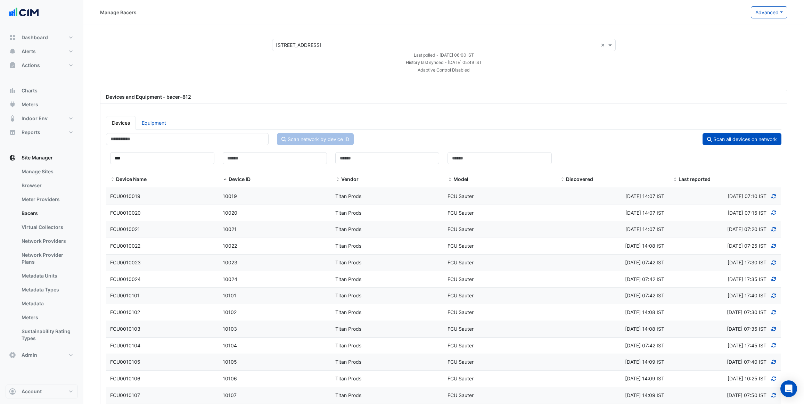
select select "***"
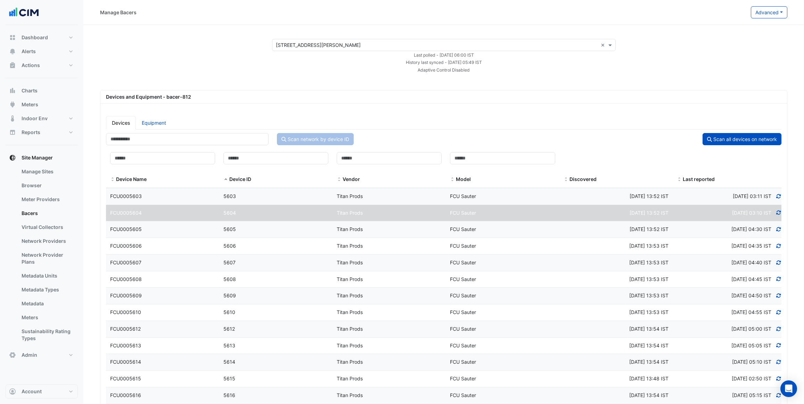
click at [42, 56] on button "Alerts" at bounding box center [42, 51] width 72 height 14
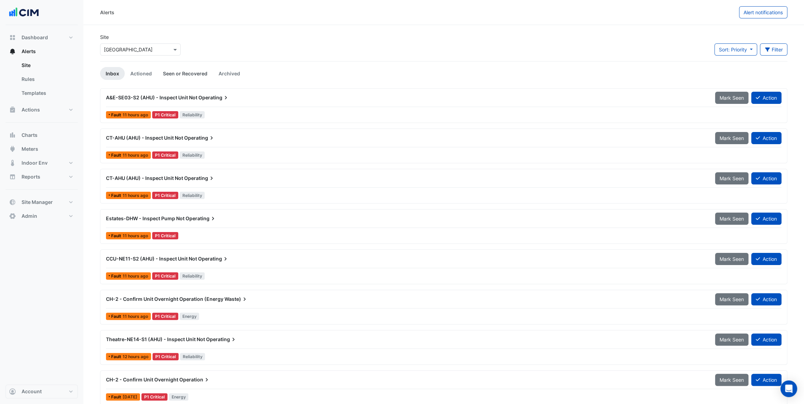
click at [177, 75] on link "Seen or Recovered" at bounding box center [185, 73] width 56 height 13
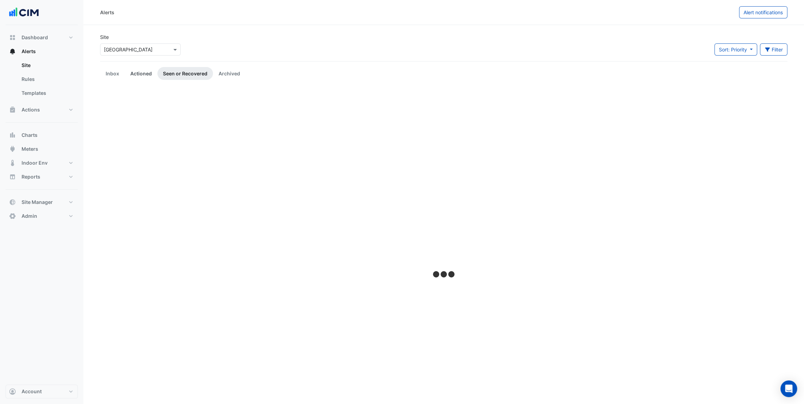
click at [143, 74] on link "Actioned" at bounding box center [141, 73] width 33 height 13
click at [176, 73] on link "Seen or Recovered" at bounding box center [185, 73] width 56 height 13
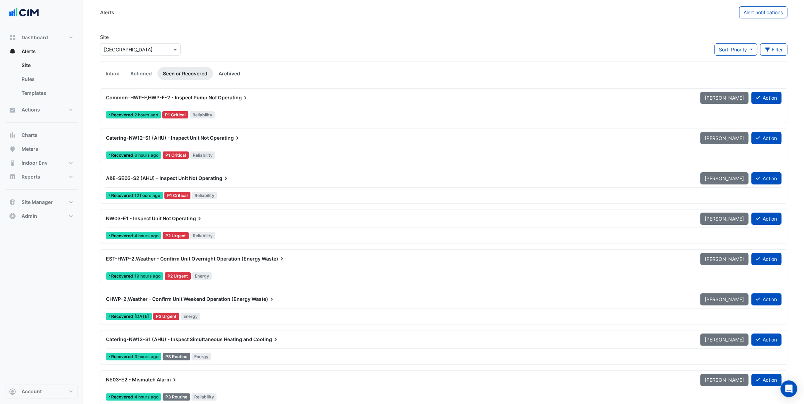
click at [233, 72] on link "Archived" at bounding box center [229, 73] width 33 height 13
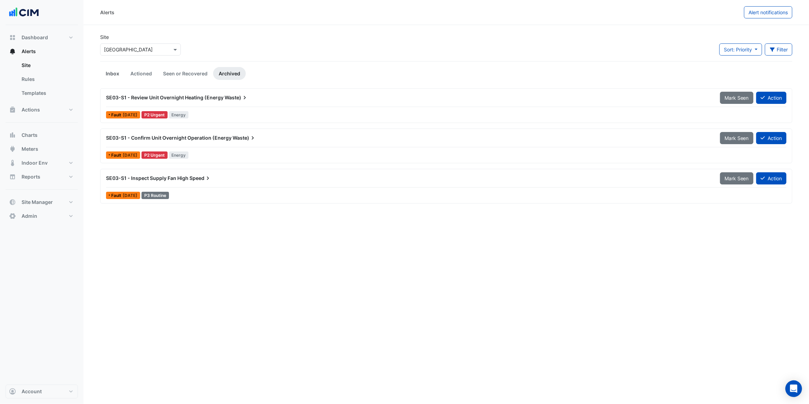
click at [112, 76] on link "Inbox" at bounding box center [112, 73] width 25 height 13
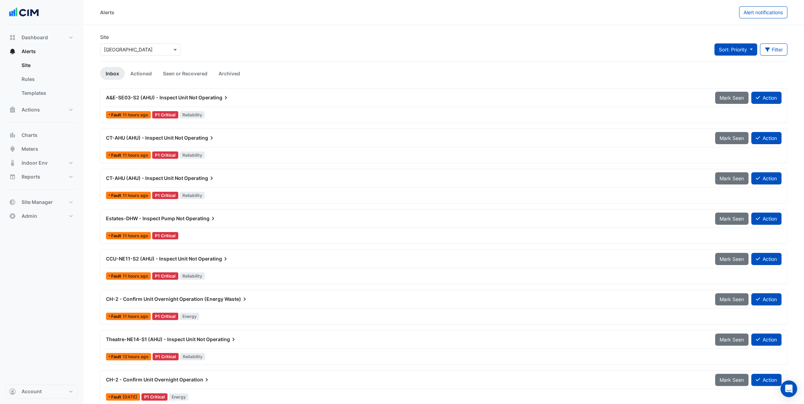
click at [744, 55] on button "Sort: Priority" at bounding box center [736, 49] width 43 height 12
click at [743, 75] on li "Updated" at bounding box center [741, 75] width 55 height 10
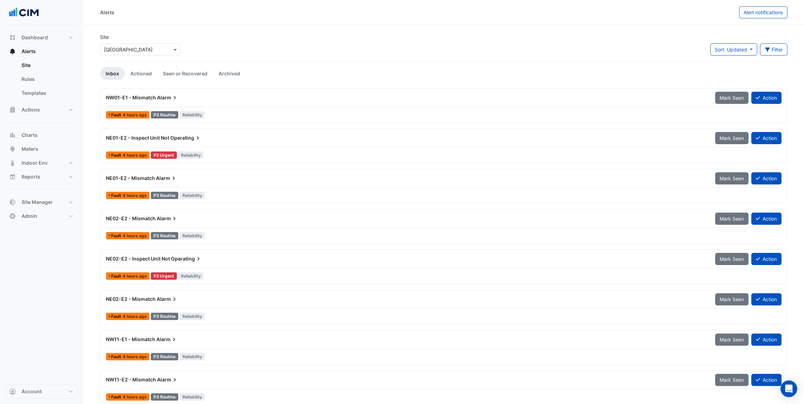
click at [154, 100] on span "NW01-E1 - Mismatch" at bounding box center [131, 98] width 50 height 6
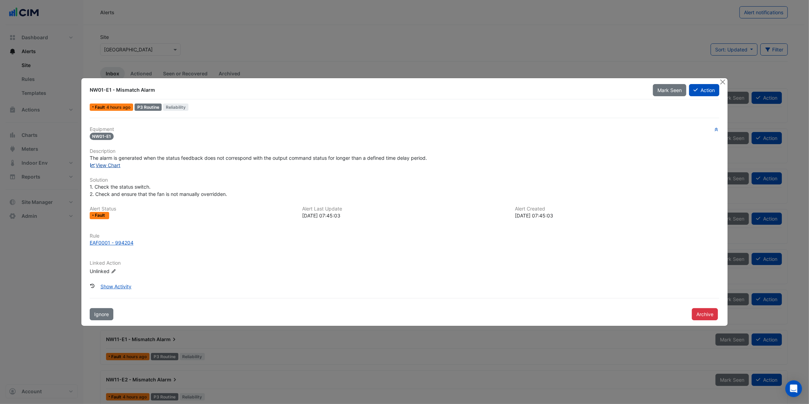
click at [101, 163] on link "View Chart" at bounding box center [105, 165] width 31 height 6
click at [723, 81] on button "Close" at bounding box center [722, 81] width 7 height 7
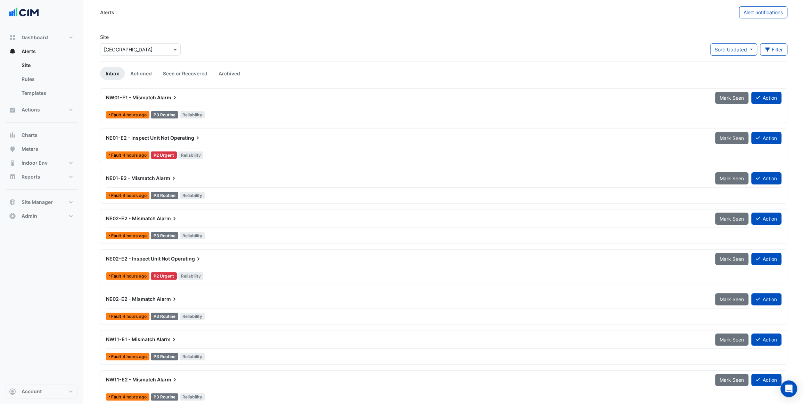
click at [222, 140] on div "NE01-E2 - Inspect Unit Not Operating" at bounding box center [406, 138] width 601 height 7
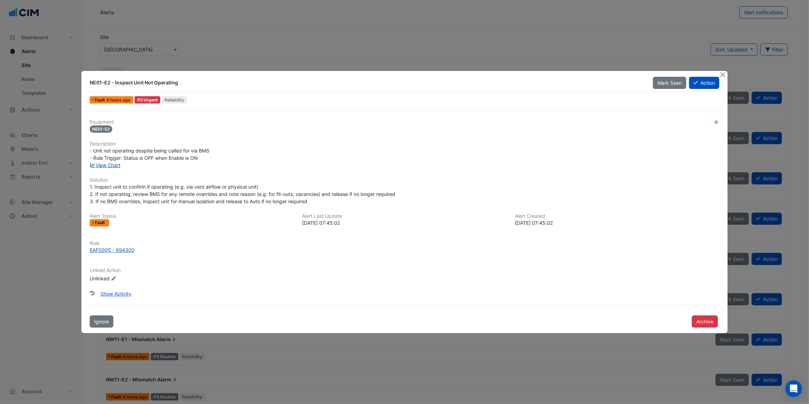
click at [118, 164] on link "View Chart" at bounding box center [105, 165] width 31 height 6
click at [721, 74] on button "Close" at bounding box center [722, 74] width 7 height 7
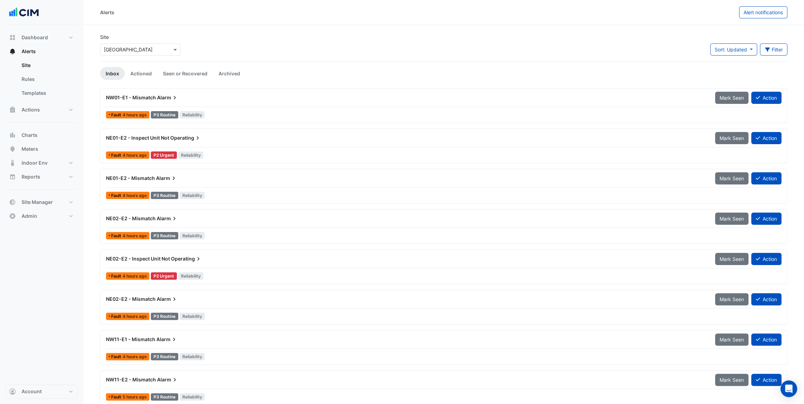
click at [279, 59] on div "Site Select a Site × Causeway Hospital Sort: Updated Priority Updated Filter Ti…" at bounding box center [444, 47] width 696 height 28
click at [34, 138] on span "Charts" at bounding box center [30, 135] width 16 height 7
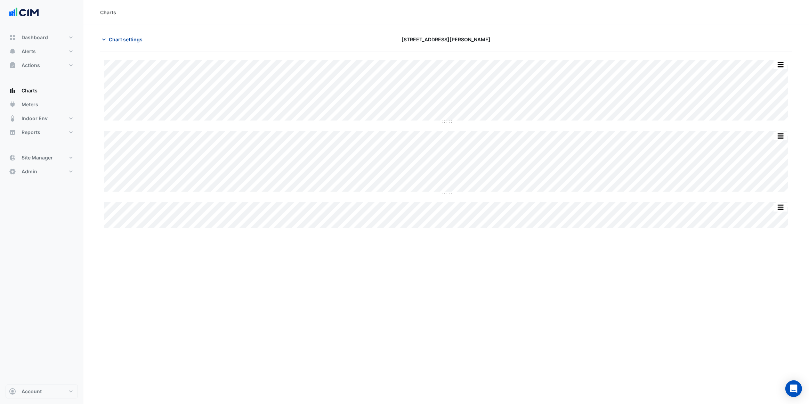
click at [115, 39] on span "Chart settings" at bounding box center [126, 39] width 34 height 7
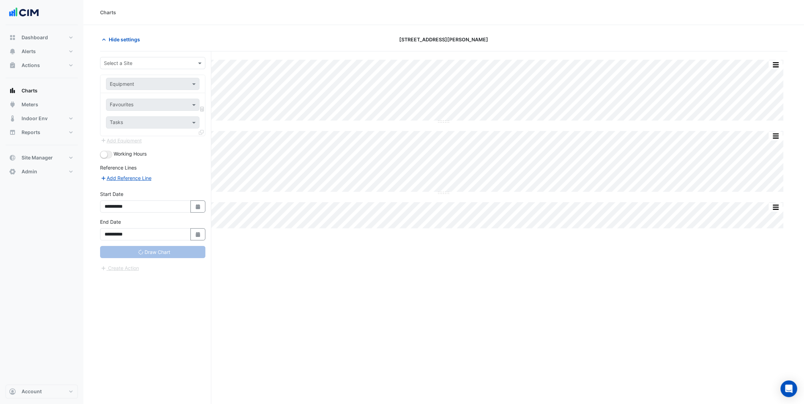
click at [131, 62] on input "text" at bounding box center [146, 63] width 84 height 7
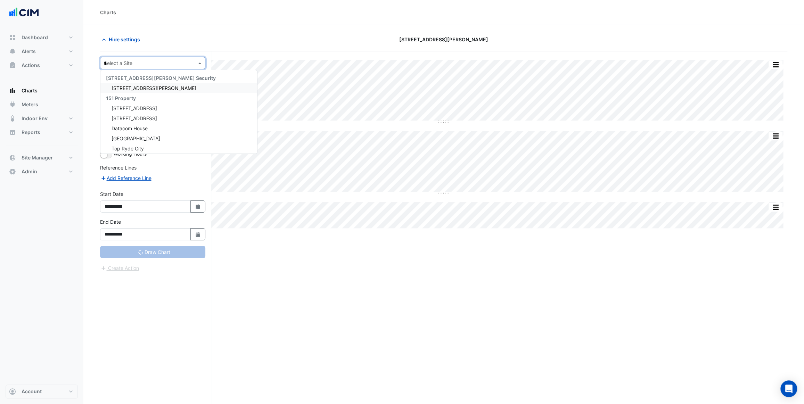
type input "**"
type input "**********"
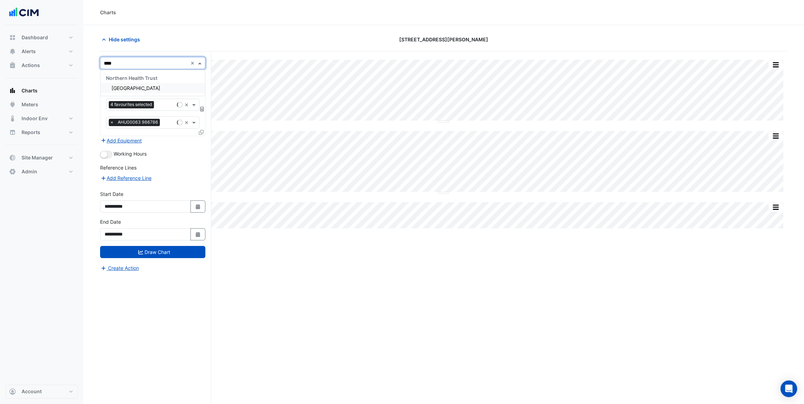
type input "*****"
click at [152, 90] on span "Causeway Hospital" at bounding box center [136, 88] width 49 height 6
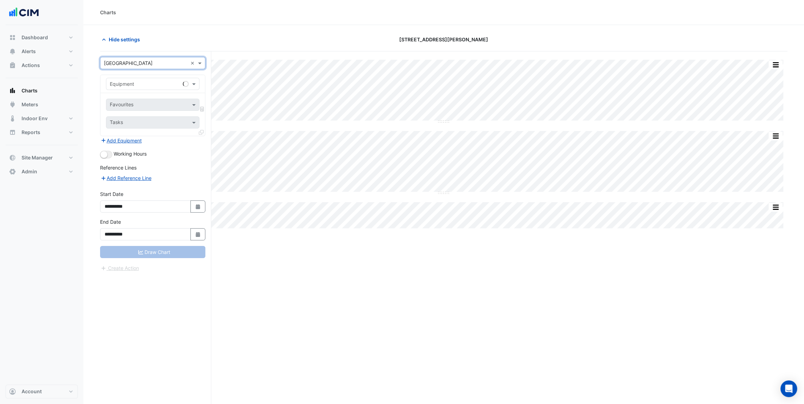
click at [155, 84] on input "text" at bounding box center [146, 84] width 72 height 7
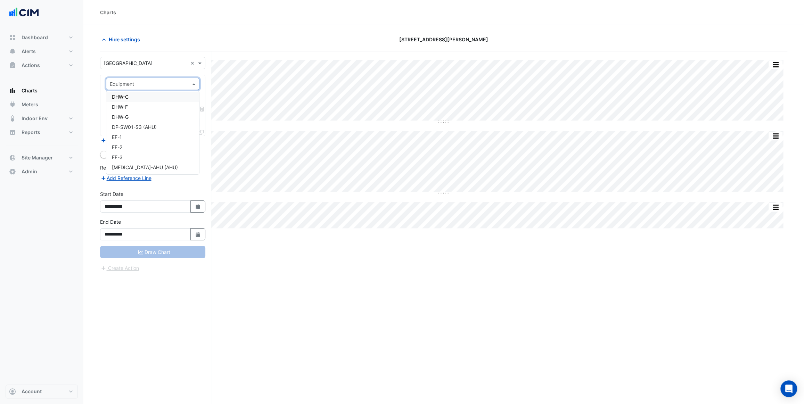
click at [96, 80] on section "Hide settings 3 Hardman Street Split All Split None Print Save as JPEG Save as …" at bounding box center [443, 228] width 721 height 406
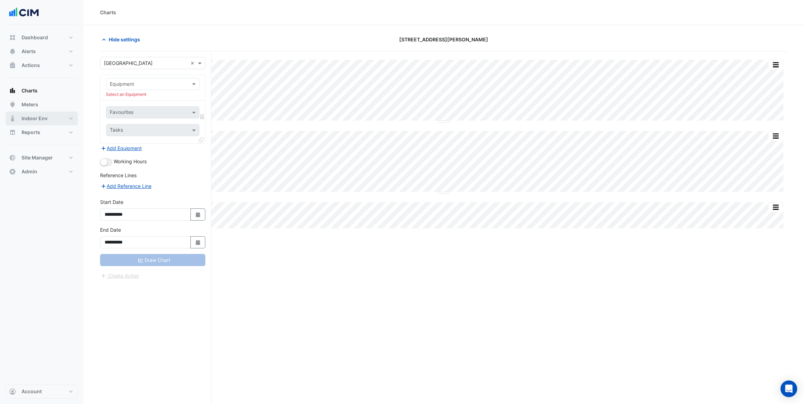
click at [55, 119] on button "Indoor Env" at bounding box center [42, 119] width 72 height 14
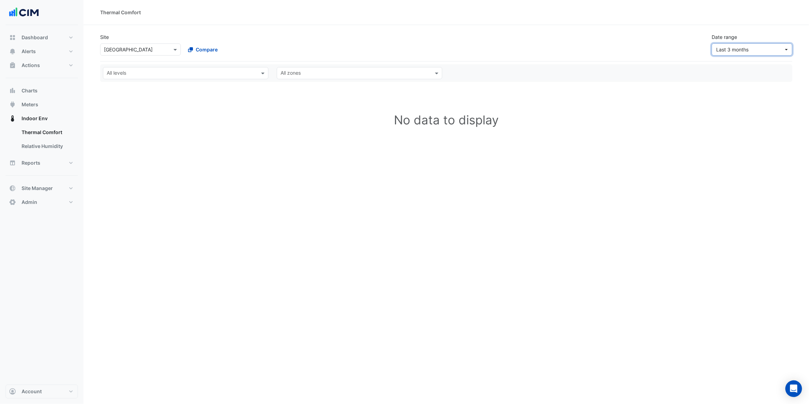
click at [729, 47] on span "Last 3 months" at bounding box center [732, 50] width 32 height 6
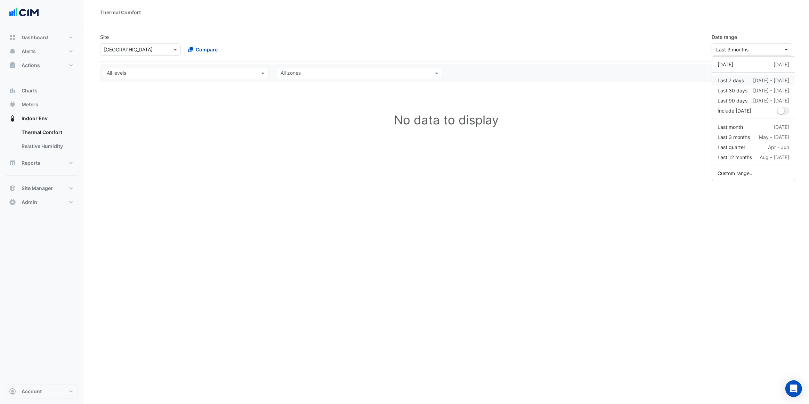
click at [739, 77] on div "Last 7 days" at bounding box center [731, 80] width 26 height 7
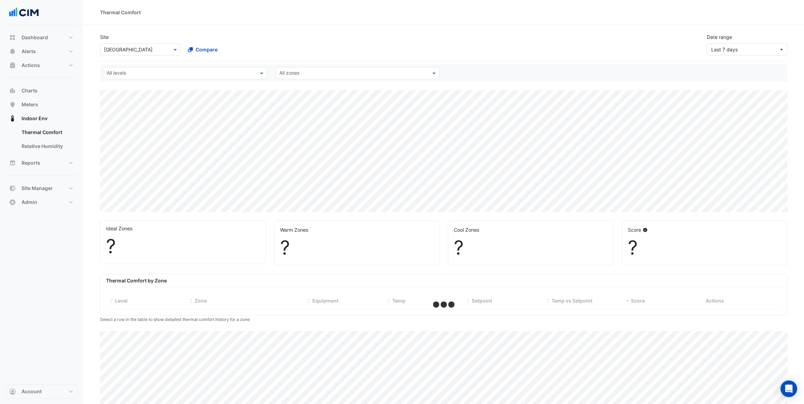
select select "***"
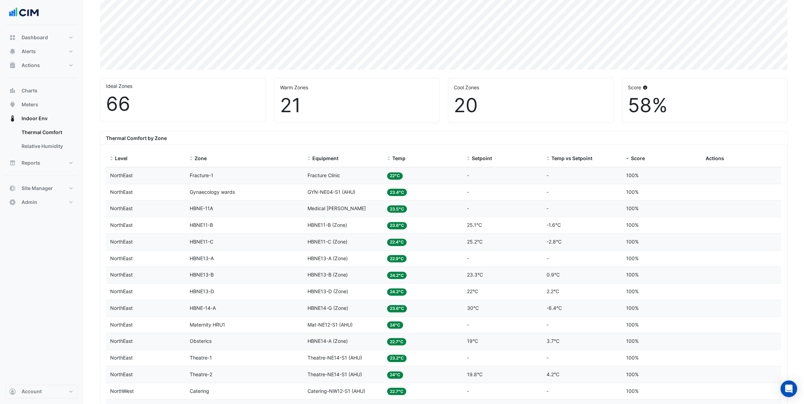
scroll to position [158, 0]
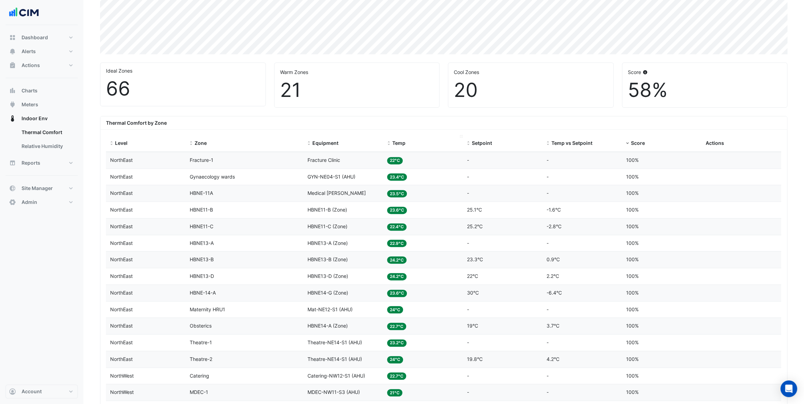
click at [390, 143] on span at bounding box center [388, 144] width 5 height 6
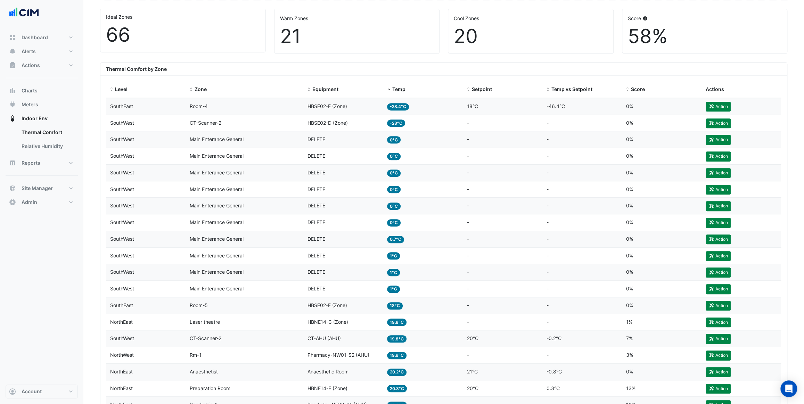
scroll to position [189, 0]
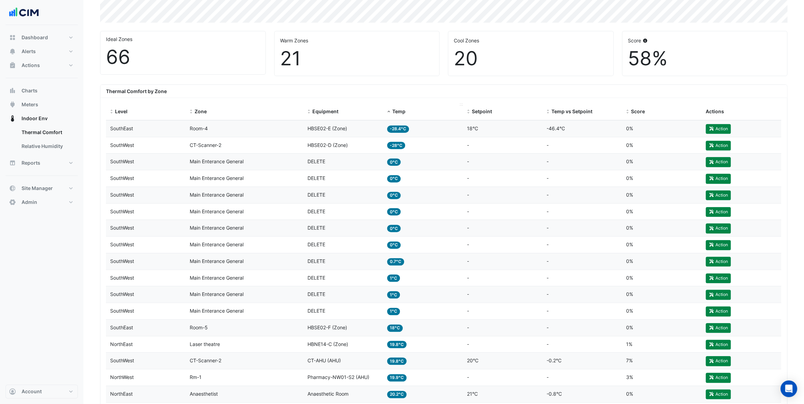
click at [397, 108] on span "Temp" at bounding box center [398, 111] width 13 height 6
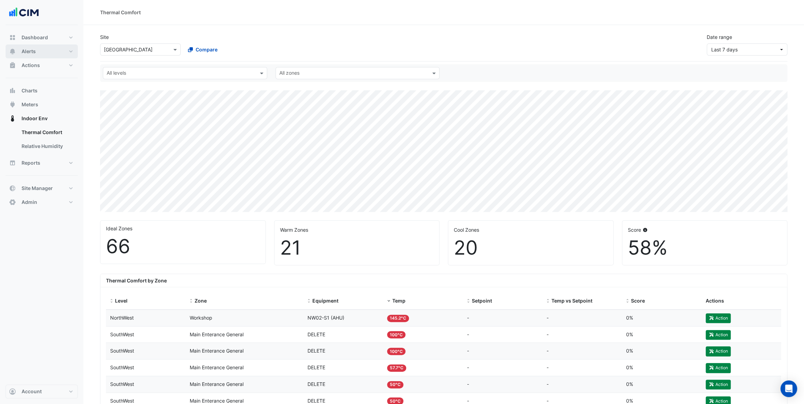
click at [50, 52] on button "Alerts" at bounding box center [42, 51] width 72 height 14
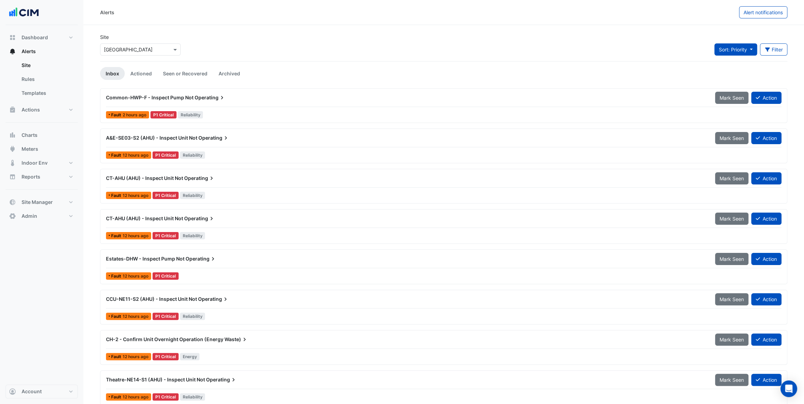
click at [745, 49] on span "Sort: Priority" at bounding box center [733, 50] width 28 height 6
click at [518, 44] on div "Site Select a Site × Causeway Hospital Sort: Priority Filter Title Priority Fil…" at bounding box center [444, 47] width 696 height 28
click at [748, 51] on button "Sort: Priority" at bounding box center [736, 49] width 43 height 12
click at [739, 73] on li "Updated" at bounding box center [741, 75] width 55 height 10
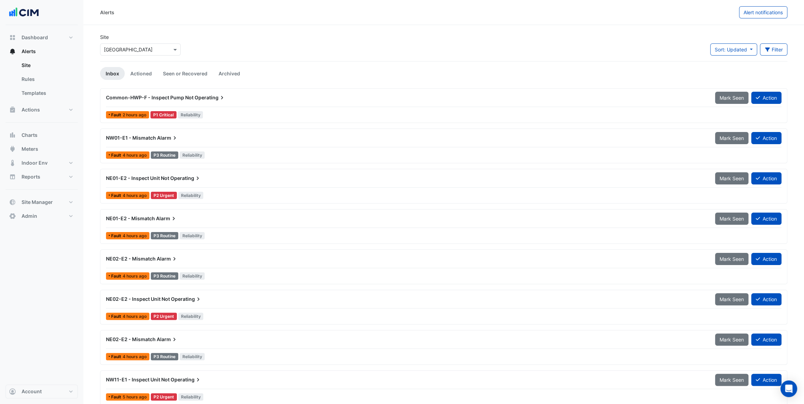
click at [582, 60] on div "Site Select a Site × Causeway Hospital Sort: Updated Priority Updated Filter Ti…" at bounding box center [444, 47] width 696 height 28
click at [782, 51] on button "Filter" at bounding box center [774, 49] width 28 height 12
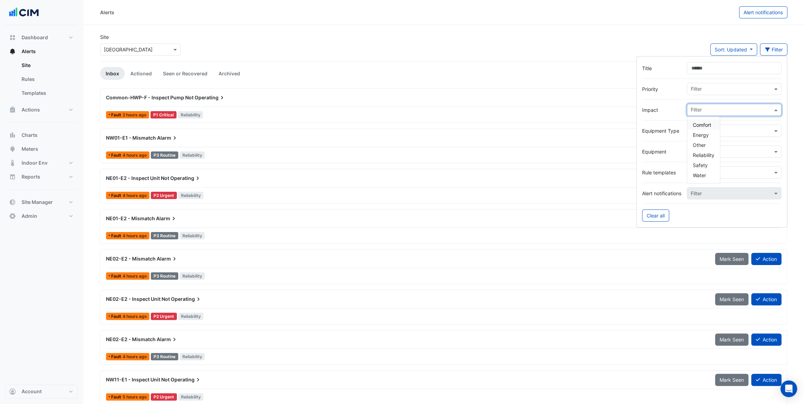
click at [700, 110] on input "text" at bounding box center [732, 110] width 82 height 7
click at [702, 134] on span "Energy" at bounding box center [701, 135] width 16 height 6
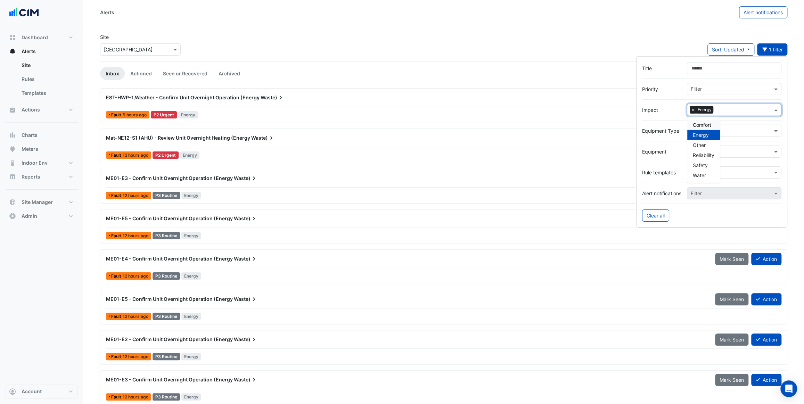
click at [692, 109] on span "×" at bounding box center [693, 109] width 6 height 7
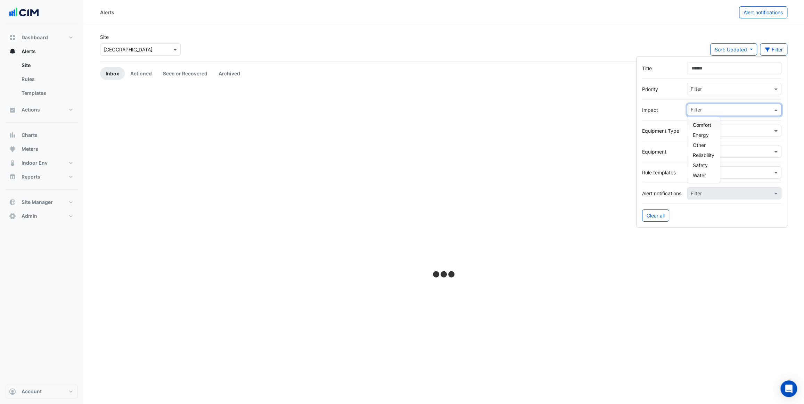
click at [697, 108] on input "text" at bounding box center [732, 110] width 82 height 7
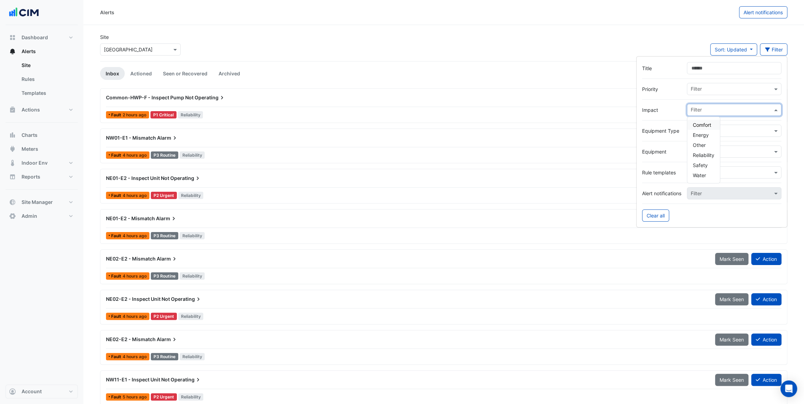
click at [702, 124] on span "Comfort" at bounding box center [702, 125] width 18 height 6
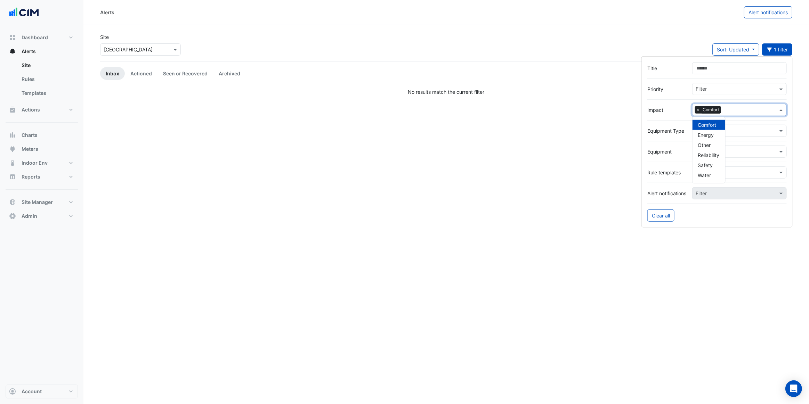
click at [701, 125] on span "Comfort" at bounding box center [707, 125] width 18 height 6
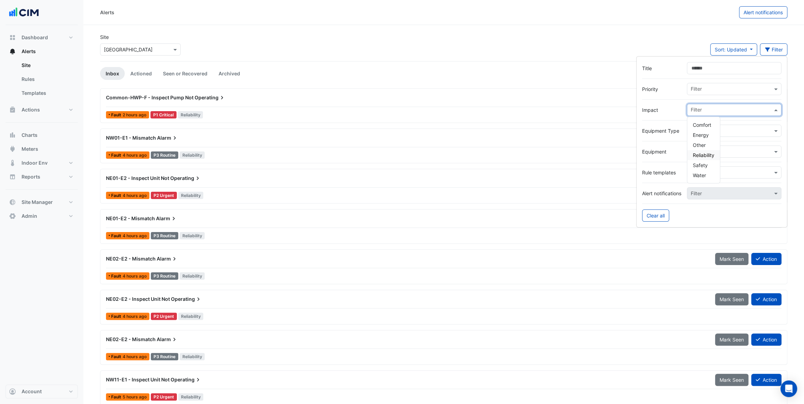
click at [709, 156] on span "Reliability" at bounding box center [704, 155] width 22 height 6
click at [692, 110] on span "×" at bounding box center [693, 109] width 6 height 7
click at [255, 57] on div "Site Select a Site × Causeway Hospital Sort: Updated Priority Updated Filter" at bounding box center [444, 47] width 696 height 28
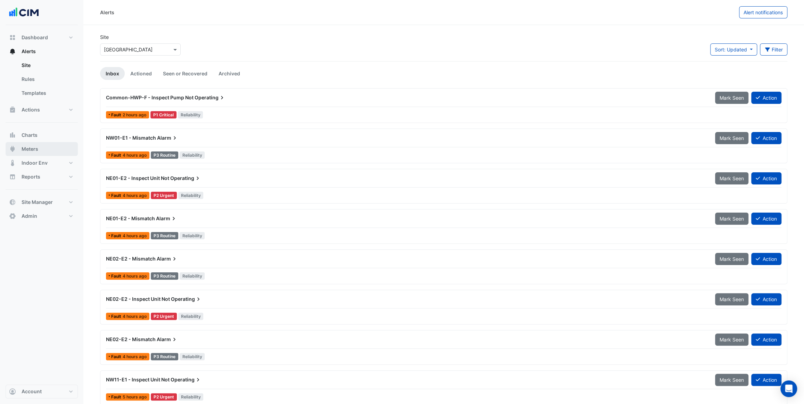
click at [47, 148] on button "Meters" at bounding box center [42, 149] width 72 height 14
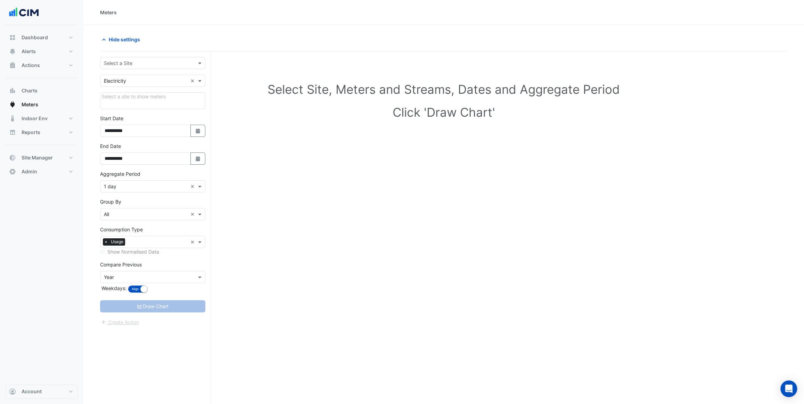
click at [136, 60] on input "text" at bounding box center [146, 63] width 84 height 7
type input "*****"
click at [171, 88] on div "Horgan's Quay" at bounding box center [152, 88] width 105 height 10
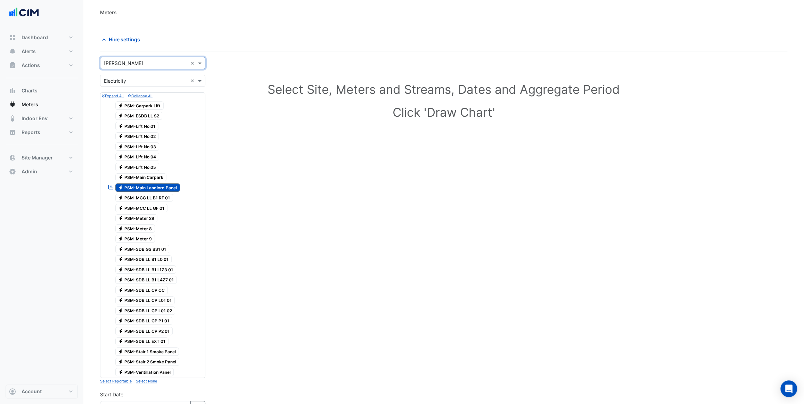
click at [155, 188] on span "Electricity PSM-Main Landlord Panel" at bounding box center [147, 188] width 65 height 8
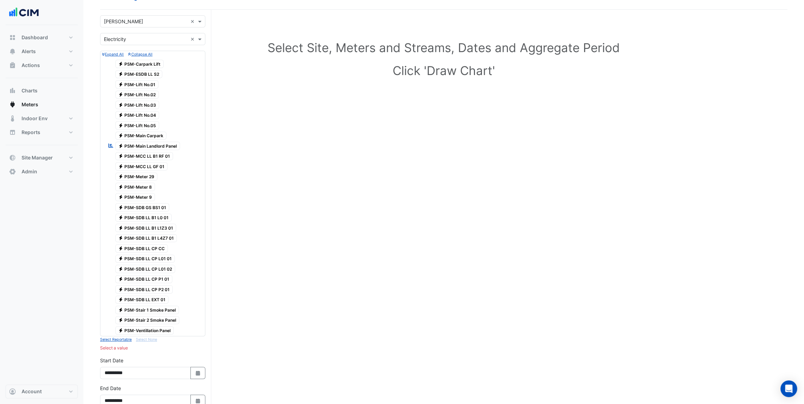
scroll to position [31, 0]
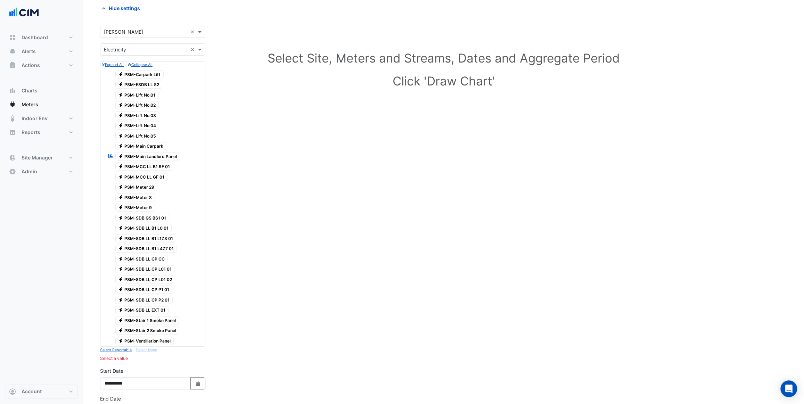
click at [146, 94] on span "Electricity PSM-Lift No.01" at bounding box center [136, 95] width 43 height 8
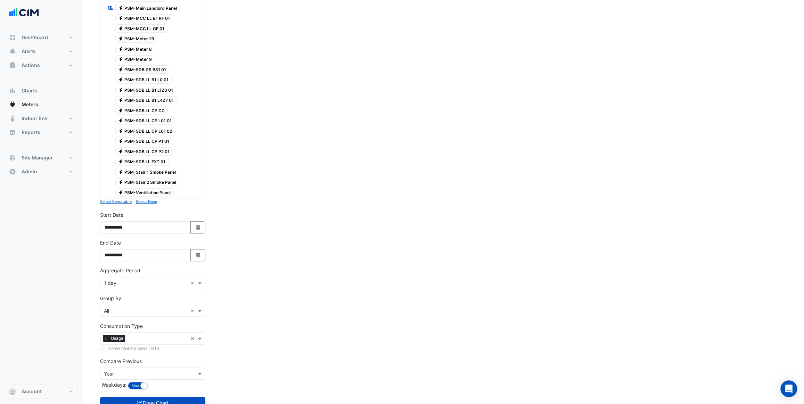
scroll to position [201, 0]
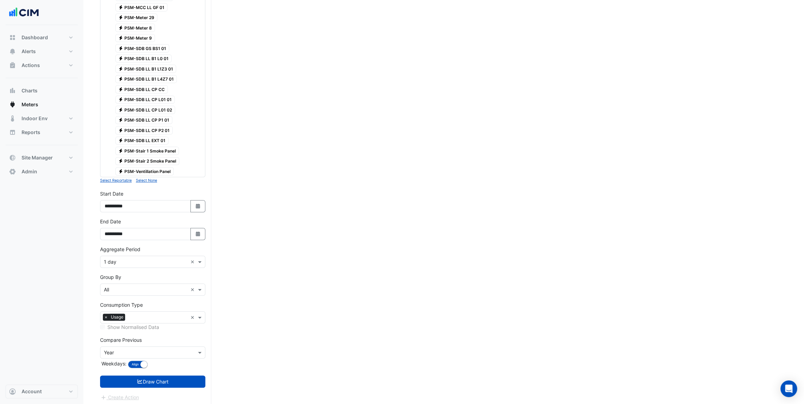
click at [144, 350] on input "text" at bounding box center [146, 352] width 84 height 7
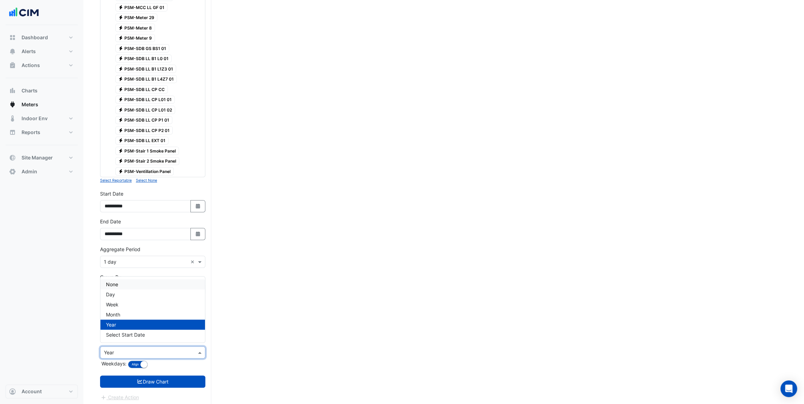
click at [118, 285] on span "None" at bounding box center [112, 285] width 12 height 6
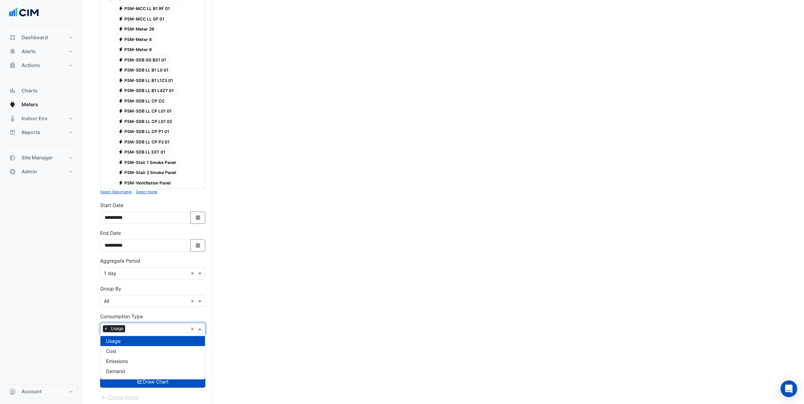
click at [129, 326] on input "text" at bounding box center [158, 329] width 60 height 7
click at [128, 349] on div "Cost" at bounding box center [152, 351] width 105 height 10
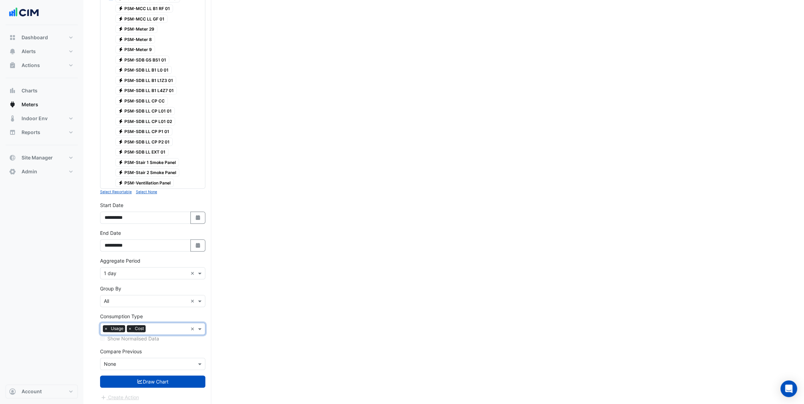
click at [168, 343] on form "Select a Site × Horgan's Quay × Utility Type × Electricity × Expand All Collaps…" at bounding box center [152, 135] width 105 height 534
click at [160, 378] on button "Draw Chart" at bounding box center [152, 382] width 105 height 12
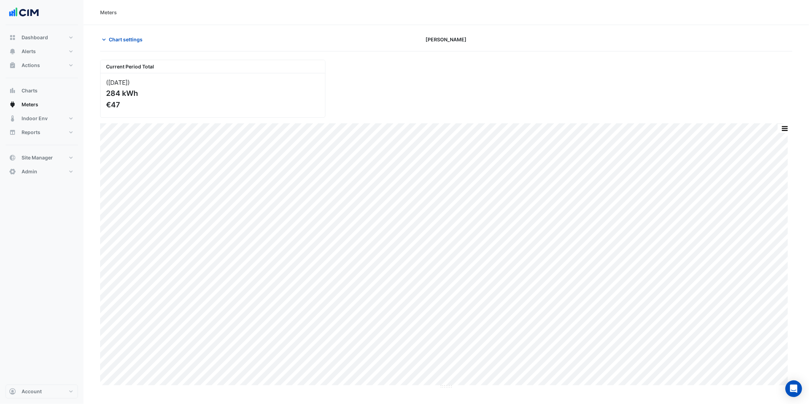
drag, startPoint x: 120, startPoint y: 105, endPoint x: 103, endPoint y: 106, distance: 16.7
click at [103, 106] on div "(Jul 25 ) 284 kWh €47" at bounding box center [212, 95] width 225 height 44
click at [128, 106] on div "€47" at bounding box center [212, 104] width 212 height 9
click at [113, 37] on span "Chart settings" at bounding box center [126, 39] width 34 height 7
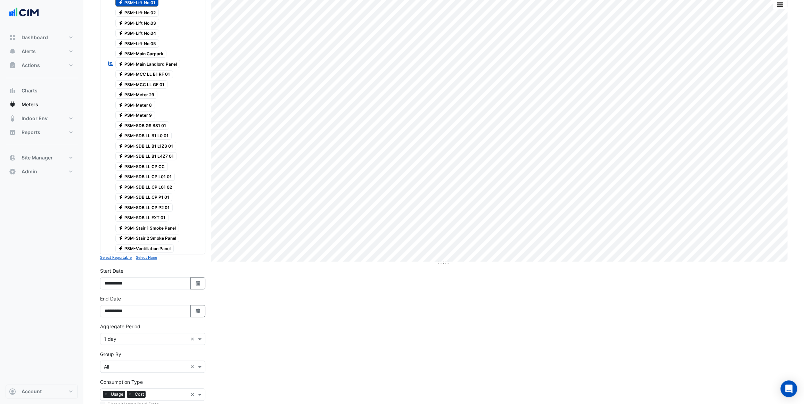
scroll to position [189, 0]
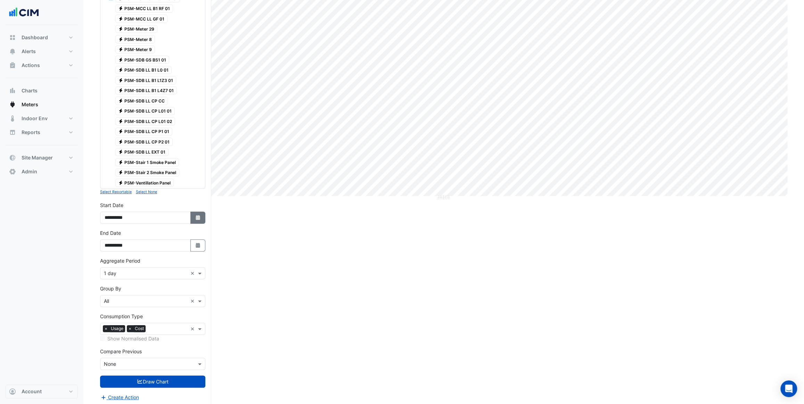
click at [199, 217] on icon "button" at bounding box center [198, 217] width 4 height 5
select select "*"
select select "****"
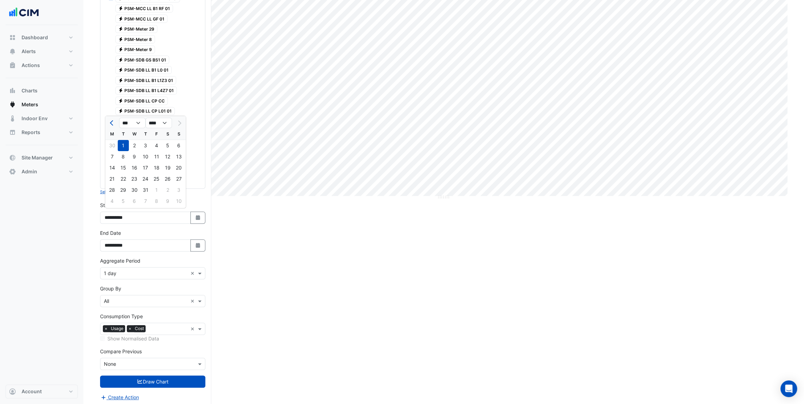
click at [199, 194] on form "Select a Site × Horgan's Quay × Utility Type × Electricity × Expand All Collaps…" at bounding box center [152, 135] width 105 height 534
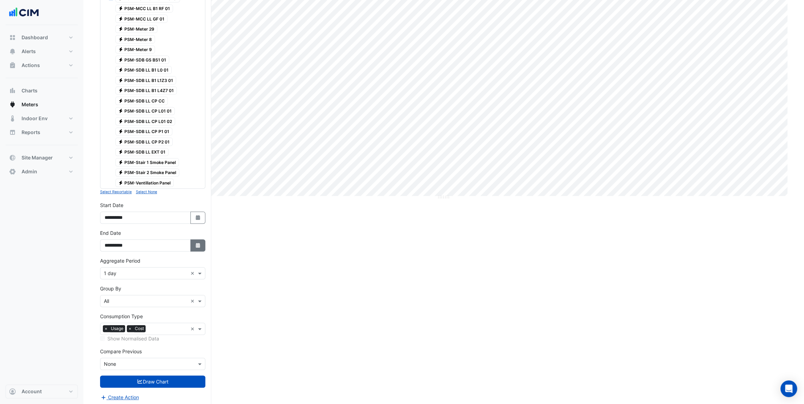
click at [197, 243] on icon "button" at bounding box center [198, 245] width 4 height 5
click at [180, 153] on button "Next month" at bounding box center [179, 150] width 8 height 11
select select "*"
click at [151, 172] on div "1" at bounding box center [156, 173] width 11 height 11
type input "**********"
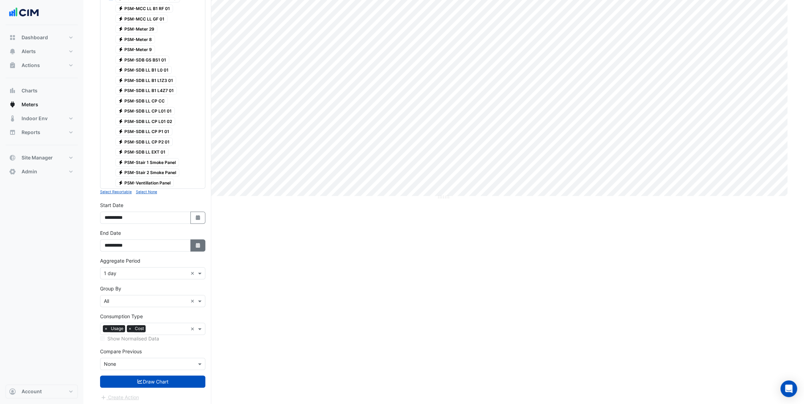
click at [195, 246] on button "Select Date" at bounding box center [198, 246] width 15 height 12
select select "*"
click at [177, 219] on div "31" at bounding box center [178, 217] width 11 height 11
type input "**********"
click at [198, 216] on icon "button" at bounding box center [198, 217] width 4 height 5
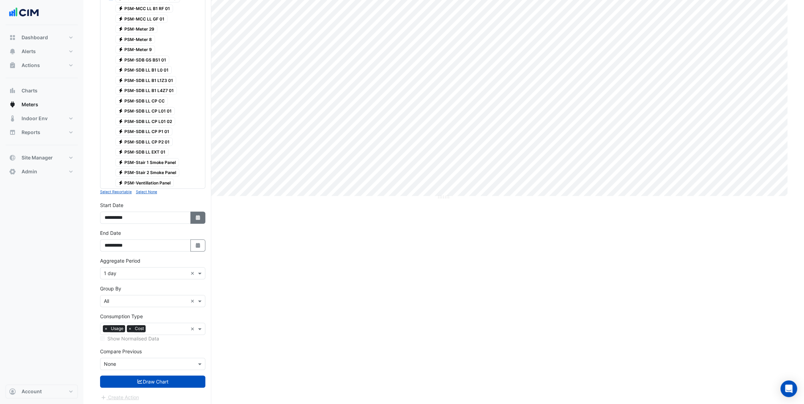
select select "*"
select select "****"
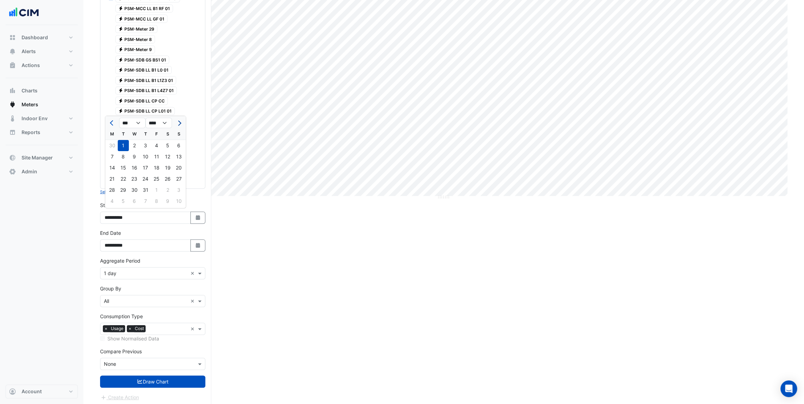
click at [179, 119] on button "Next month" at bounding box center [179, 123] width 8 height 11
select select "*"
click at [157, 147] on div "1" at bounding box center [156, 145] width 11 height 11
type input "**********"
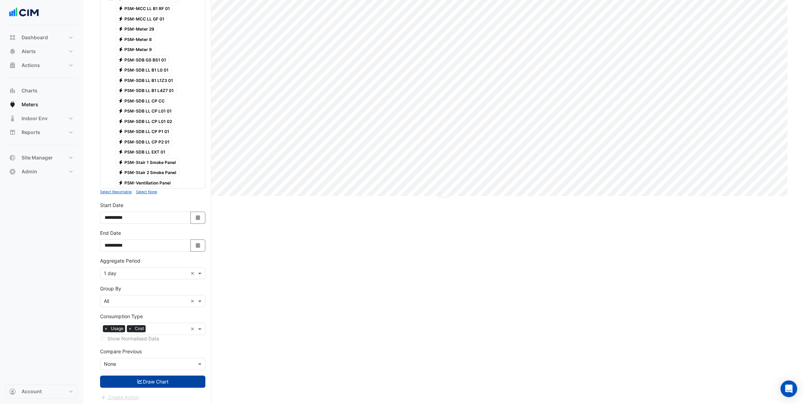
click at [172, 379] on button "Draw Chart" at bounding box center [152, 382] width 105 height 12
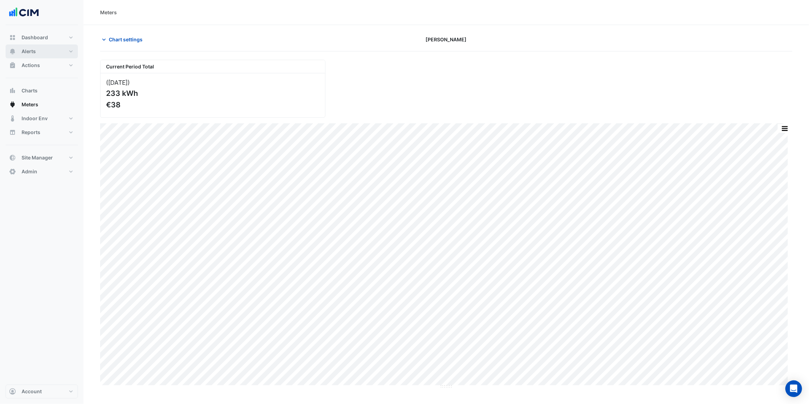
click at [49, 53] on button "Alerts" at bounding box center [42, 51] width 72 height 14
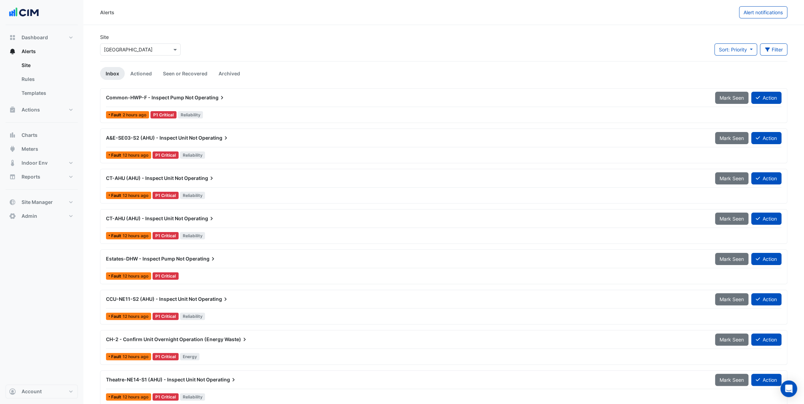
click at [261, 70] on ul "Inbox Actioned Seen or Recovered Archived" at bounding box center [444, 73] width 688 height 13
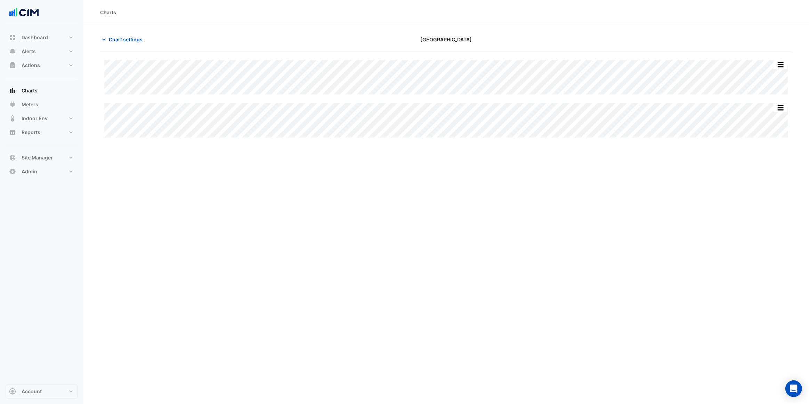
click at [118, 41] on span "Chart settings" at bounding box center [126, 39] width 34 height 7
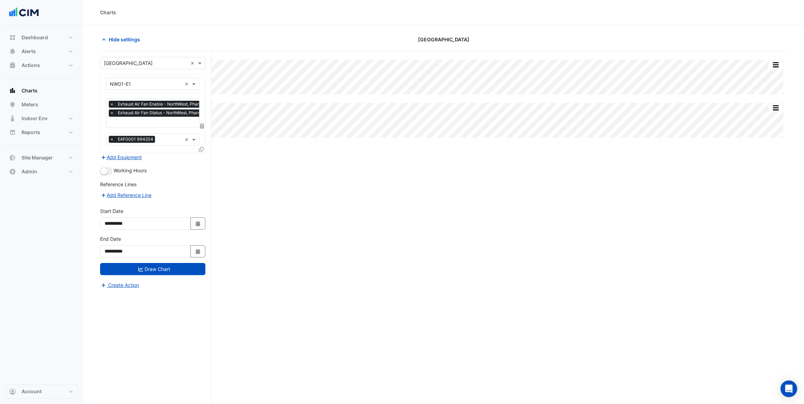
click at [145, 127] on div "Favourites × Exhaust Air Fan Enable - NorthWest, Pharmacy-2 × Exhaust Air Fan S…" at bounding box center [152, 123] width 105 height 60
click at [145, 124] on input "text" at bounding box center [166, 122] width 113 height 7
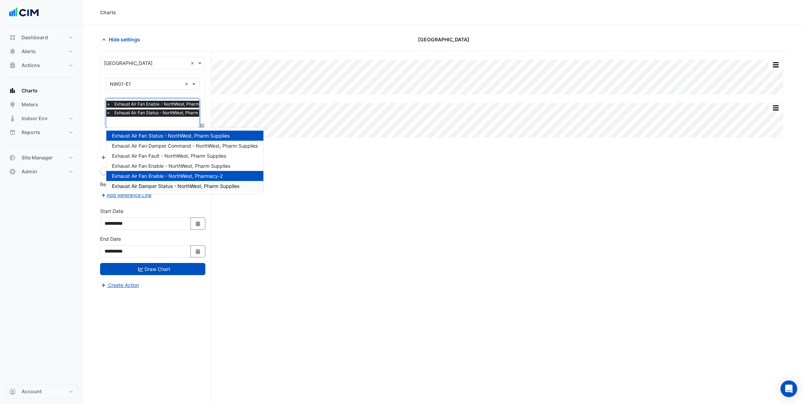
click at [180, 187] on span "Exhaust Air Damper Status - NorthWest, Pharm Supplies" at bounding box center [176, 186] width 128 height 6
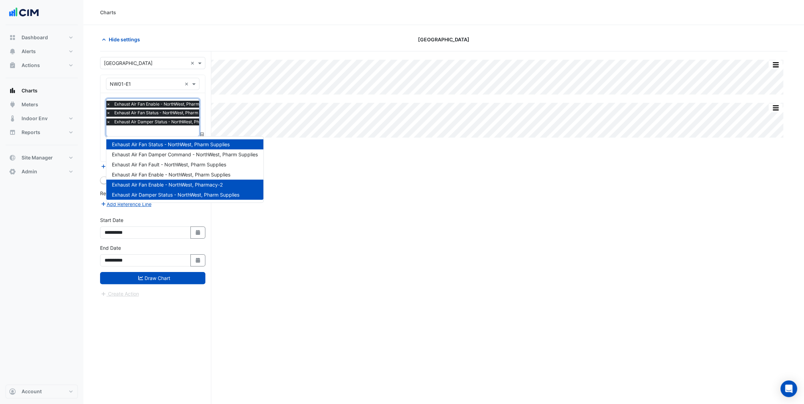
click at [171, 132] on input "text" at bounding box center [167, 131] width 122 height 7
click at [201, 179] on div "Exhaust Air Fan Enable - NorthWest, Pharm Supplies" at bounding box center [184, 175] width 157 height 10
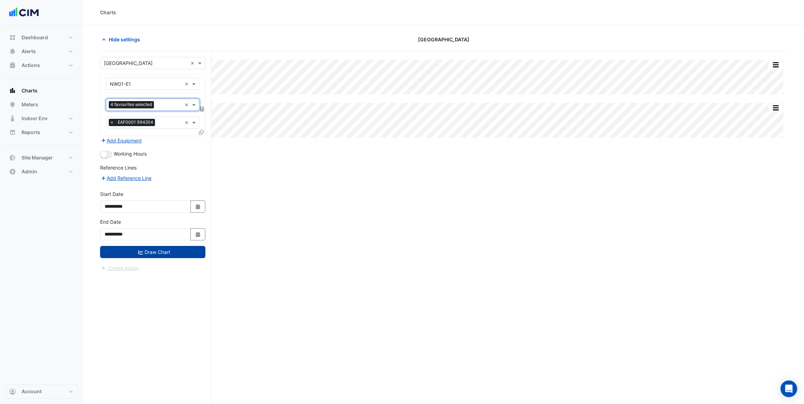
click at [184, 255] on button "Draw Chart" at bounding box center [152, 252] width 105 height 12
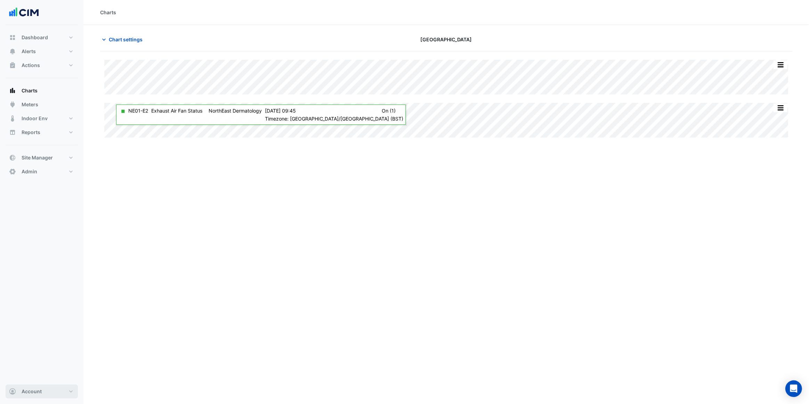
click at [52, 392] on button "Account" at bounding box center [42, 392] width 72 height 14
click at [41, 375] on link "Sign Out" at bounding box center [42, 374] width 66 height 14
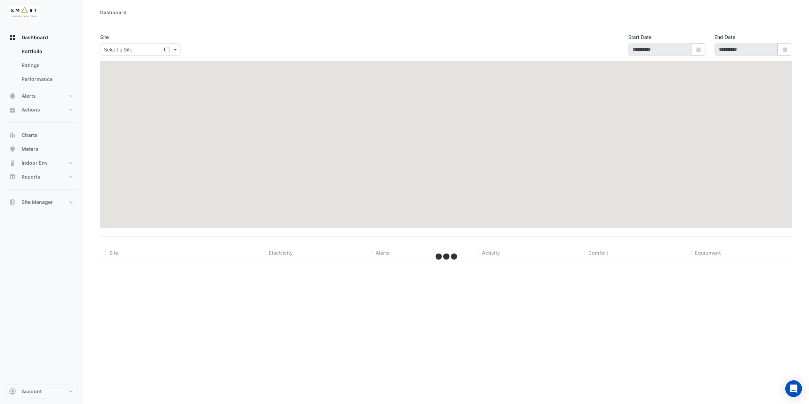
type input "**********"
select select "**"
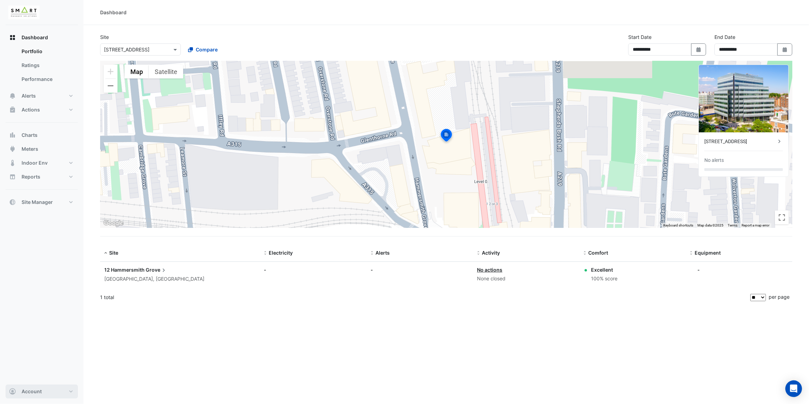
click at [57, 391] on button "Account" at bounding box center [42, 392] width 72 height 14
click at [66, 199] on button "Site Manager" at bounding box center [42, 202] width 72 height 14
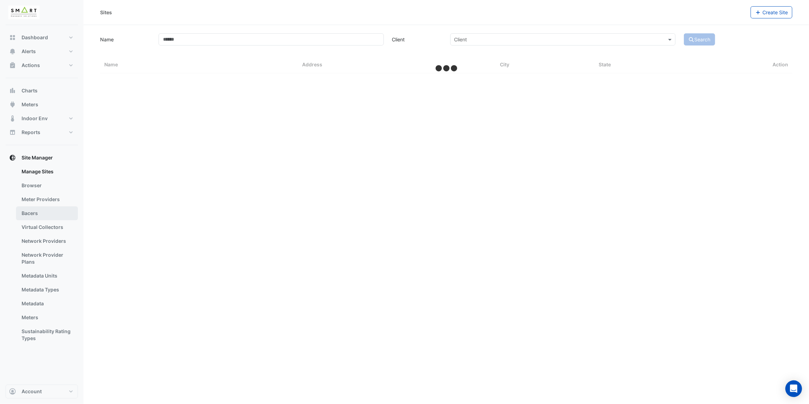
select select "**"
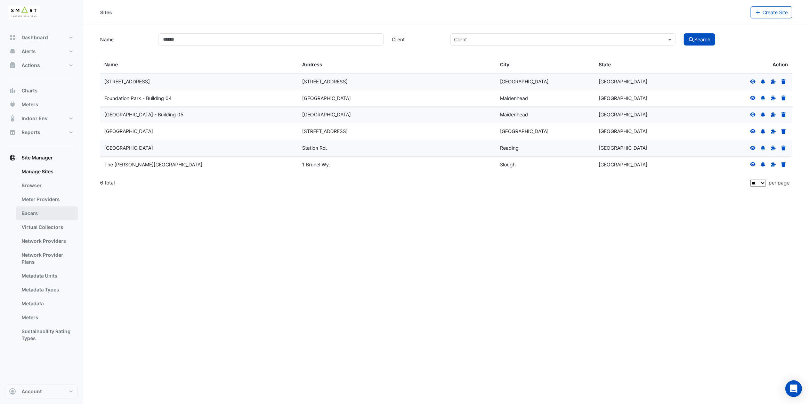
click at [53, 213] on link "Bacers" at bounding box center [47, 214] width 62 height 14
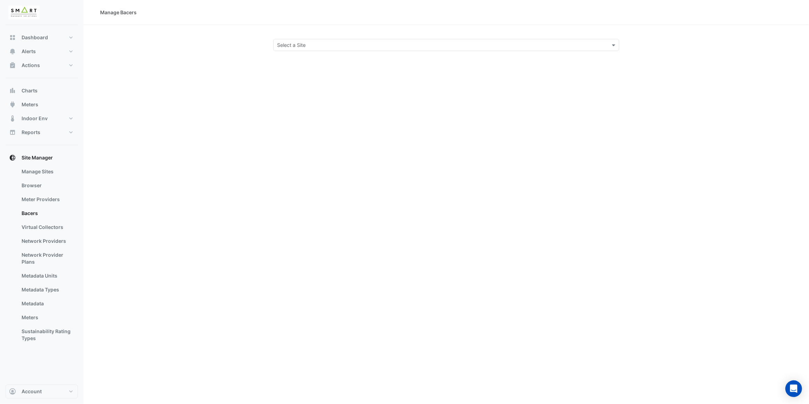
click at [346, 42] on input "text" at bounding box center [439, 45] width 325 height 7
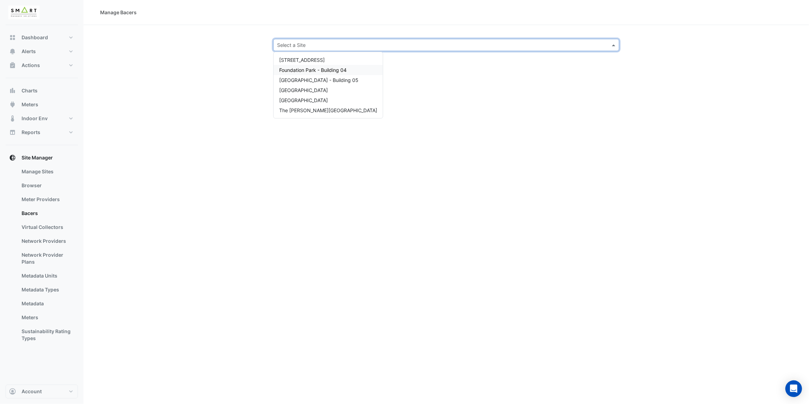
click at [337, 70] on span "Foundation Park - Building 04" at bounding box center [312, 70] width 67 height 6
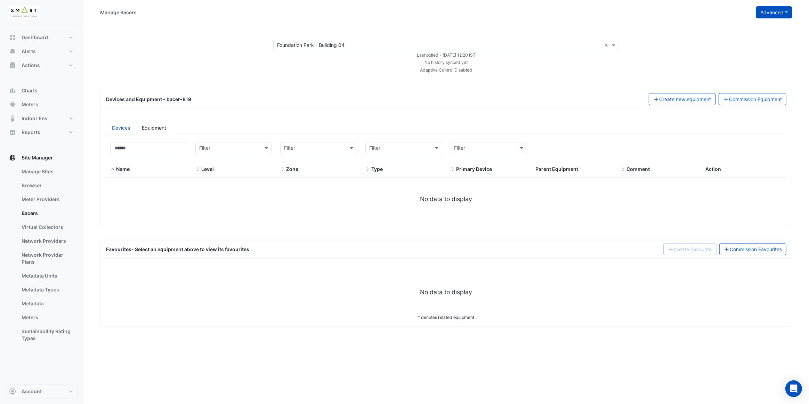
click at [780, 13] on button "Advanced" at bounding box center [774, 12] width 37 height 12
click at [763, 55] on button "Configure bacer-819" at bounding box center [748, 57] width 90 height 10
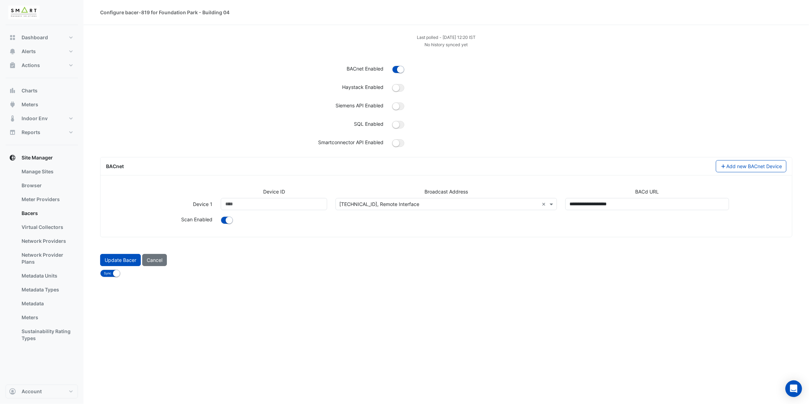
click at [460, 198] on div "Select address or add a new one [TECHNICAL_ID], Remote Interface ×" at bounding box center [445, 204] width 221 height 12
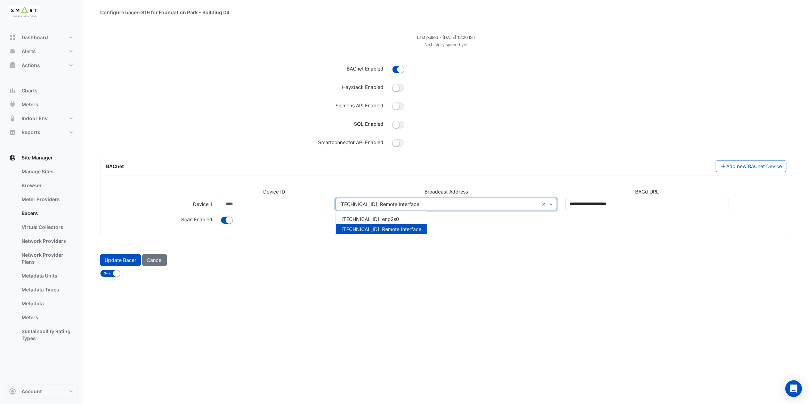
click at [465, 225] on div at bounding box center [504, 221] width 574 height 10
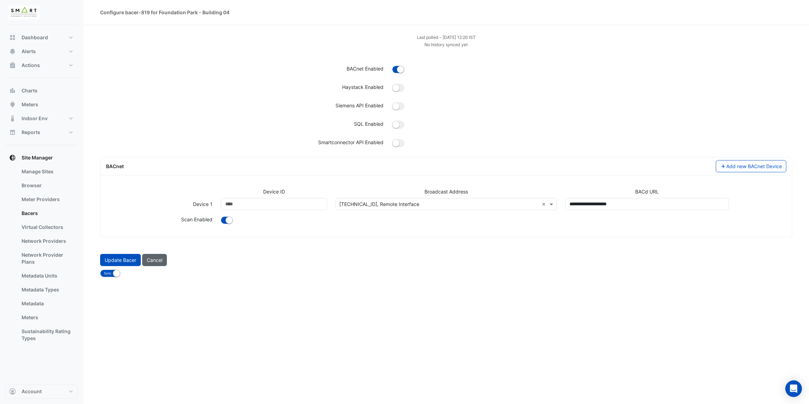
click at [163, 260] on button "Cancel" at bounding box center [154, 260] width 25 height 12
